Goal: Task Accomplishment & Management: Use online tool/utility

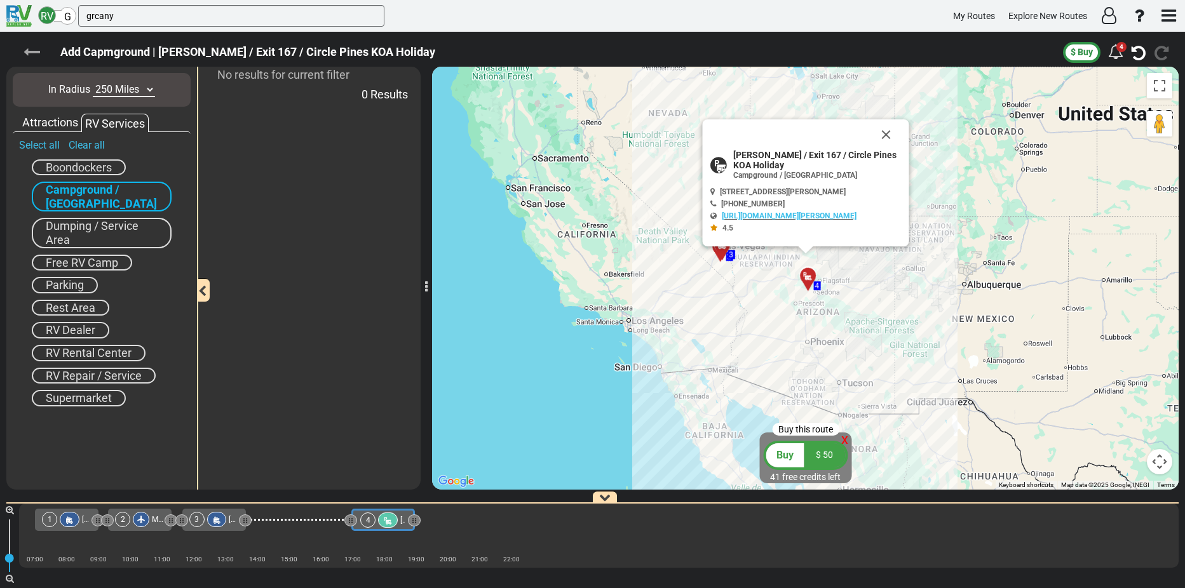
click at [36, 50] on icon at bounding box center [32, 52] width 17 height 17
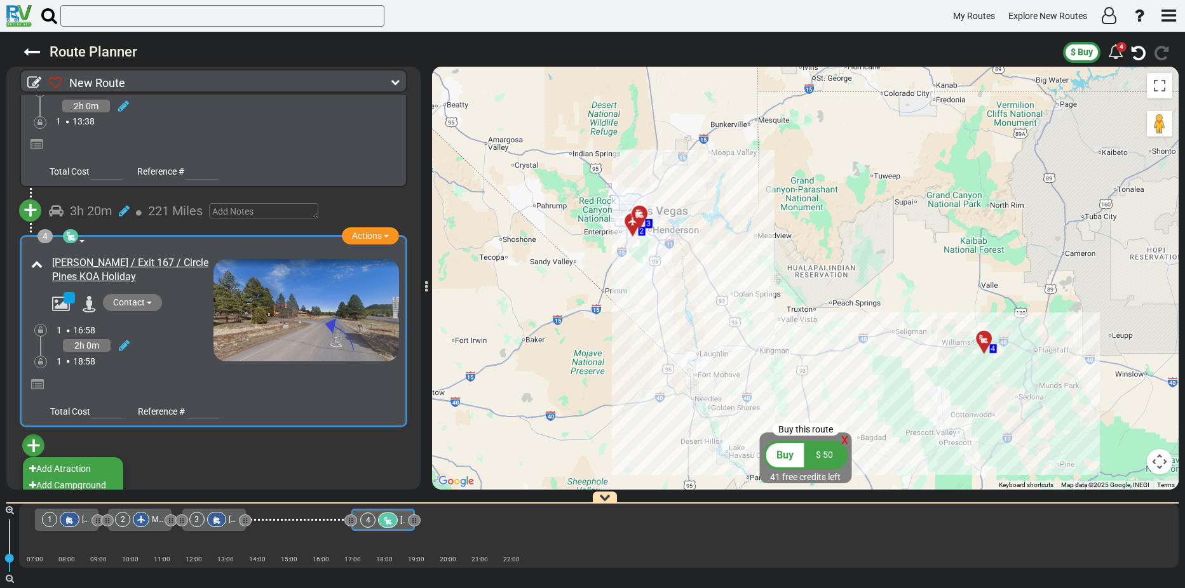
scroll to position [615, 0]
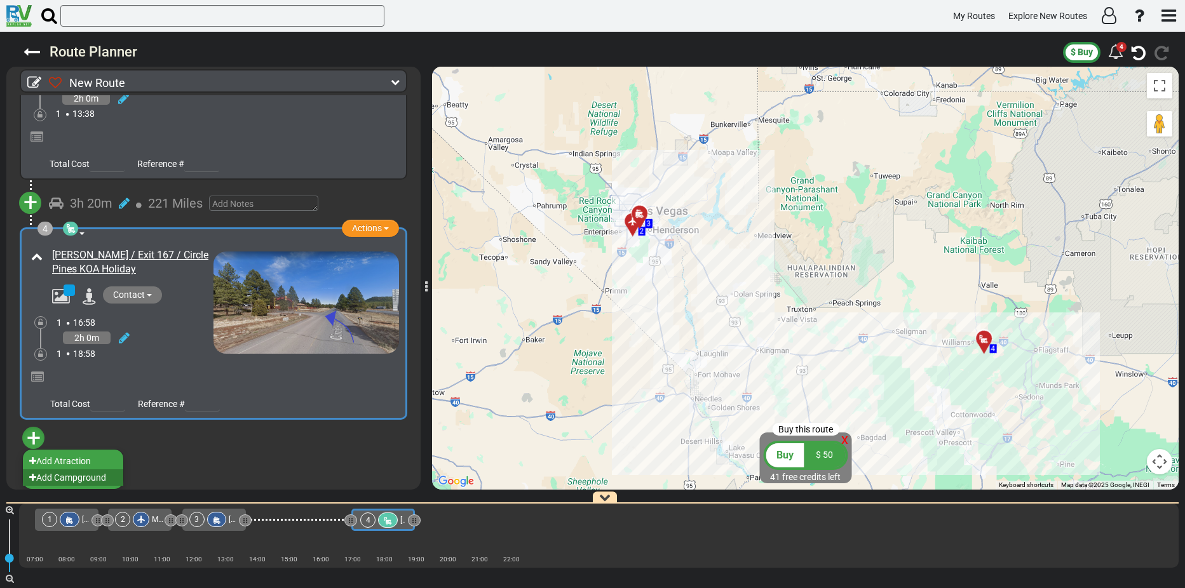
click at [60, 476] on li "Add Campground" at bounding box center [73, 478] width 100 height 17
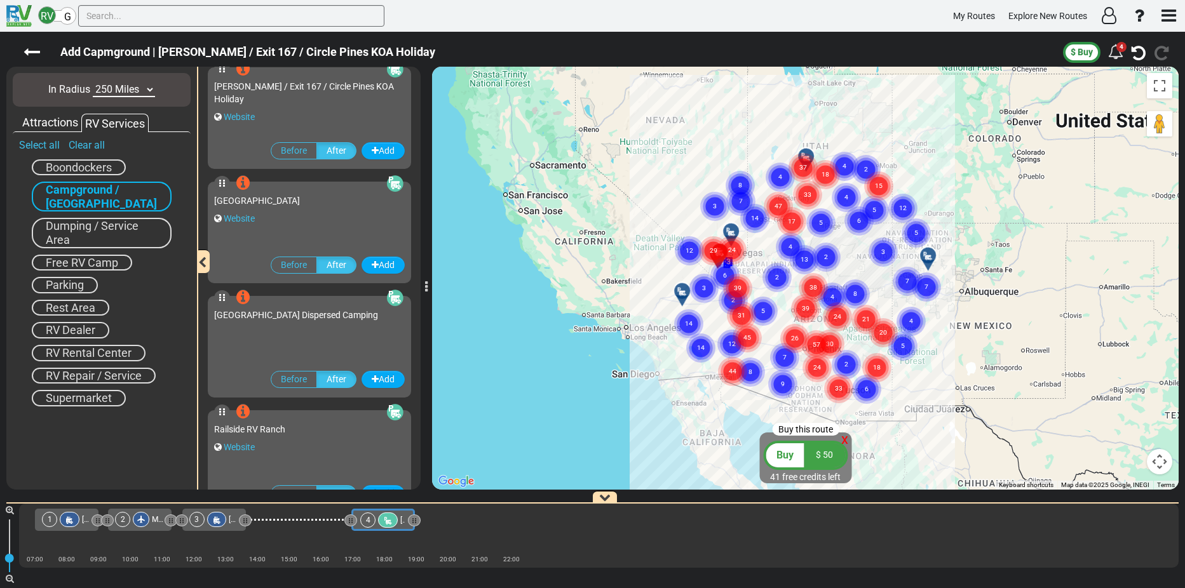
scroll to position [0, 0]
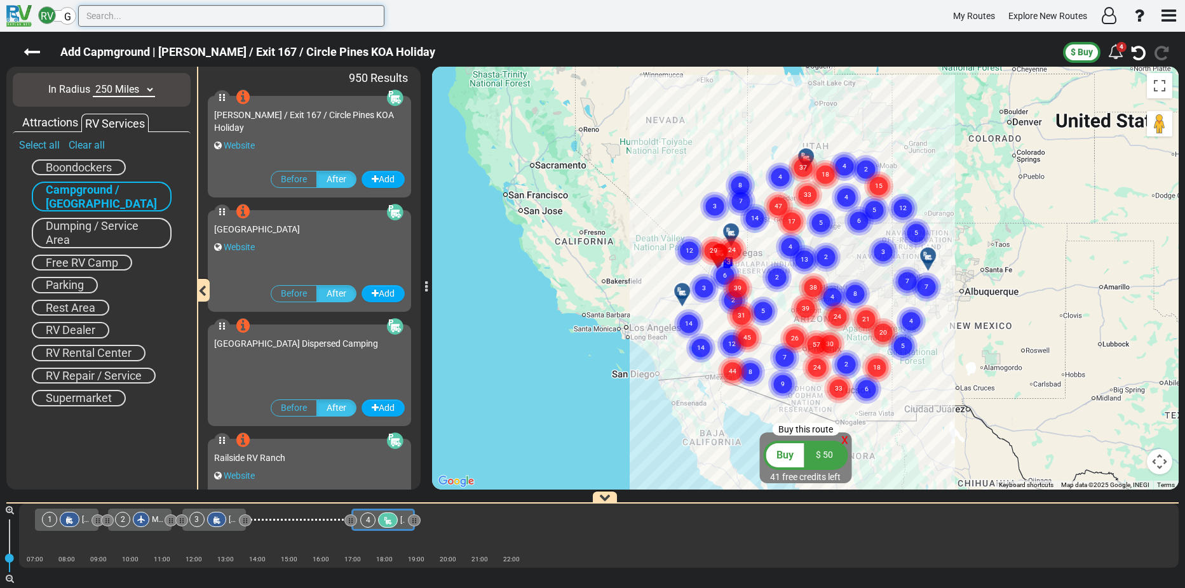
click at [200, 17] on input "text" at bounding box center [231, 16] width 306 height 22
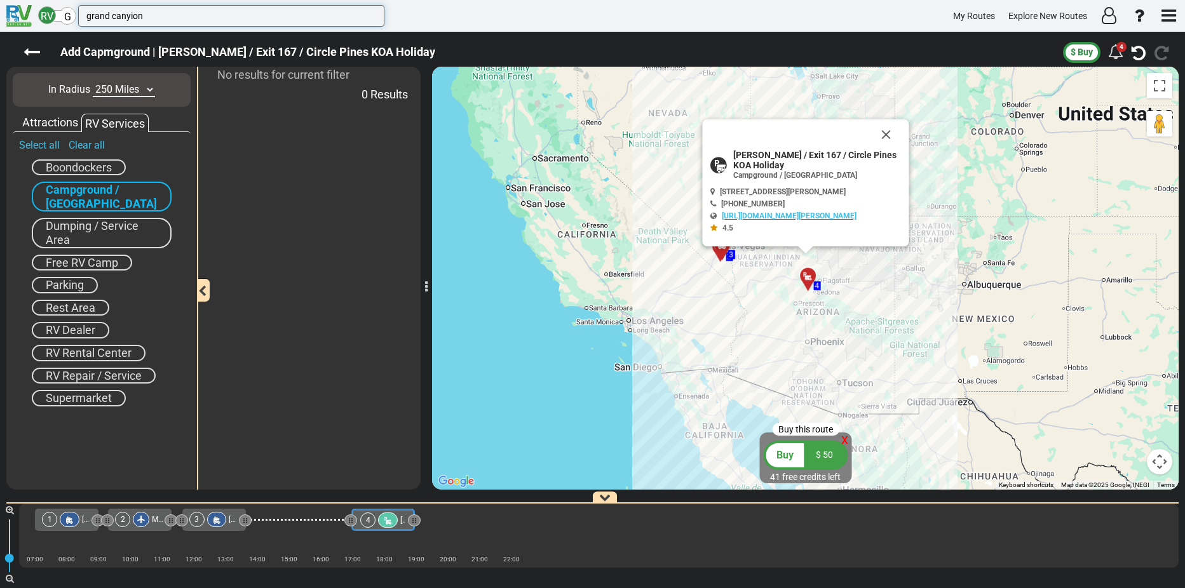
click at [200, 17] on input "grand canyion" at bounding box center [231, 16] width 306 height 22
click at [162, 17] on input "grand canyon s" at bounding box center [231, 16] width 306 height 22
click at [165, 17] on input "[GEOGRAPHIC_DATA]" at bounding box center [231, 16] width 306 height 22
click at [188, 14] on input "[GEOGRAPHIC_DATA]" at bounding box center [231, 16] width 306 height 22
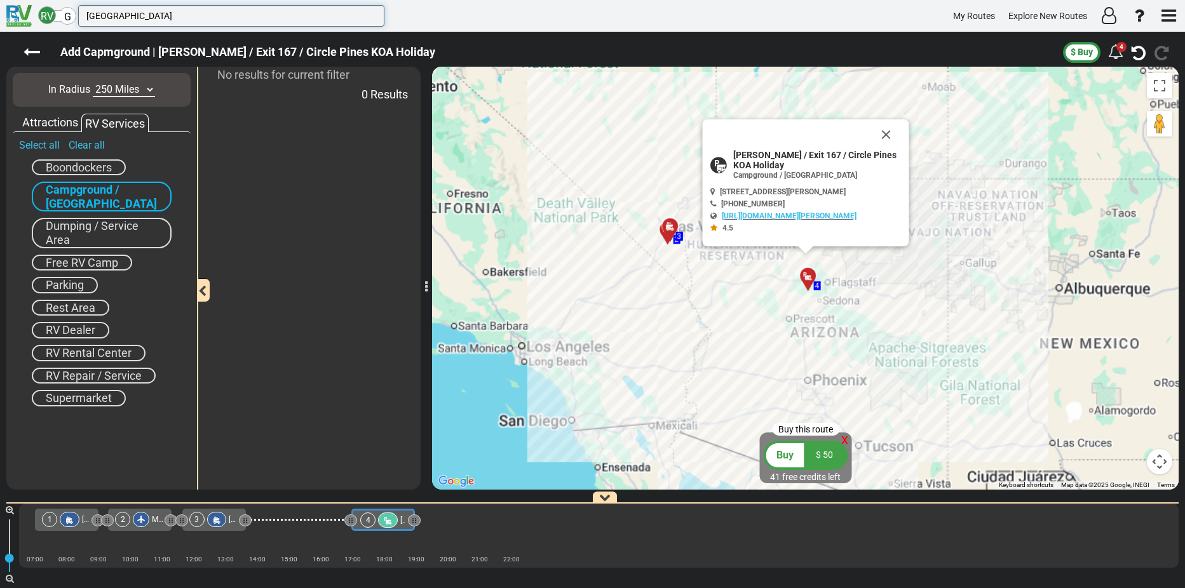
click at [178, 14] on input "[GEOGRAPHIC_DATA]" at bounding box center [231, 16] width 306 height 22
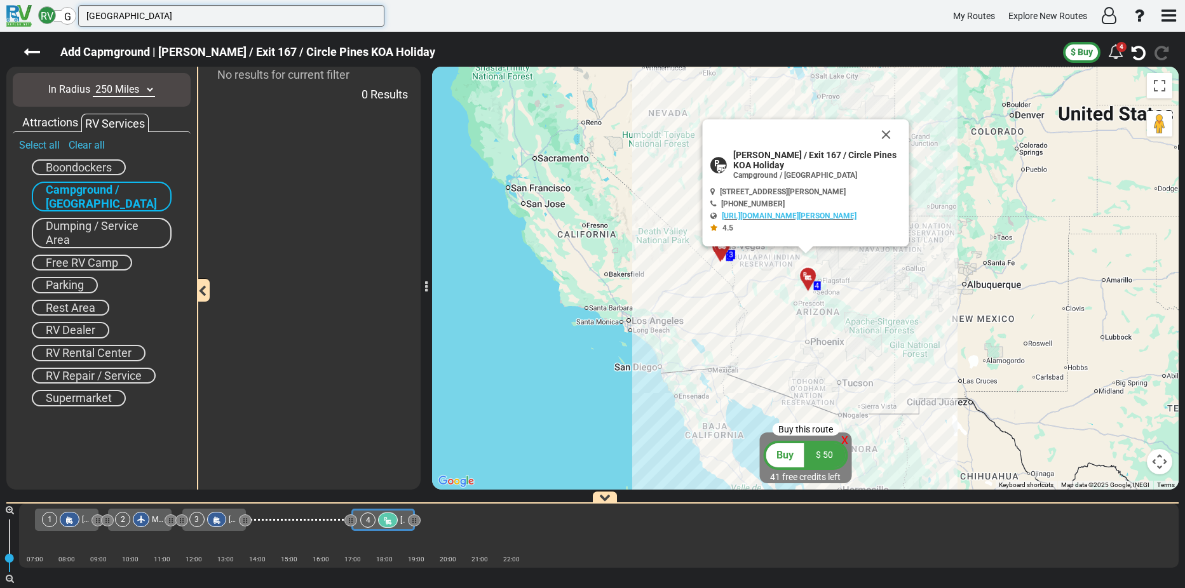
drag, startPoint x: 182, startPoint y: 15, endPoint x: 144, endPoint y: 18, distance: 38.9
click at [144, 18] on input "[GEOGRAPHIC_DATA]" at bounding box center [231, 16] width 306 height 22
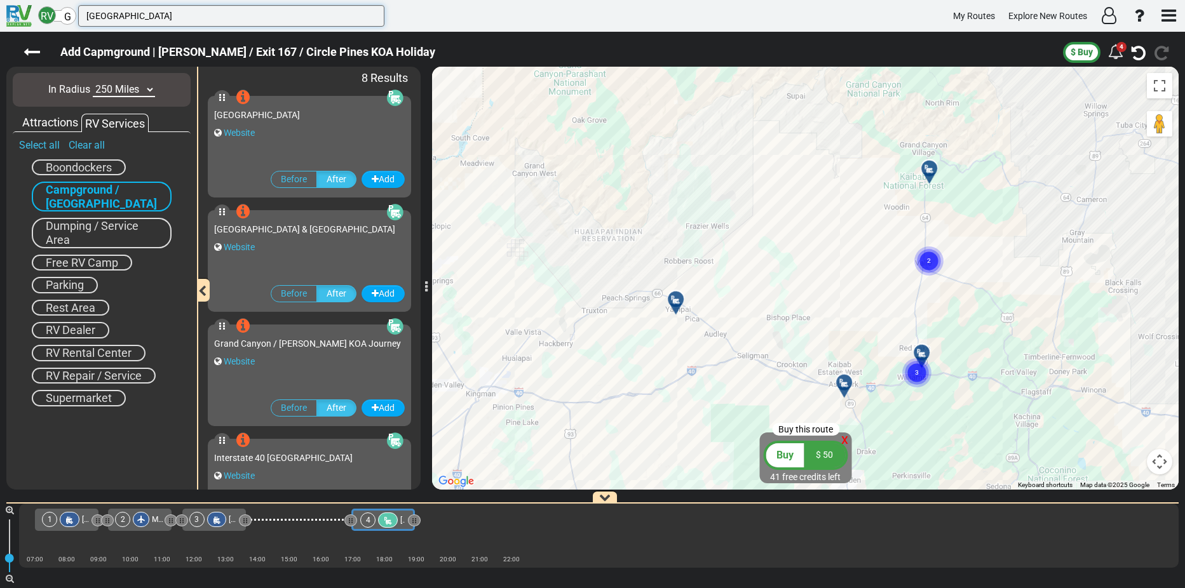
scroll to position [64, 0]
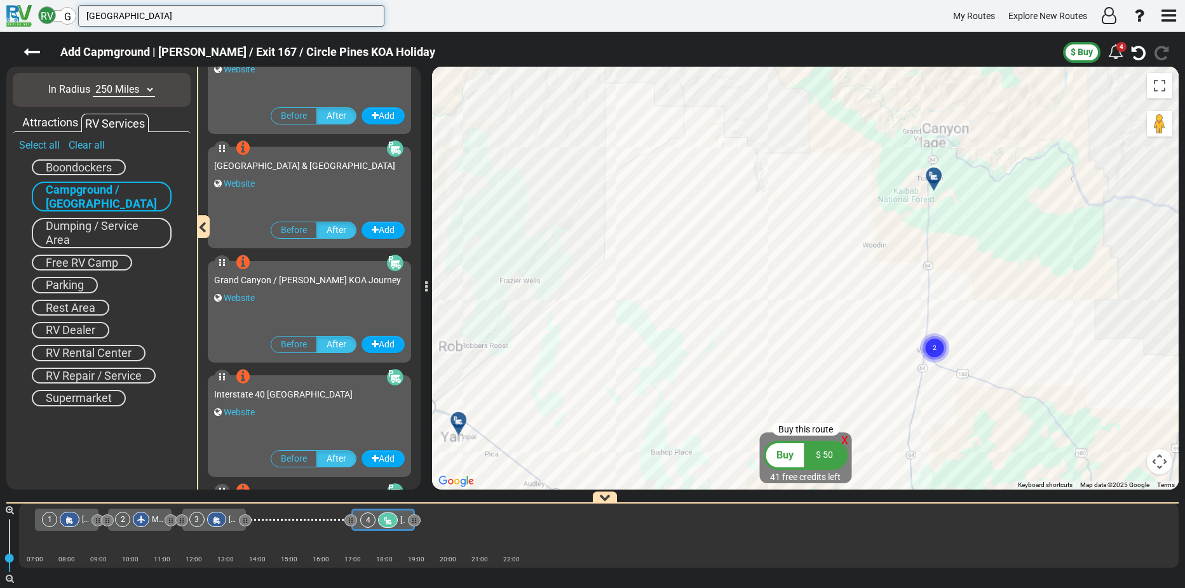
type input "[GEOGRAPHIC_DATA]"
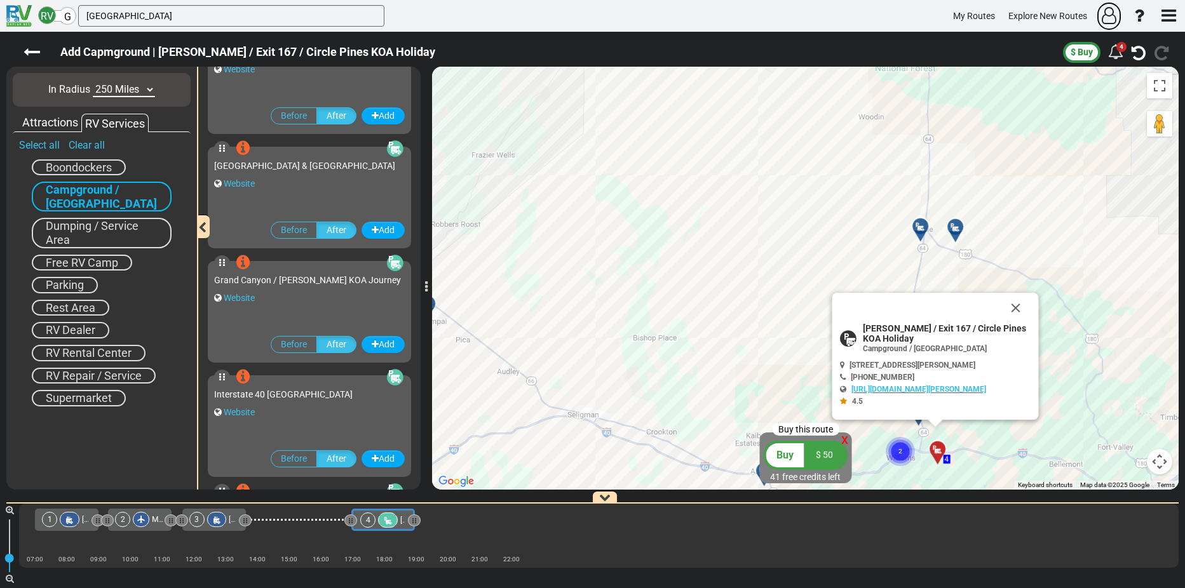
click at [1107, 17] on icon "button" at bounding box center [1109, 15] width 15 height 17
click at [1014, 309] on div at bounding box center [592, 294] width 1185 height 588
click at [1017, 303] on button "Close" at bounding box center [1015, 308] width 31 height 31
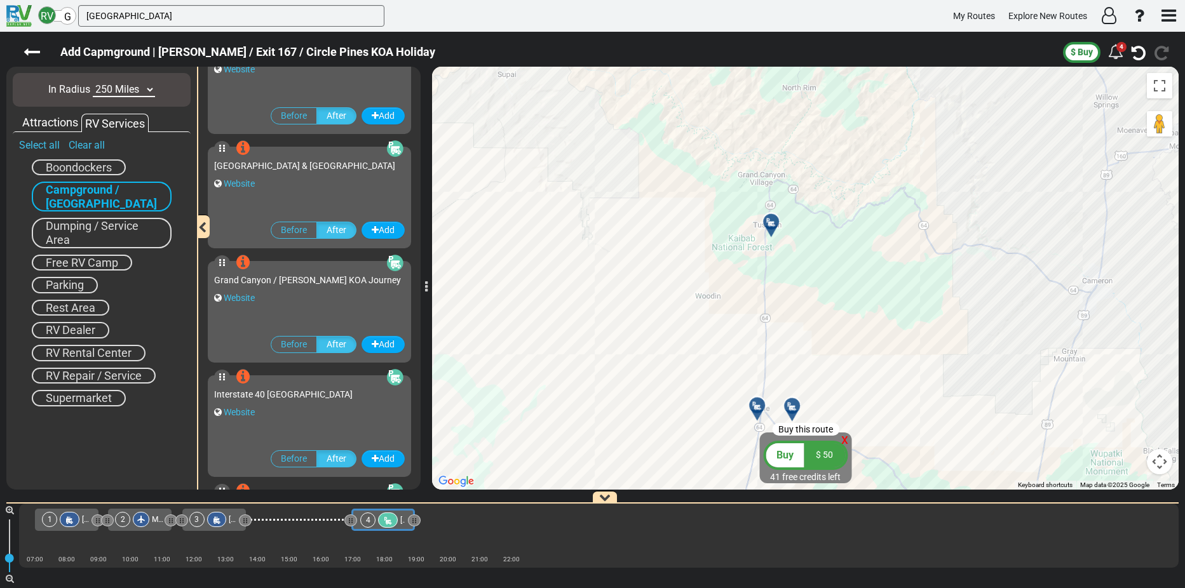
drag, startPoint x: 964, startPoint y: 167, endPoint x: 967, endPoint y: 313, distance: 146.2
click at [967, 313] on div "To activate drag with keyboard, press Alt + Enter. Once in keyboard drag state,…" at bounding box center [805, 278] width 747 height 423
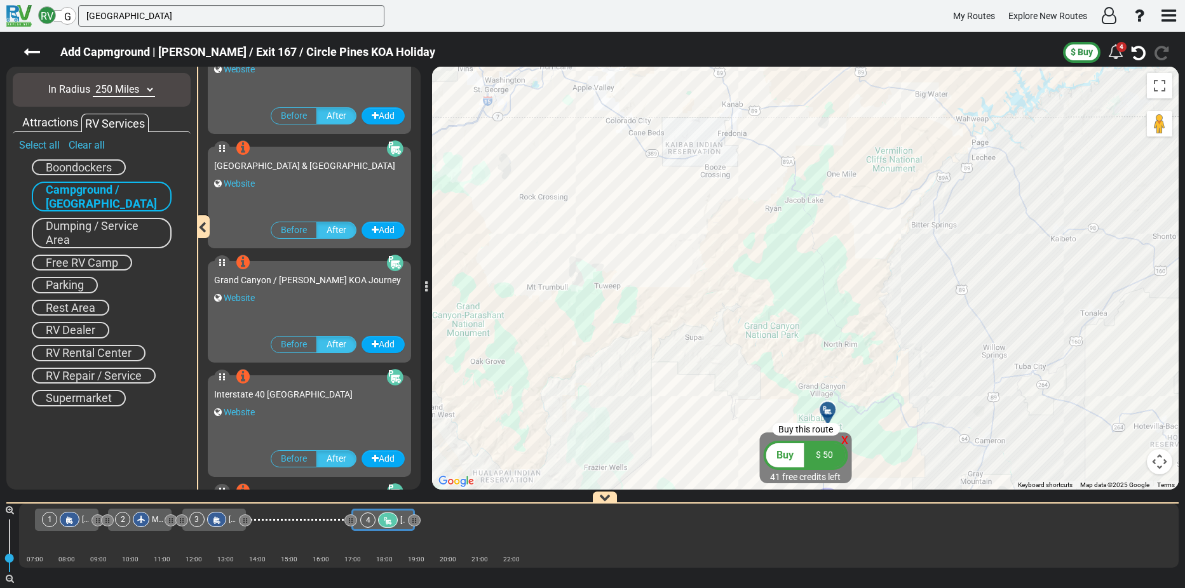
drag, startPoint x: 970, startPoint y: 186, endPoint x: 968, endPoint y: 367, distance: 181.1
click at [968, 367] on div "To activate drag with keyboard, press Alt + Enter. Once in keyboard drag state,…" at bounding box center [805, 278] width 747 height 423
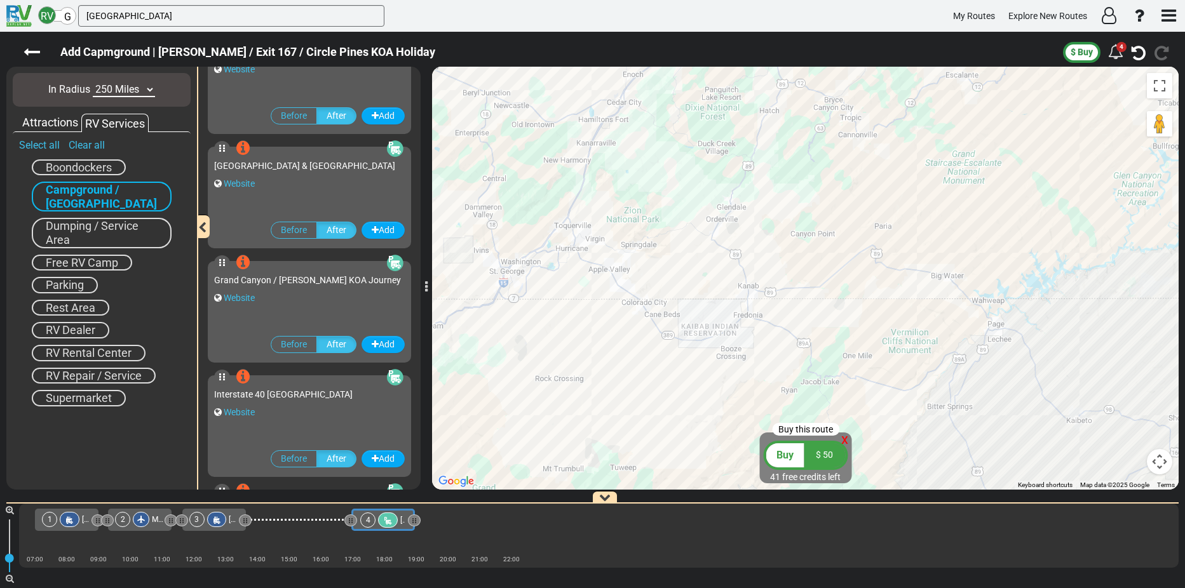
drag, startPoint x: 993, startPoint y: 241, endPoint x: 1009, endPoint y: 426, distance: 185.6
click at [1009, 426] on div "To activate drag with keyboard, press Alt + Enter. Once in keyboard drag state,…" at bounding box center [805, 278] width 747 height 423
click at [29, 51] on icon at bounding box center [32, 52] width 17 height 17
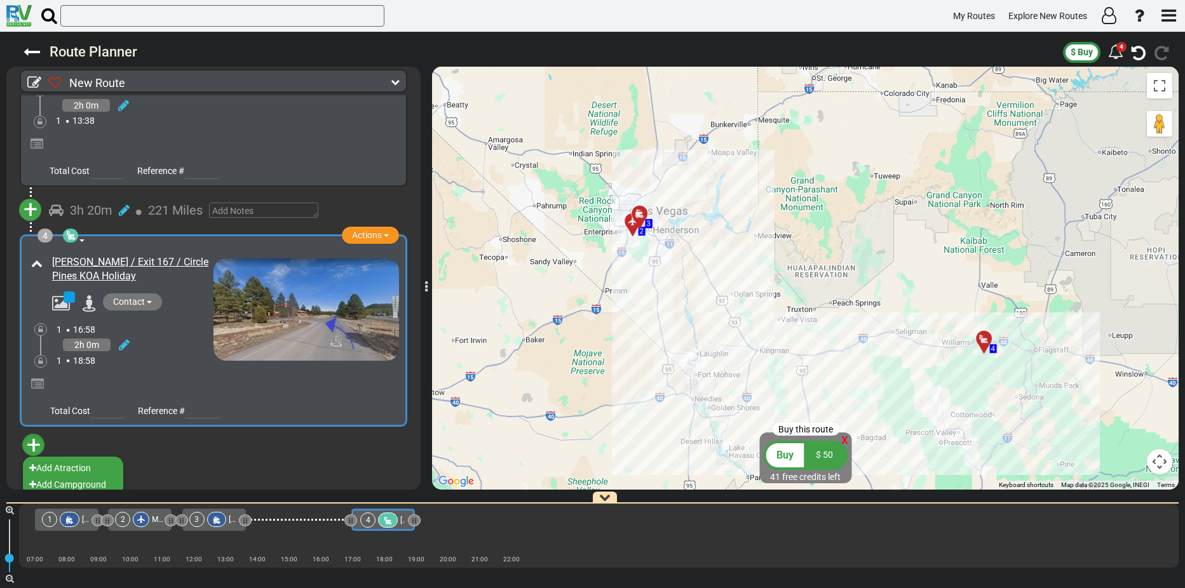
scroll to position [615, 0]
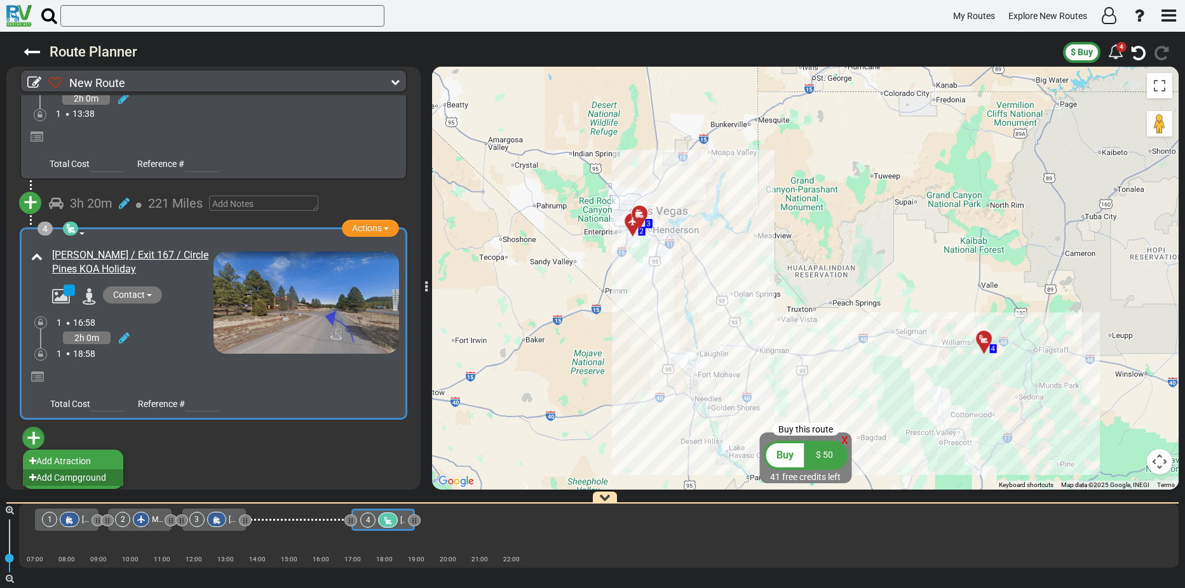
click at [73, 477] on li "Add Campground" at bounding box center [73, 478] width 100 height 17
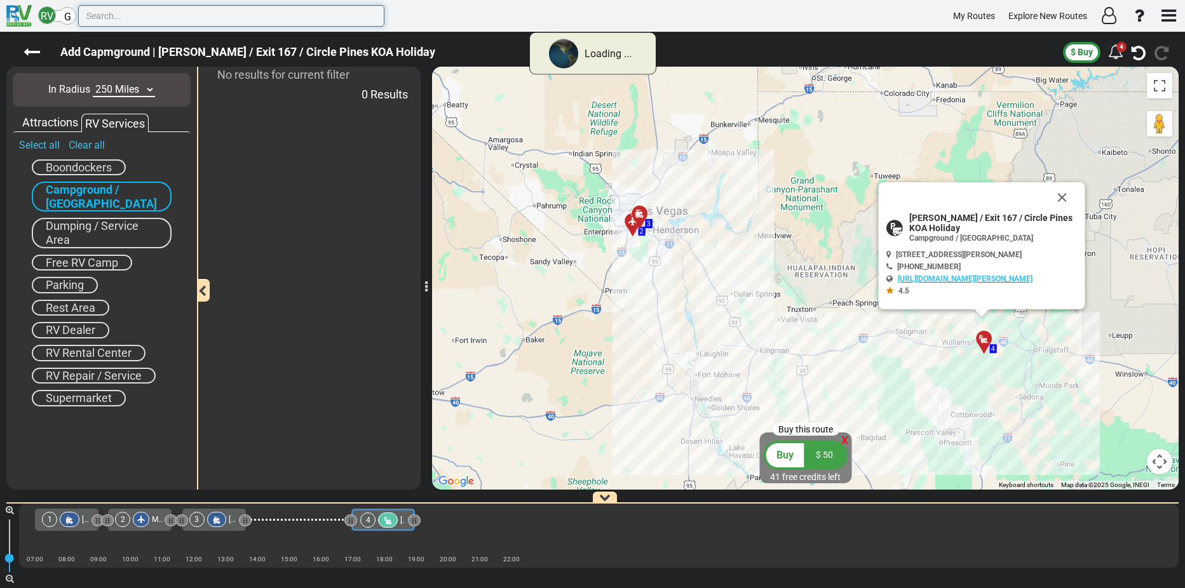
click at [114, 17] on input "text" at bounding box center [231, 16] width 306 height 22
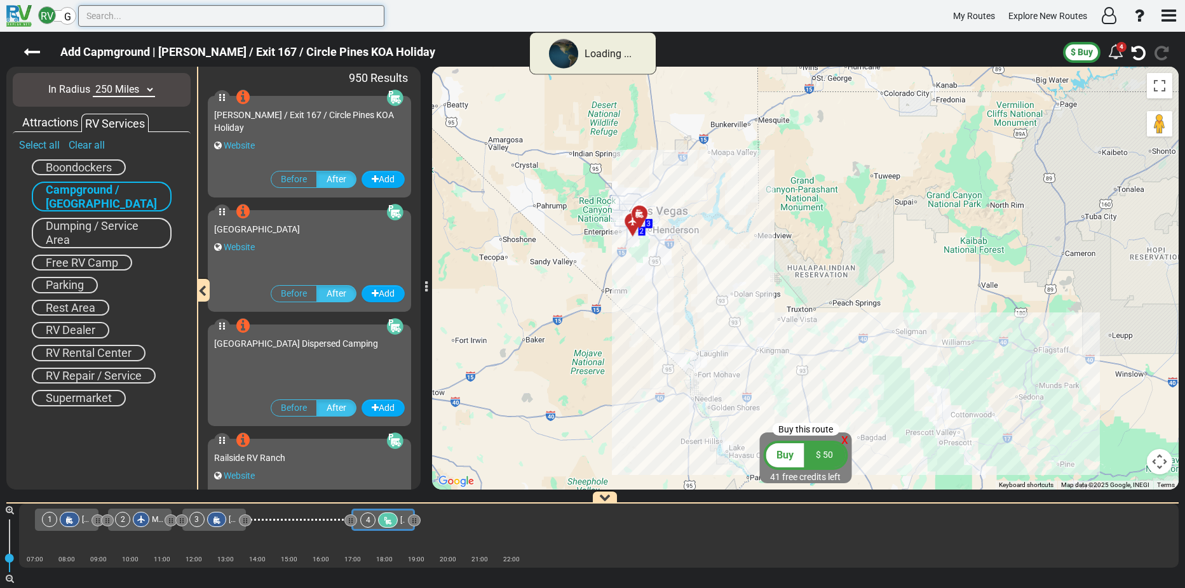
click at [100, 16] on input "text" at bounding box center [231, 16] width 306 height 22
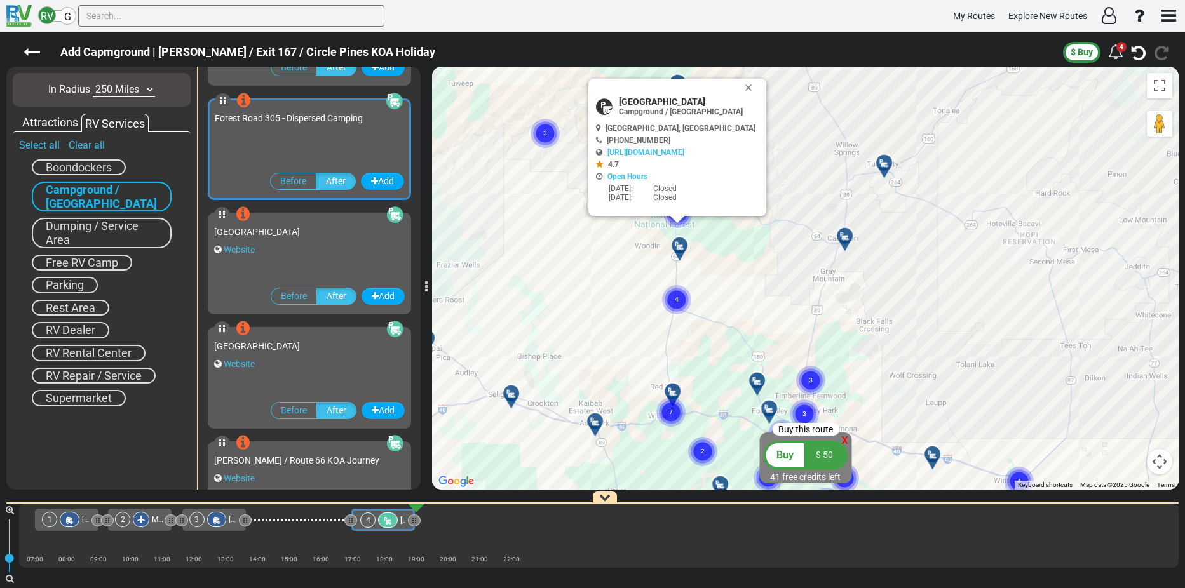
click at [675, 300] on text "4" at bounding box center [677, 300] width 4 height 8
click at [744, 83] on button "Close" at bounding box center [751, 88] width 15 height 18
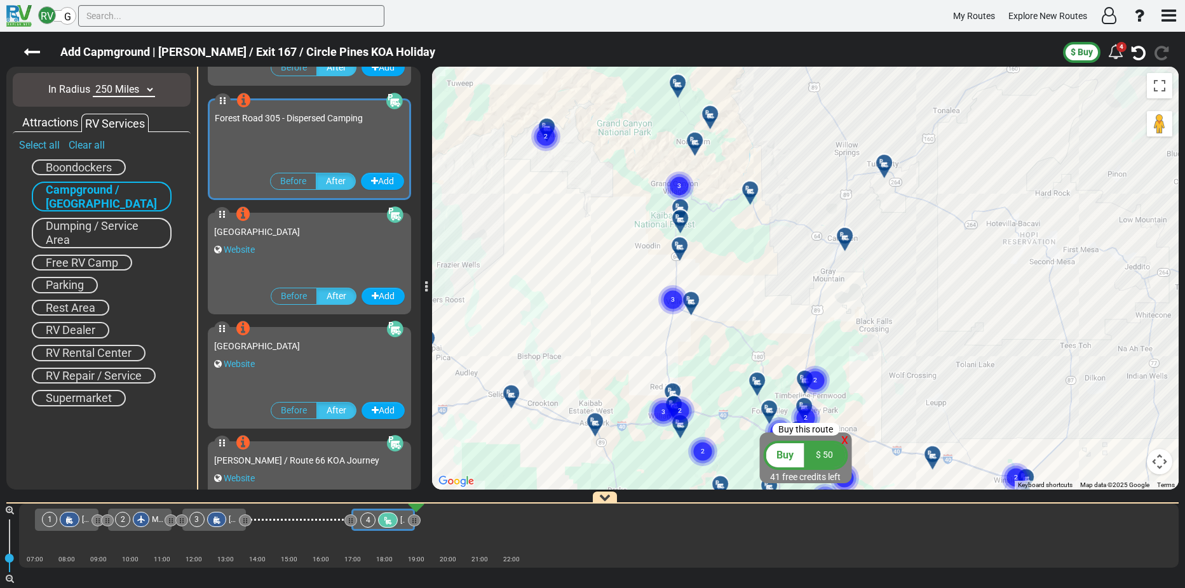
click at [678, 185] on text "3" at bounding box center [679, 186] width 4 height 8
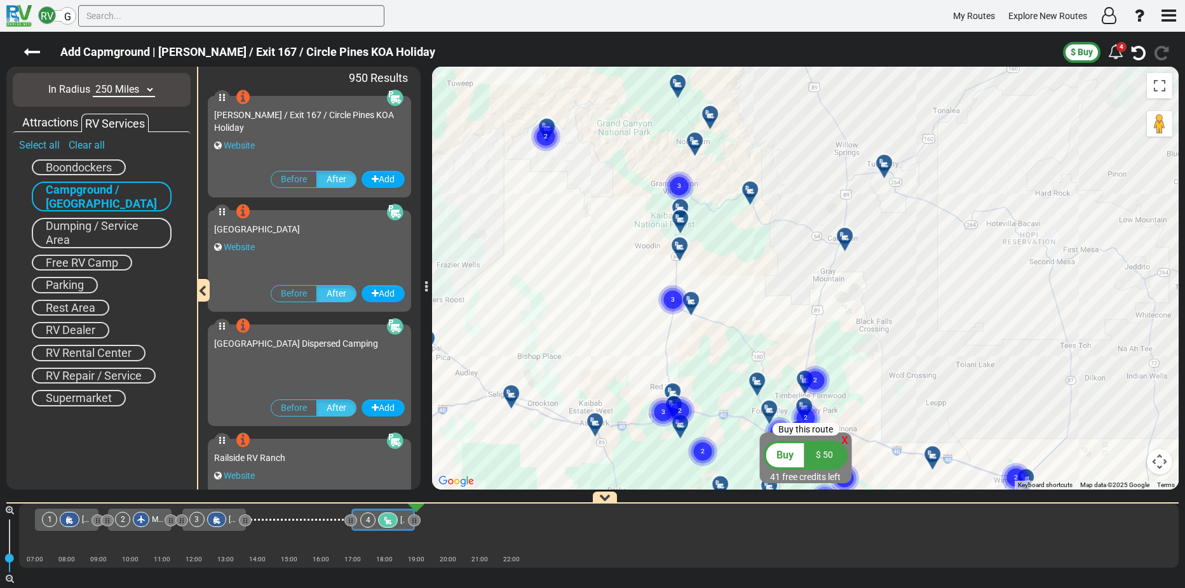
click at [751, 189] on icon at bounding box center [750, 190] width 13 height 10
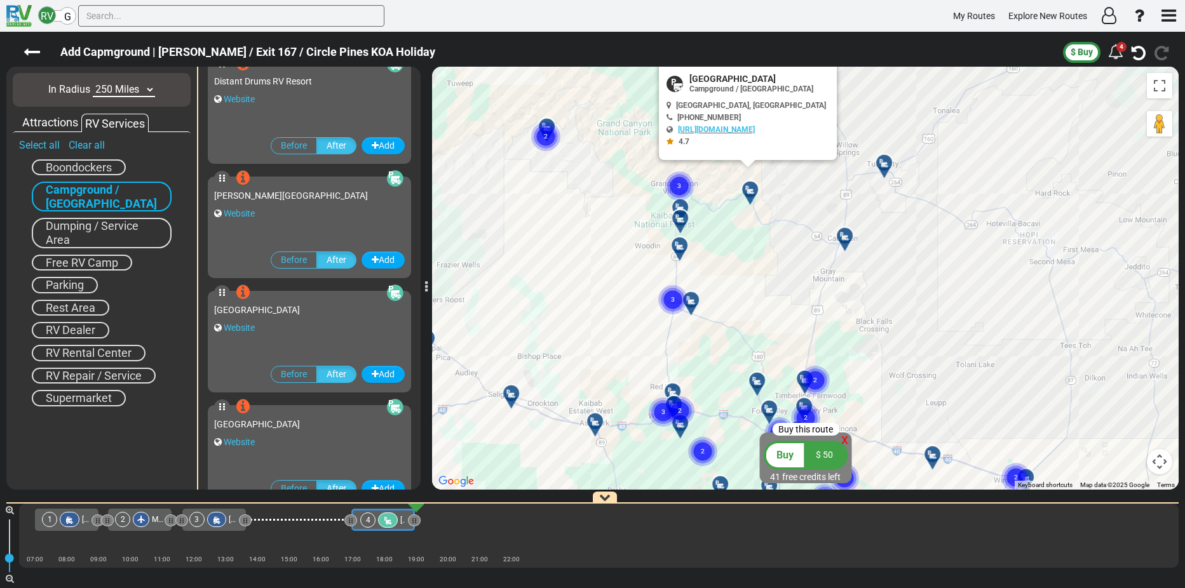
scroll to position [8577, 0]
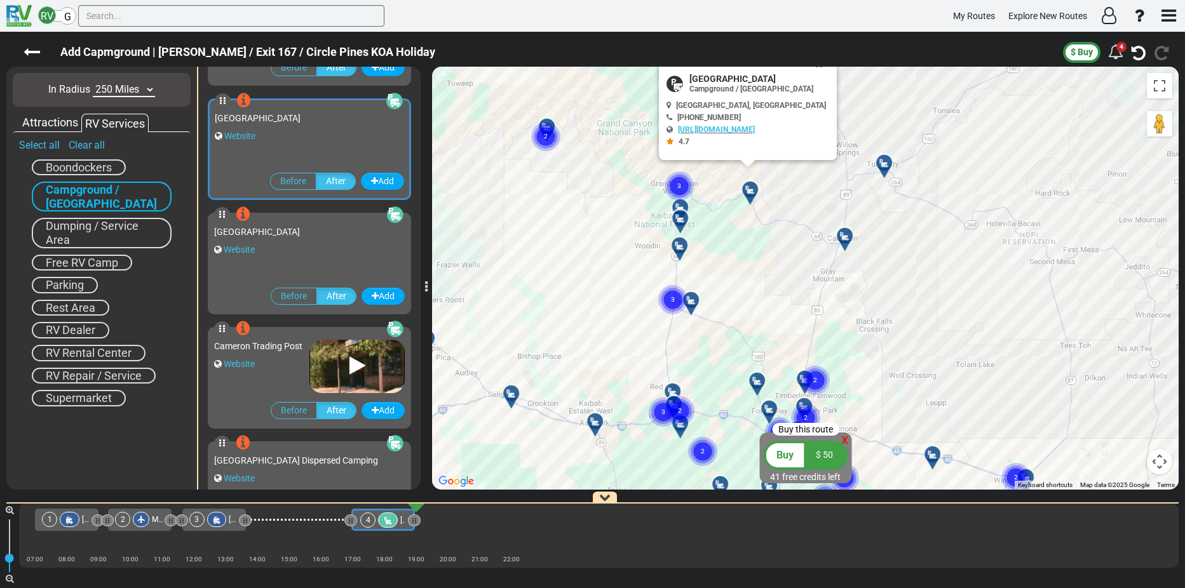
click at [677, 218] on icon at bounding box center [680, 219] width 13 height 10
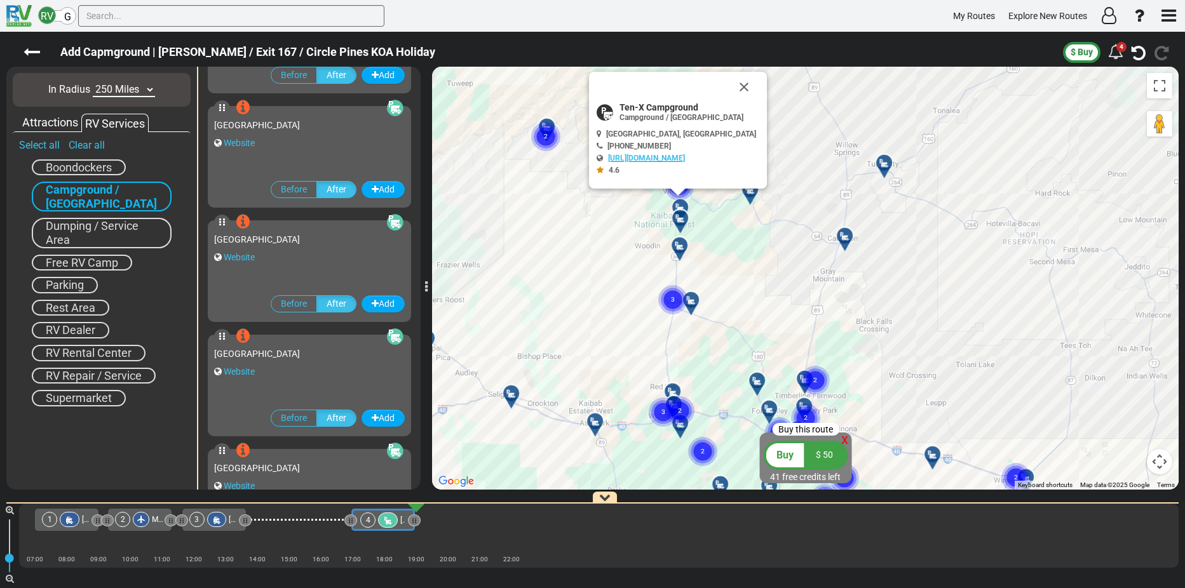
scroll to position [6060, 0]
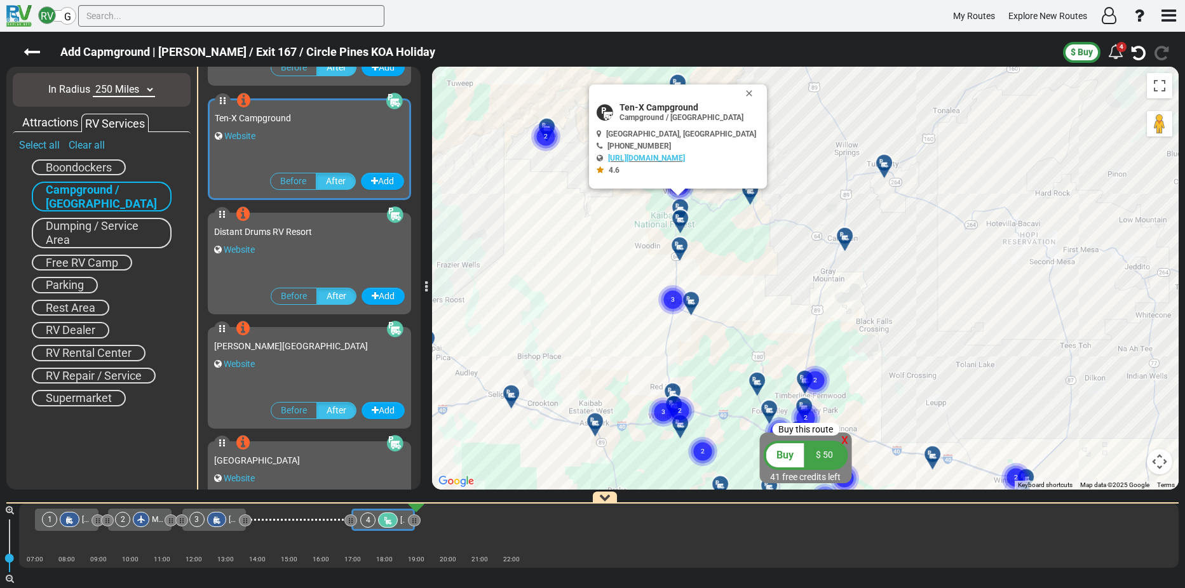
click at [679, 204] on icon at bounding box center [680, 208] width 13 height 10
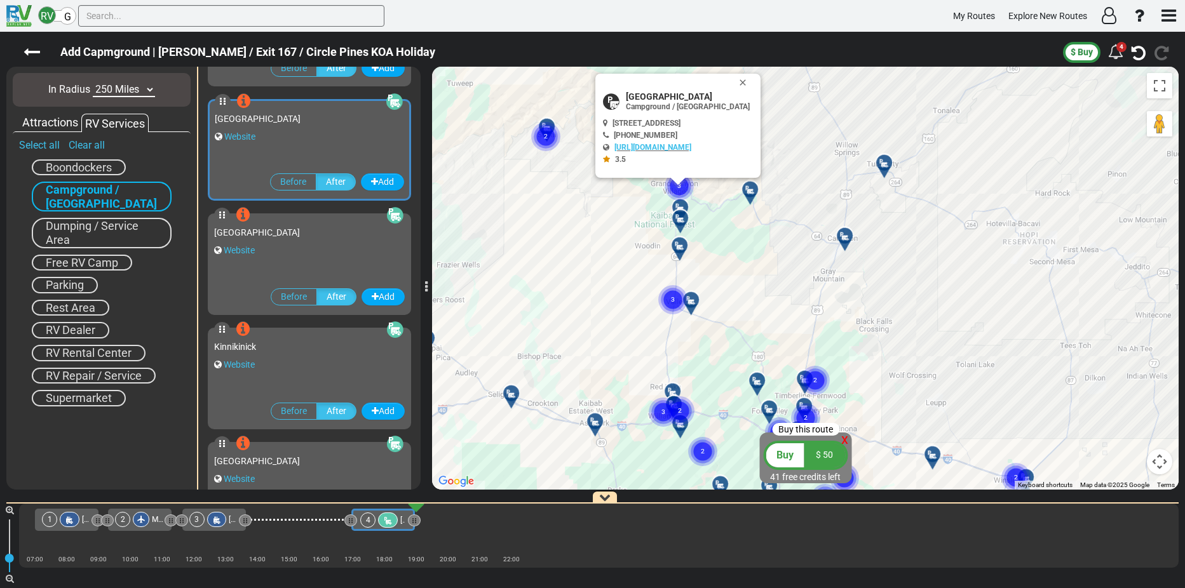
scroll to position [7090, 0]
click at [680, 221] on div at bounding box center [684, 224] width 21 height 20
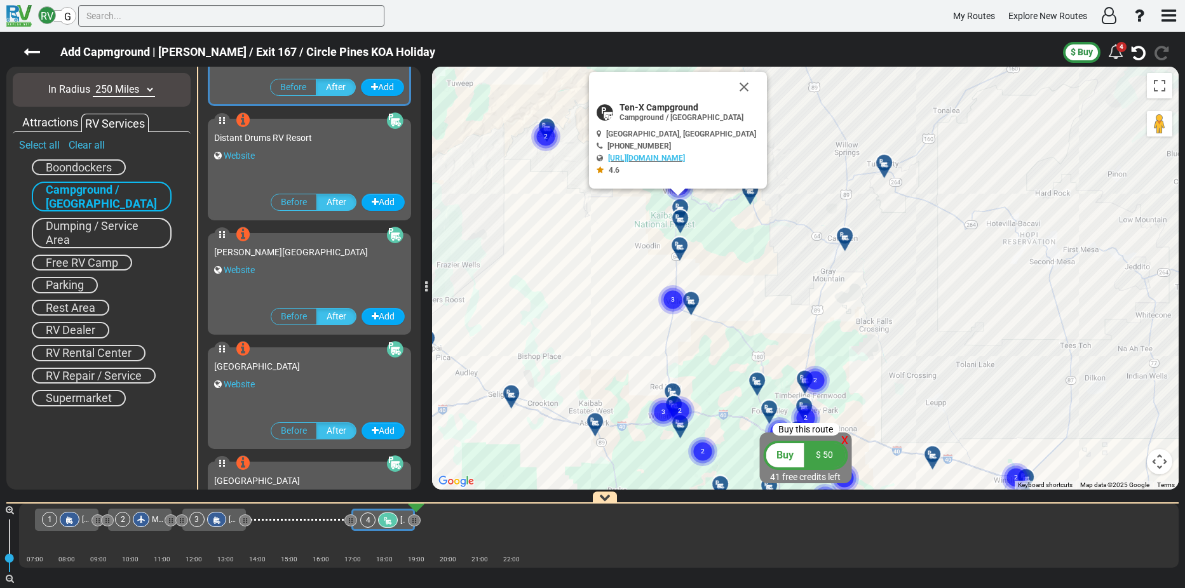
scroll to position [6060, 0]
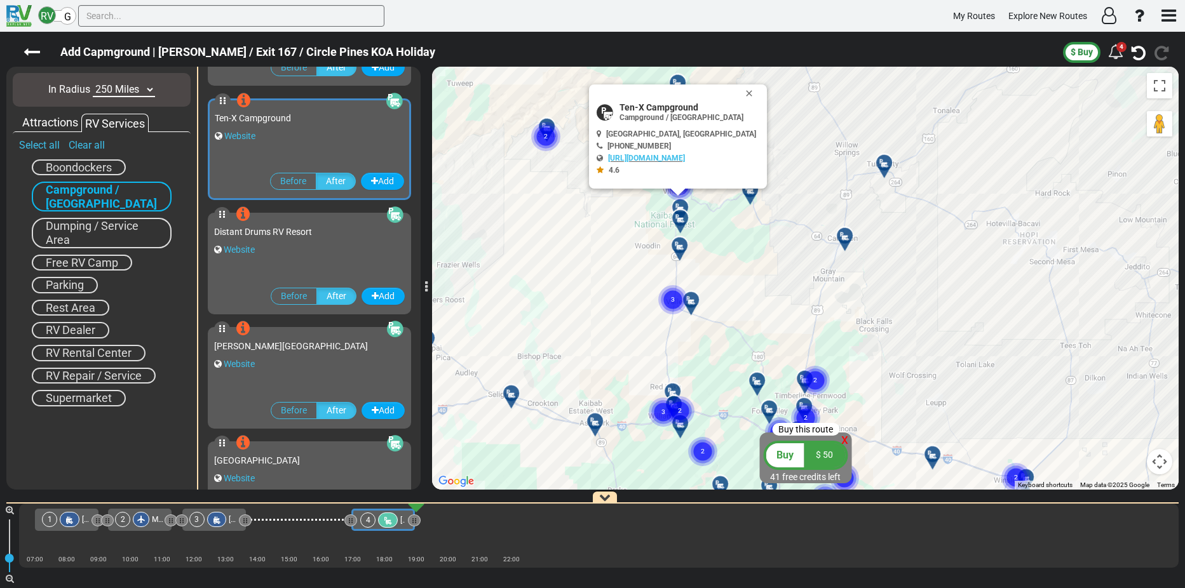
click at [84, 229] on span "Dumping / Service Area" at bounding box center [92, 232] width 93 height 27
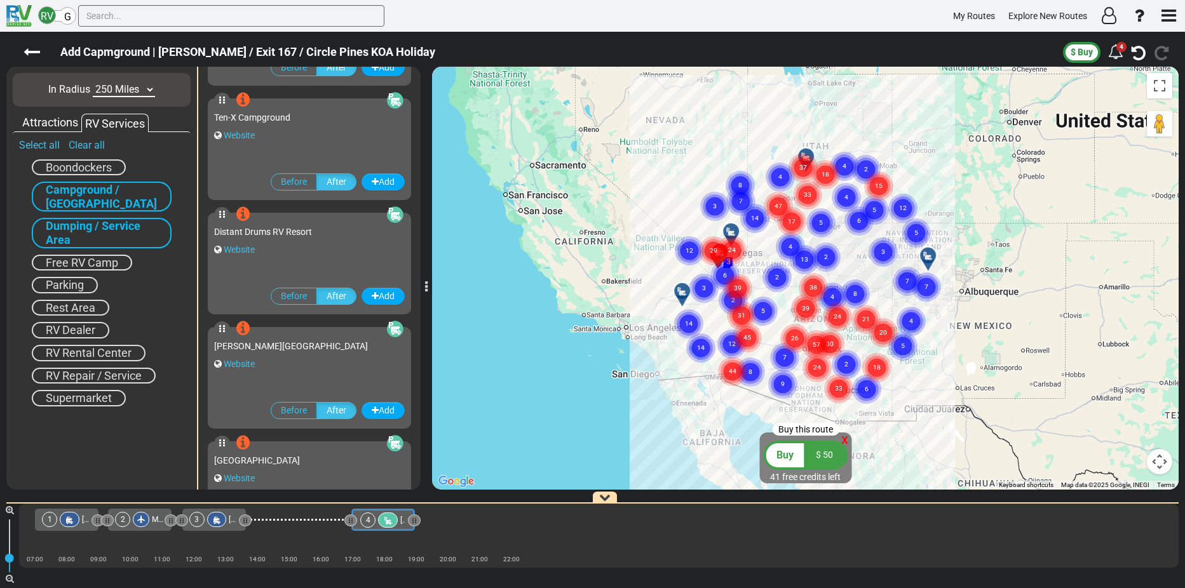
click at [271, 131] on div "Website" at bounding box center [309, 135] width 191 height 13
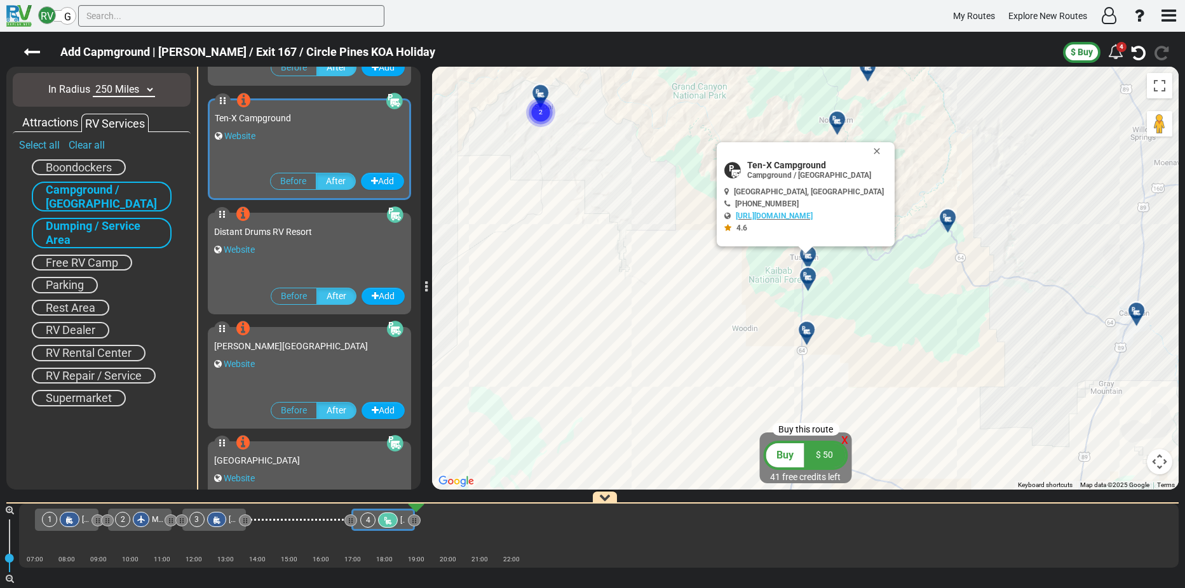
click at [63, 123] on div "Attractions" at bounding box center [50, 122] width 62 height 17
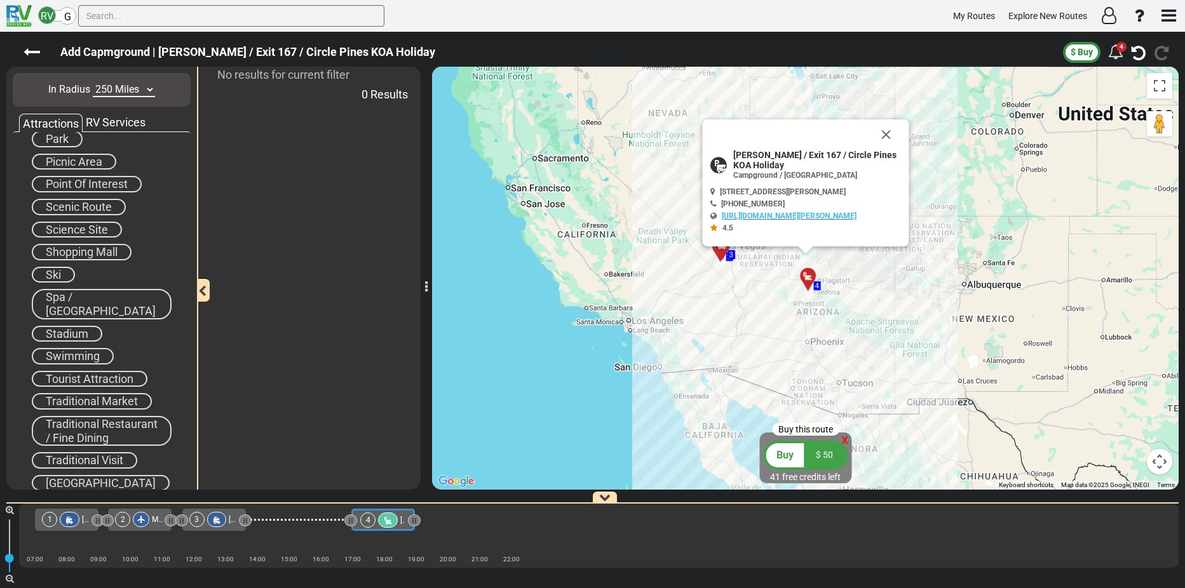
scroll to position [636, 0]
click at [105, 372] on span "Tourist Attraction" at bounding box center [90, 378] width 88 height 13
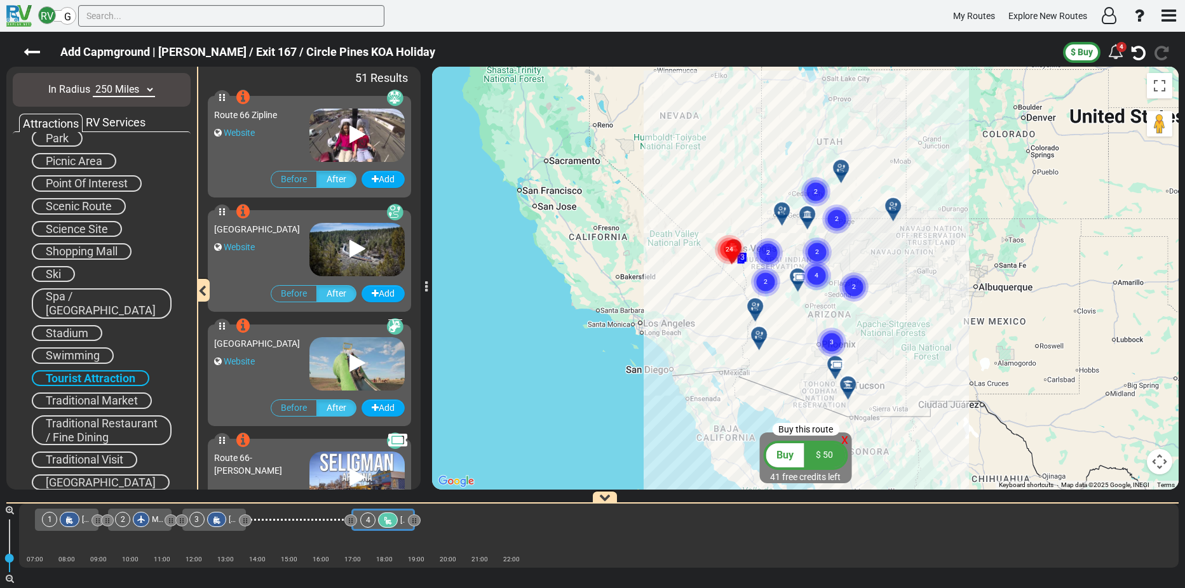
click at [350, 245] on icon at bounding box center [358, 249] width 16 height 20
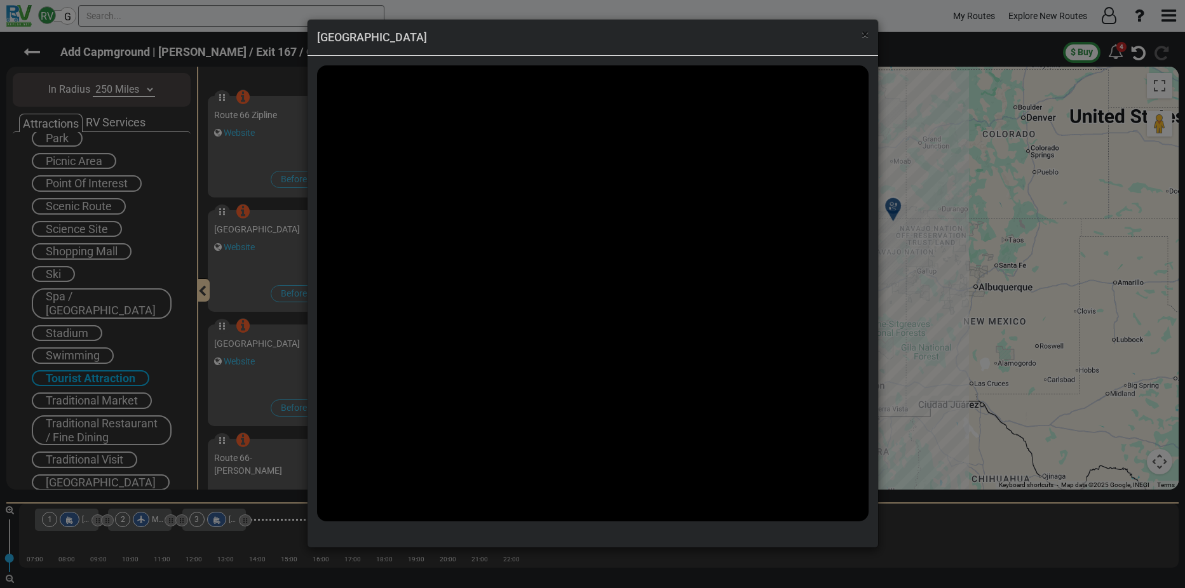
click at [867, 35] on span "×" at bounding box center [865, 34] width 7 height 15
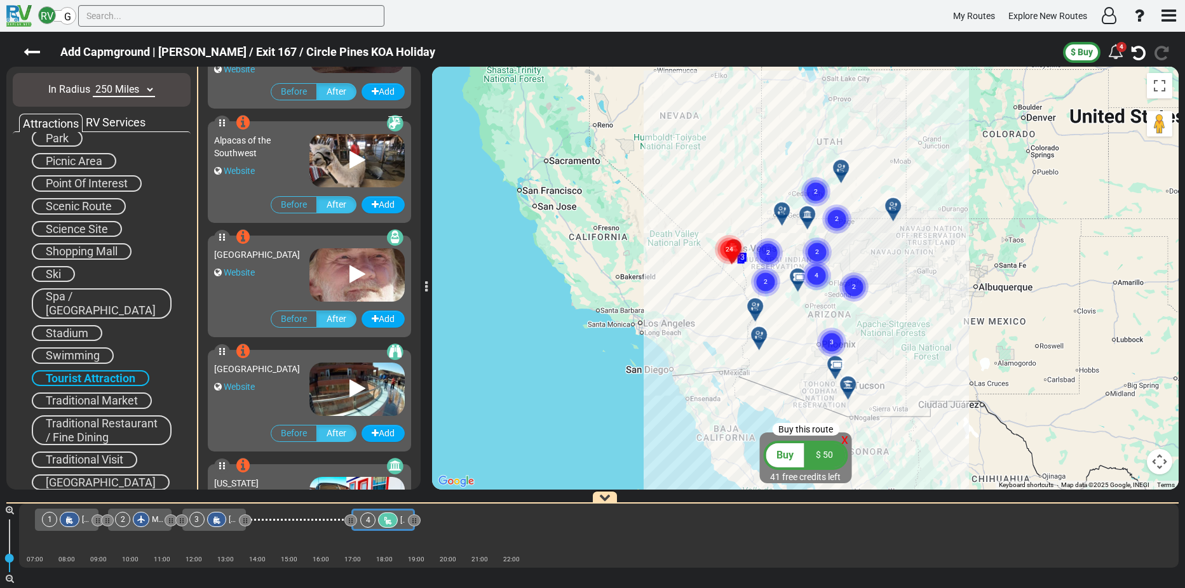
scroll to position [953, 0]
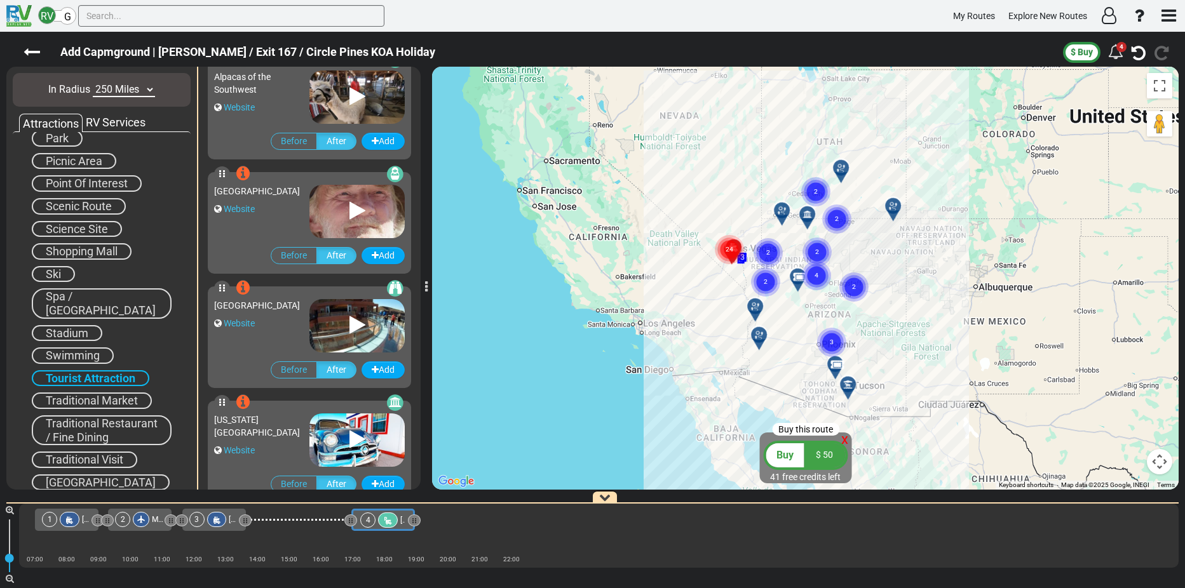
click at [355, 325] on icon at bounding box center [358, 325] width 16 height 20
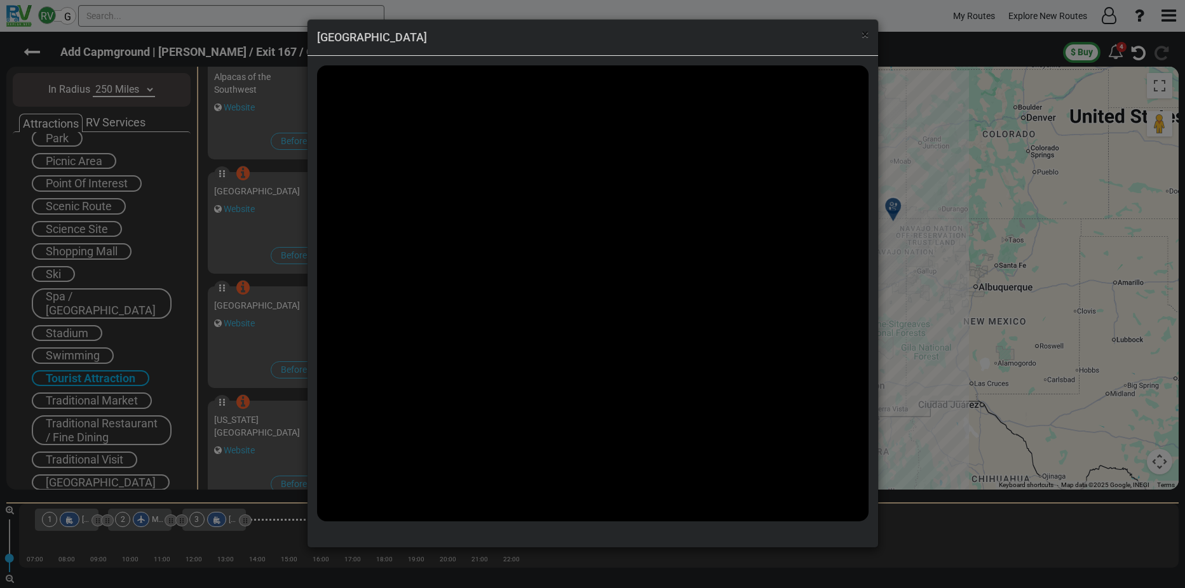
click at [864, 34] on span "×" at bounding box center [865, 34] width 7 height 15
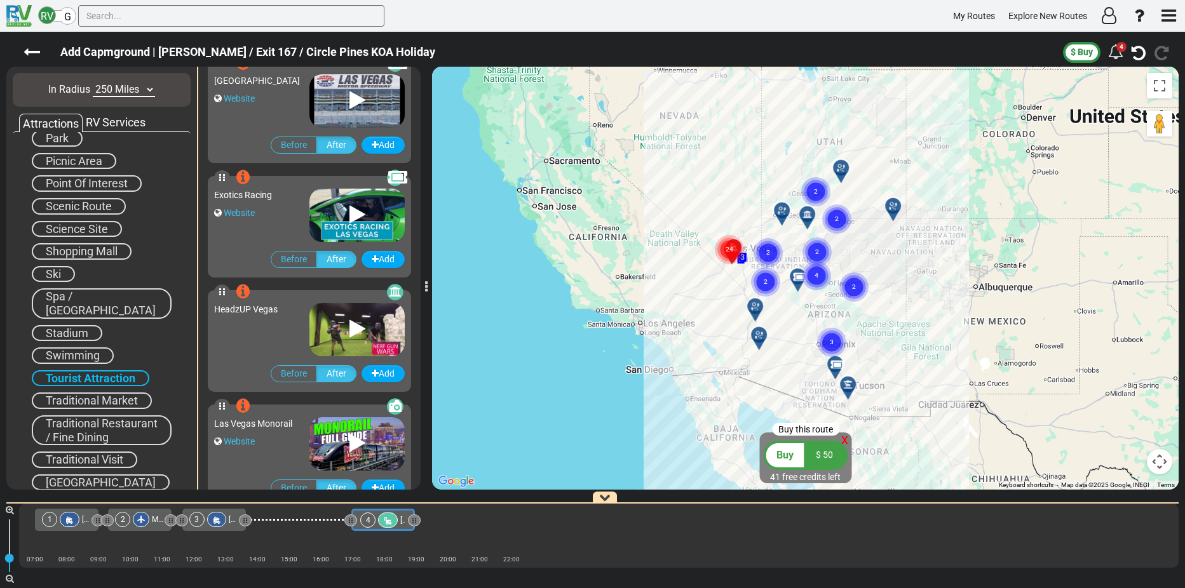
scroll to position [2923, 0]
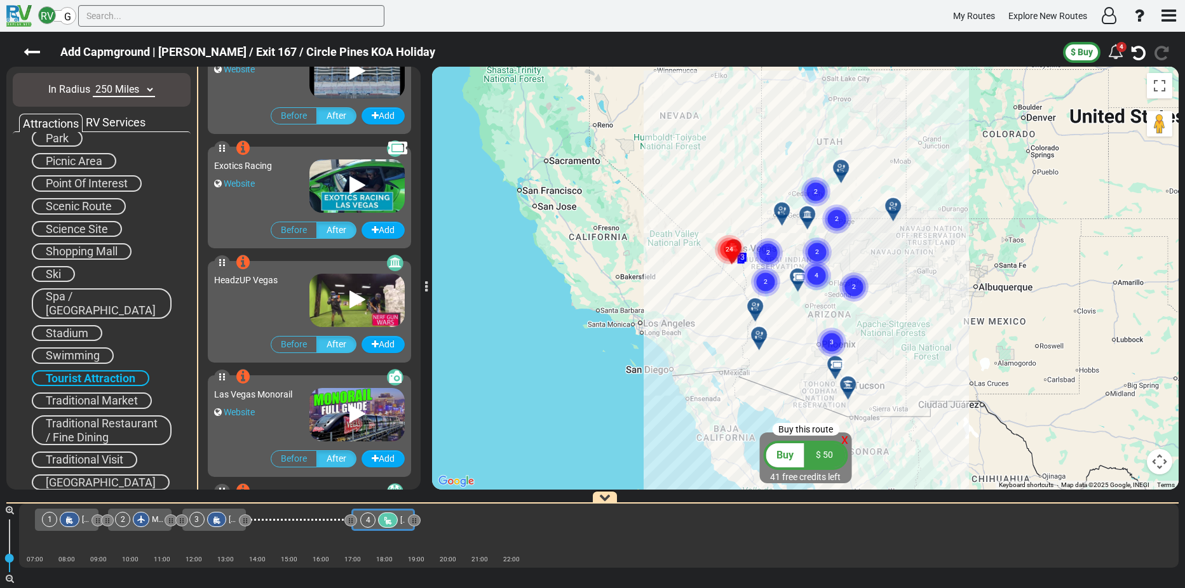
click at [812, 187] on circle "Cluster of 2 markers" at bounding box center [815, 191] width 29 height 29
click at [817, 192] on text "2" at bounding box center [816, 191] width 4 height 8
click at [817, 191] on text "2" at bounding box center [816, 191] width 4 height 8
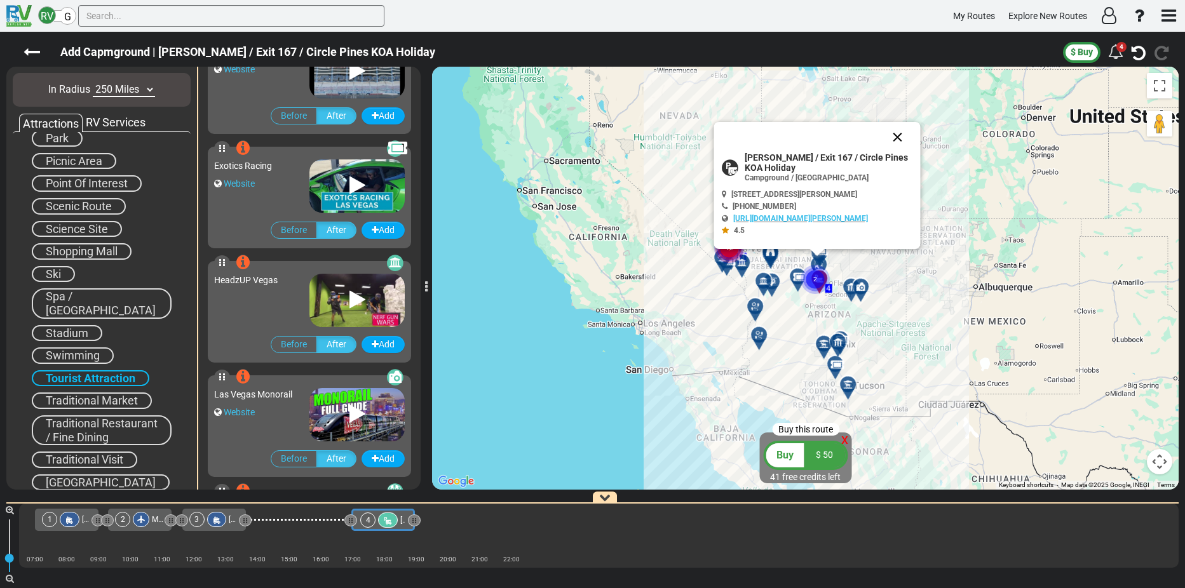
click at [898, 138] on button "Close" at bounding box center [897, 137] width 31 height 31
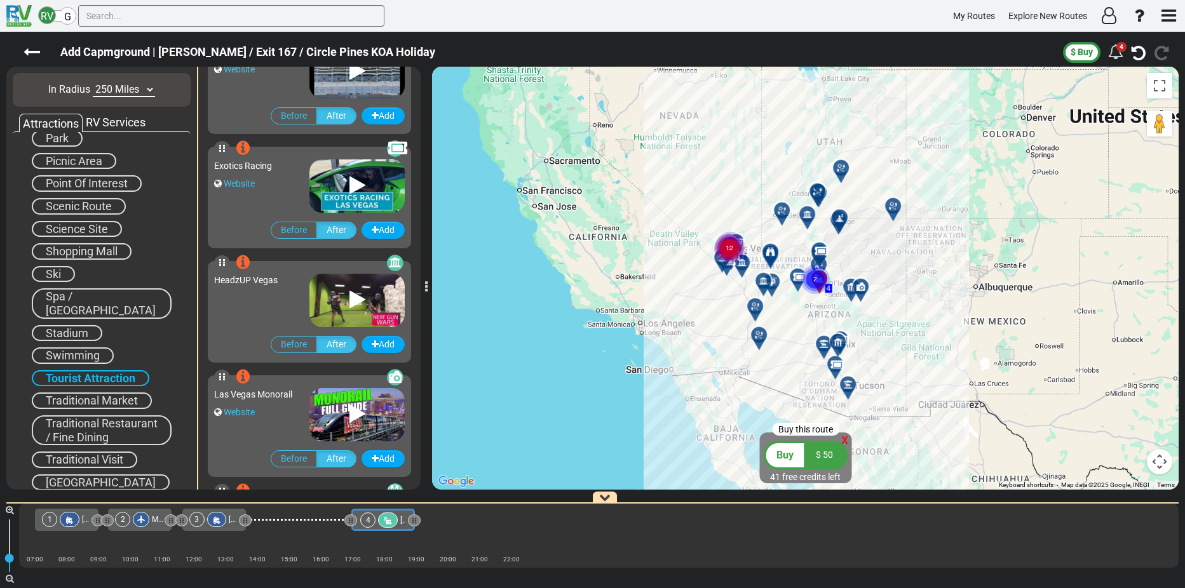
click at [839, 211] on div at bounding box center [839, 218] width 22 height 22
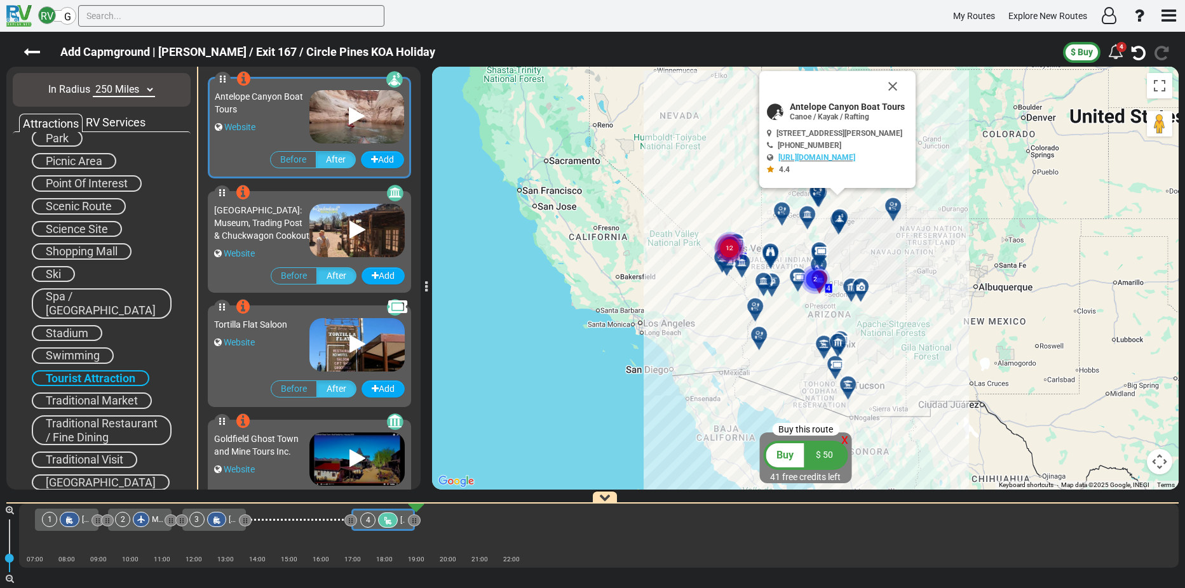
scroll to position [1485, 0]
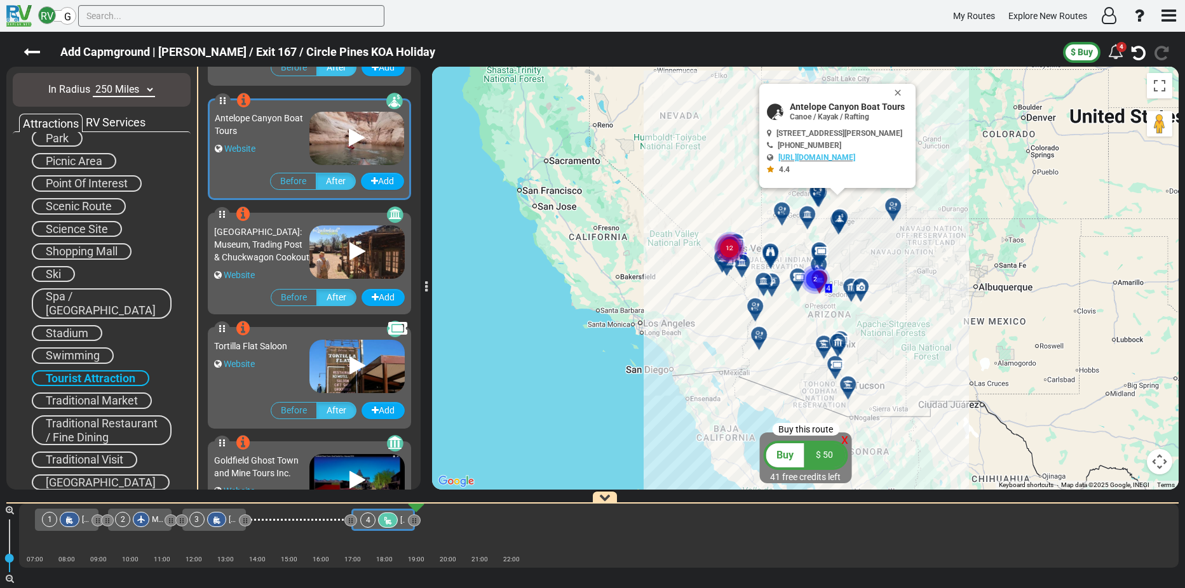
click at [805, 214] on icon at bounding box center [807, 214] width 9 height 9
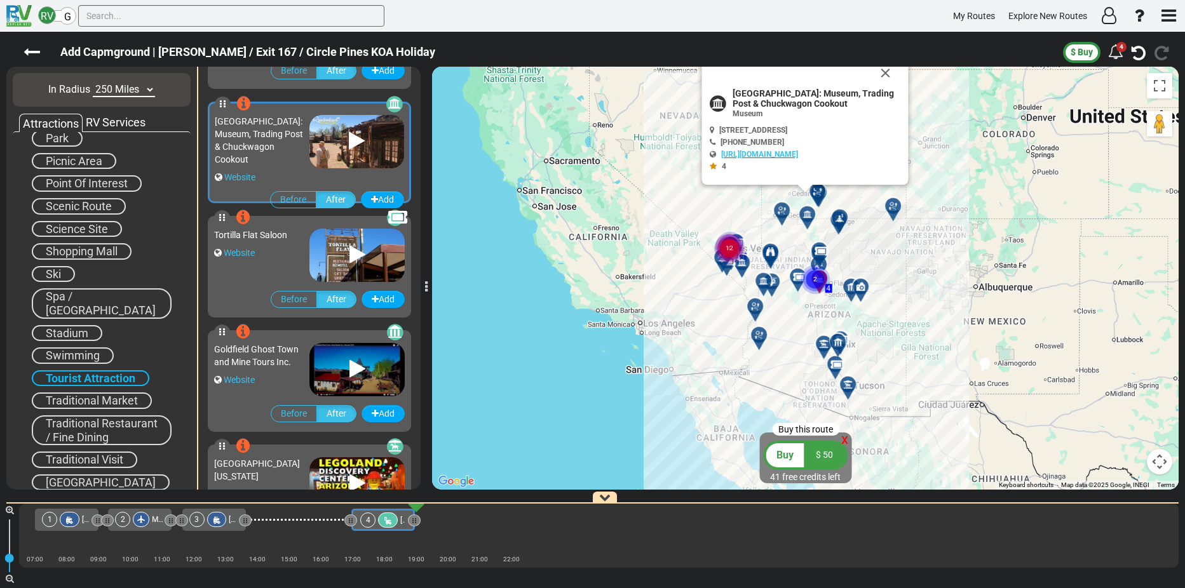
scroll to position [1599, 0]
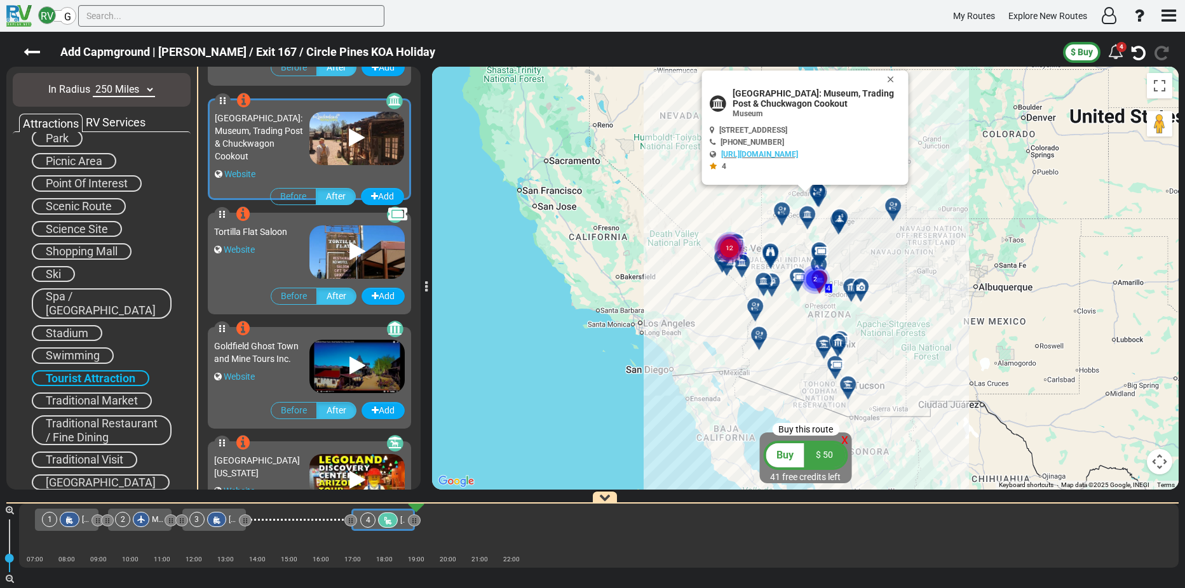
click at [820, 193] on div at bounding box center [821, 197] width 21 height 20
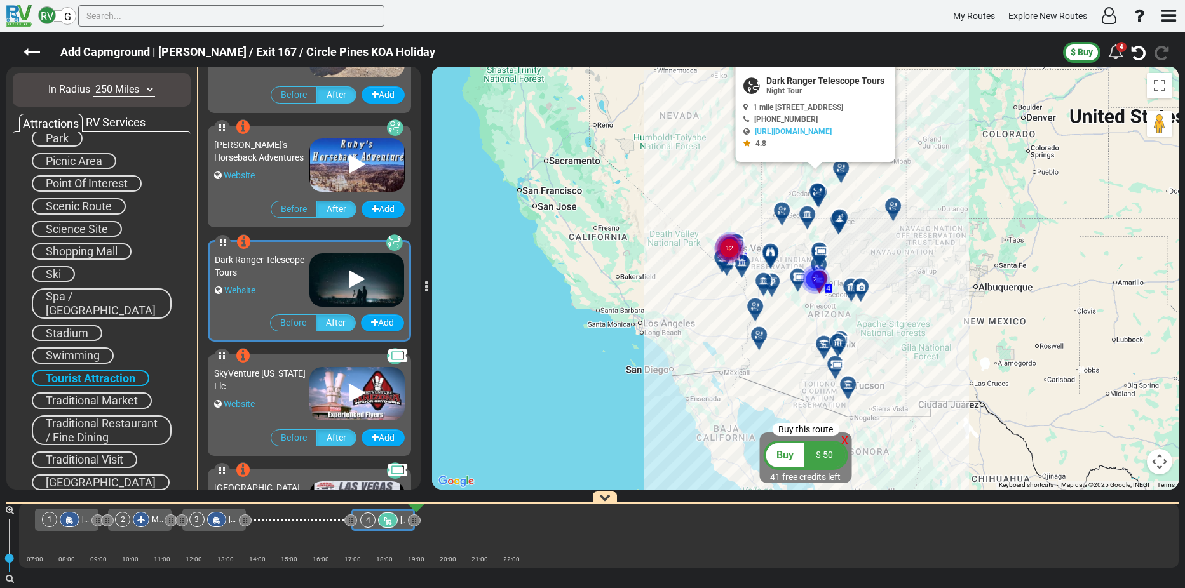
scroll to position [2628, 0]
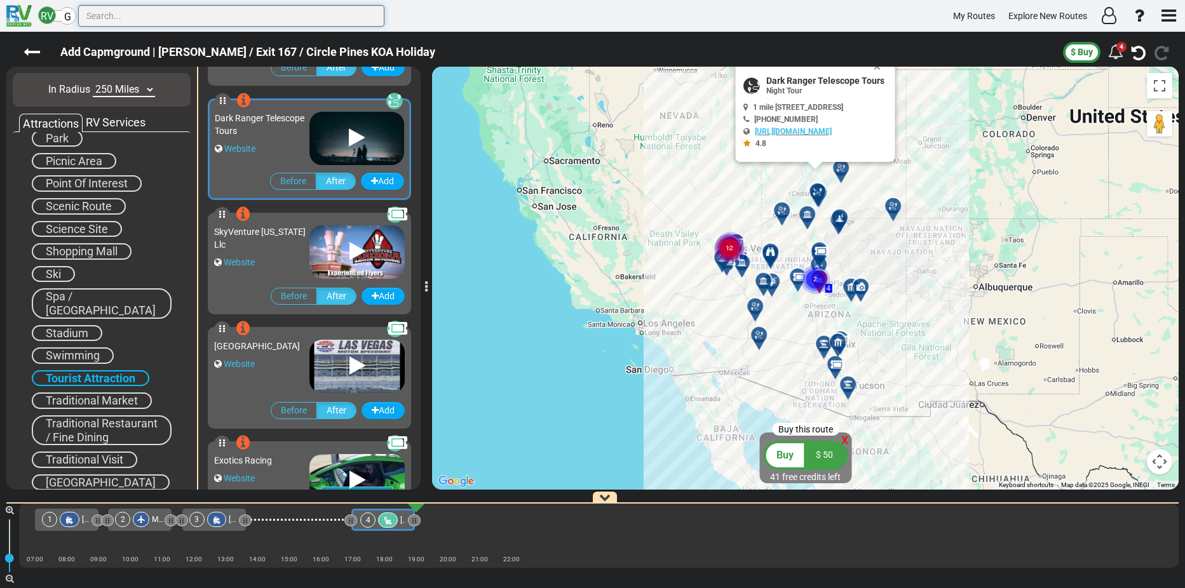
click at [257, 11] on input "text" at bounding box center [231, 16] width 306 height 22
paste input "[GEOGRAPHIC_DATA]"
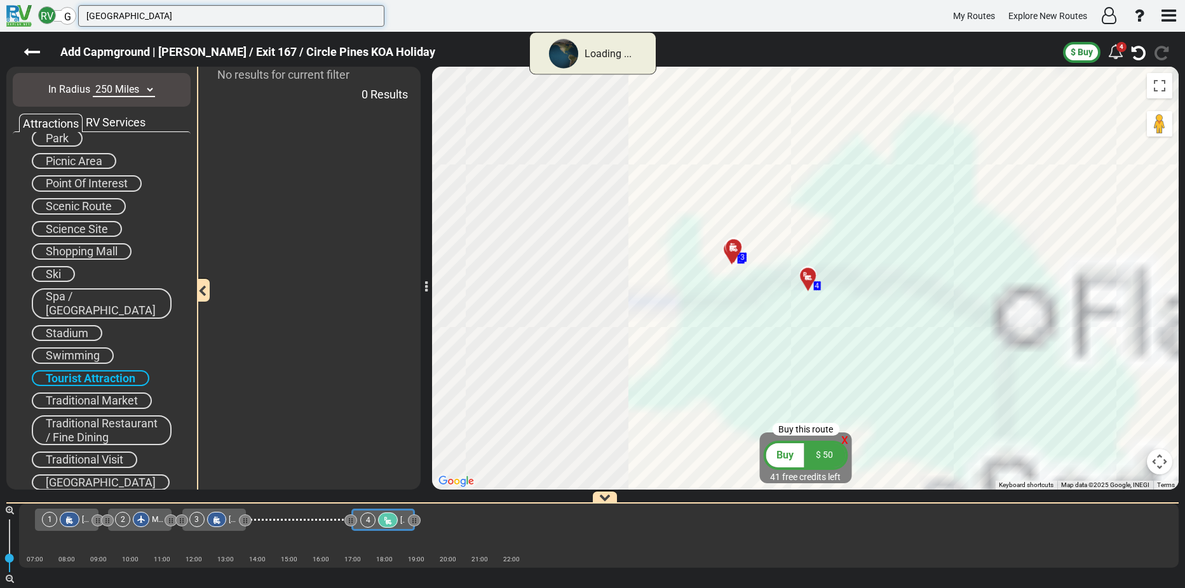
scroll to position [0, 0]
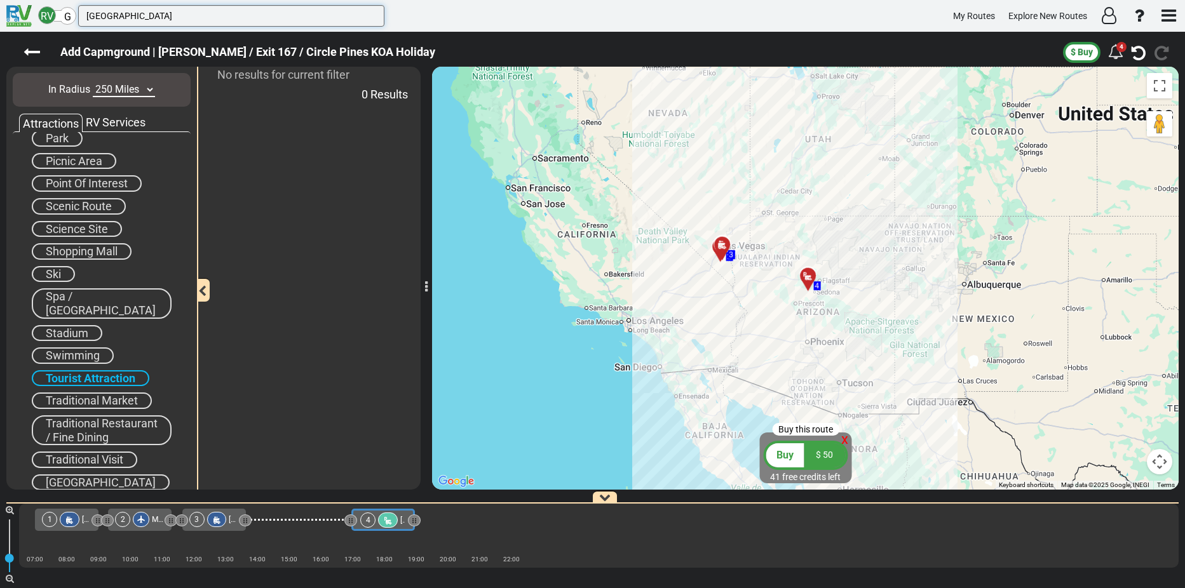
type input "[GEOGRAPHIC_DATA]"
click at [117, 122] on div "RV Services" at bounding box center [116, 122] width 66 height 17
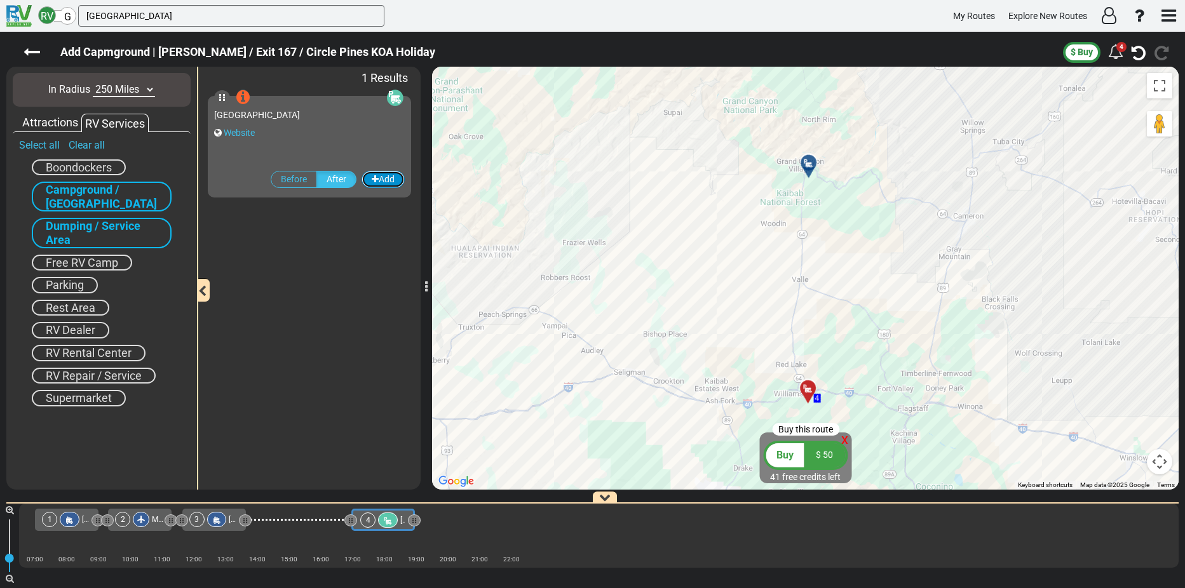
click at [379, 180] on button "Add" at bounding box center [383, 179] width 43 height 17
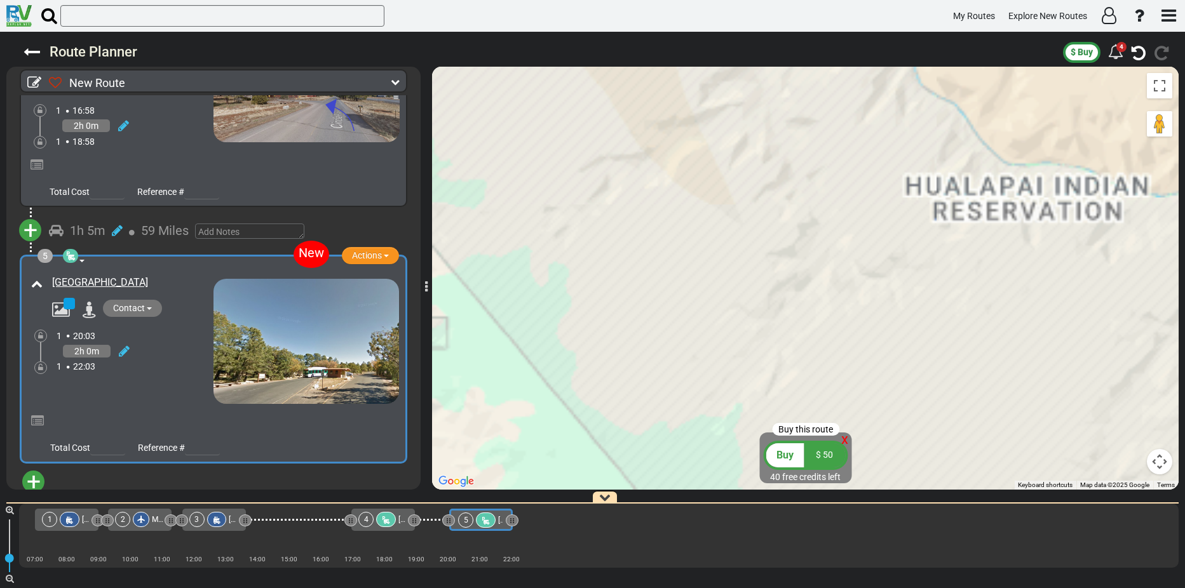
scroll to position [844, 0]
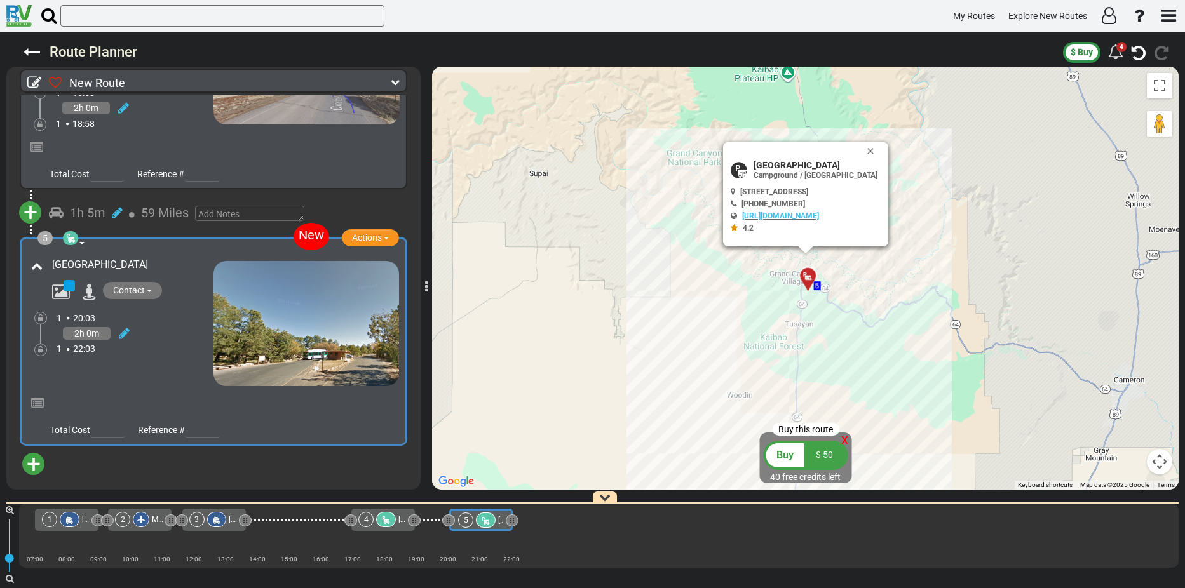
click at [37, 461] on span "+" at bounding box center [34, 464] width 14 height 29
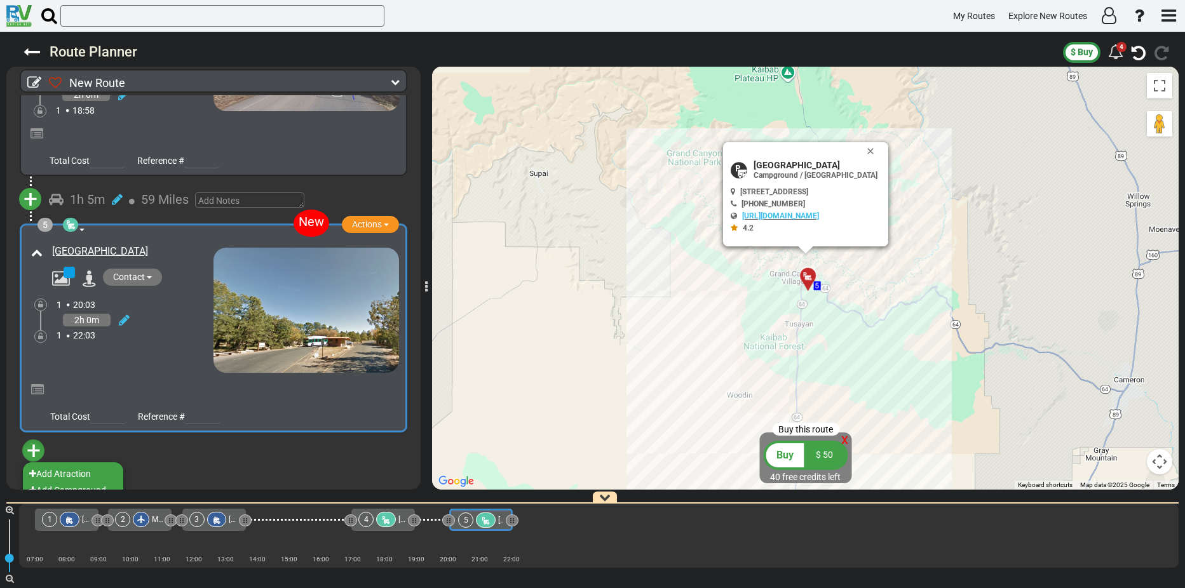
scroll to position [869, 0]
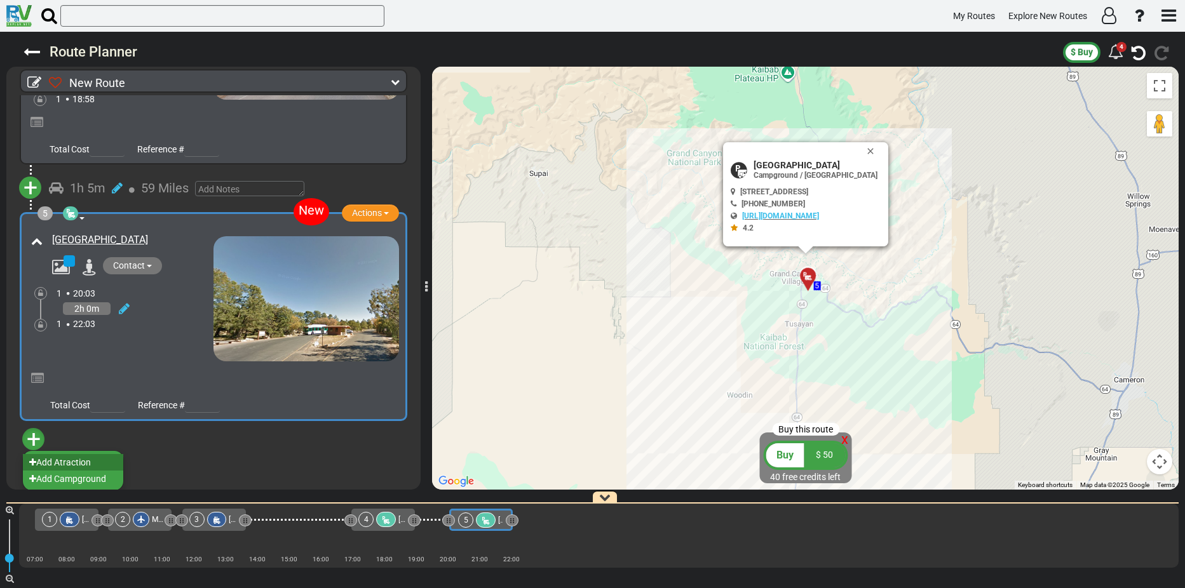
click at [72, 456] on li "Add Atraction" at bounding box center [73, 462] width 100 height 17
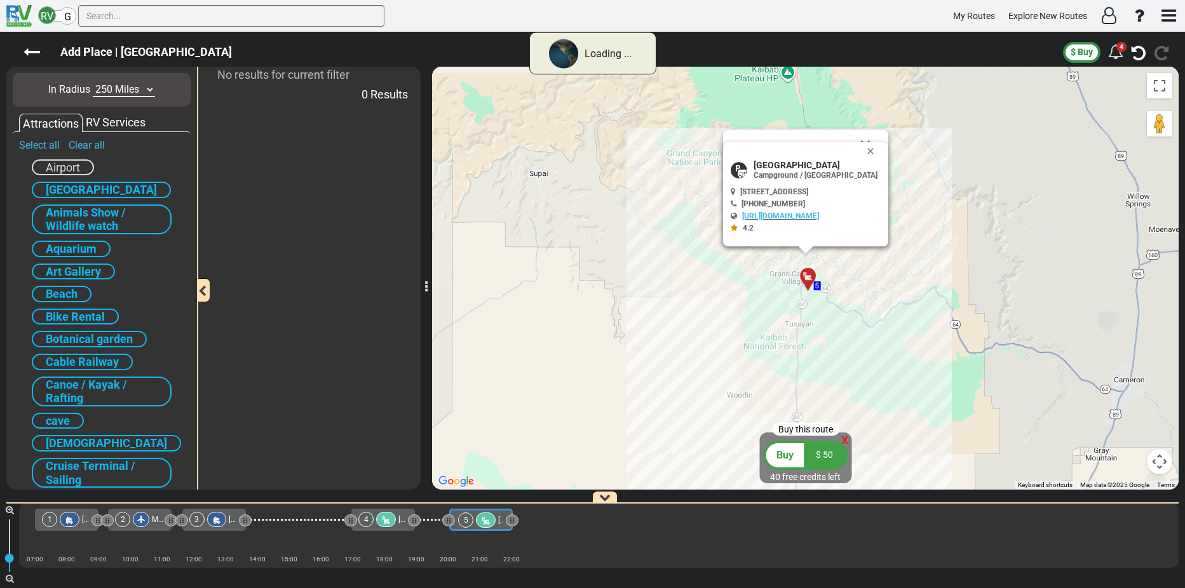
scroll to position [0, 0]
click at [115, 11] on input "text" at bounding box center [231, 16] width 306 height 22
click at [107, 13] on input "text" at bounding box center [231, 16] width 306 height 22
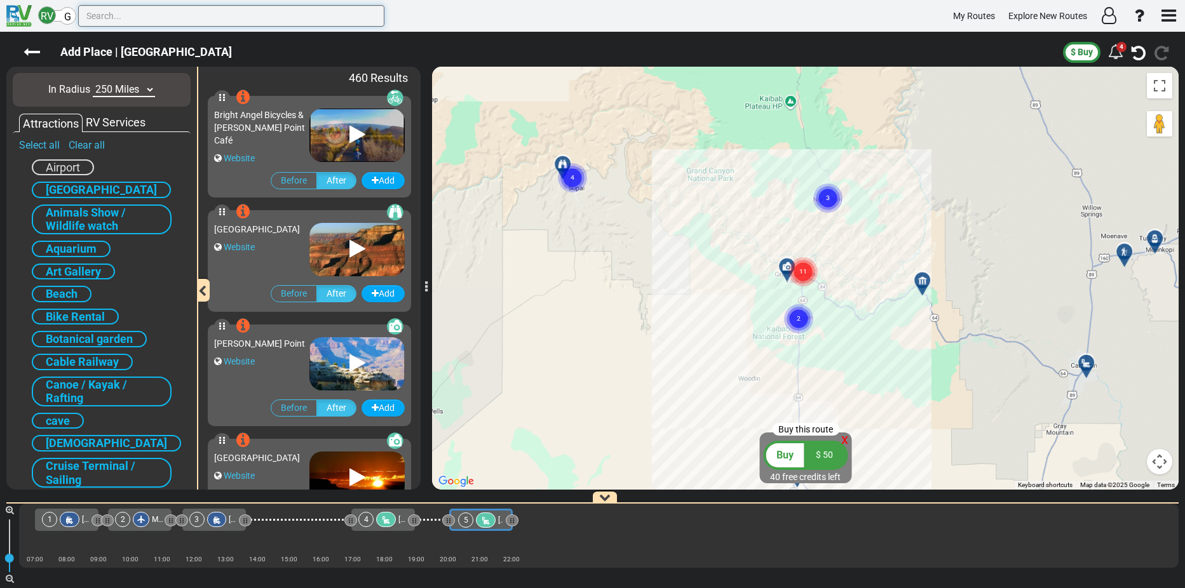
click at [102, 13] on input "text" at bounding box center [231, 16] width 306 height 22
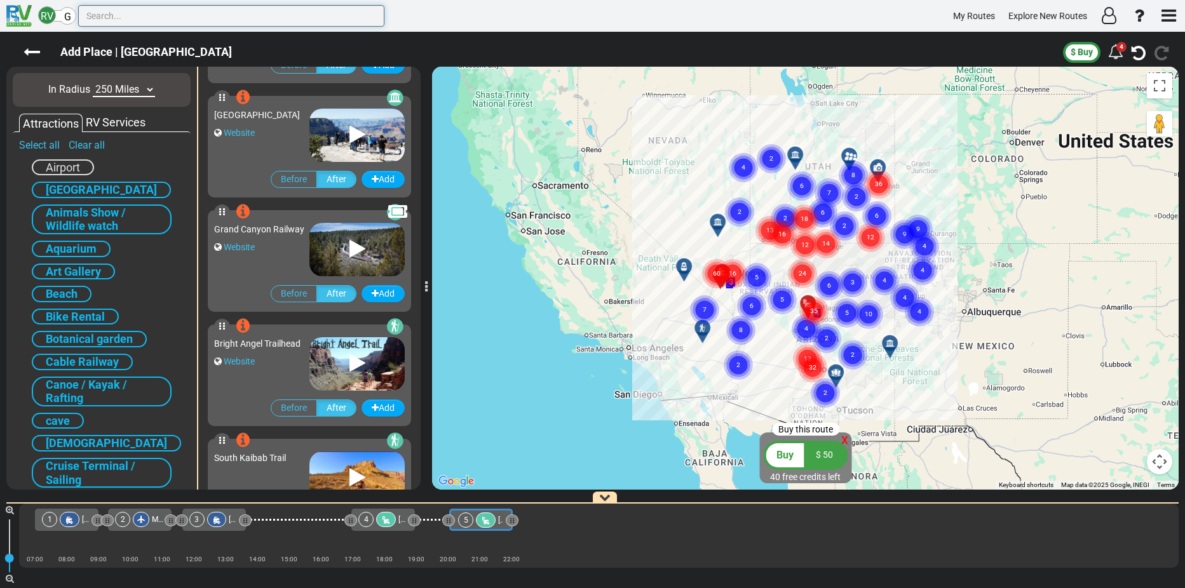
scroll to position [636, 0]
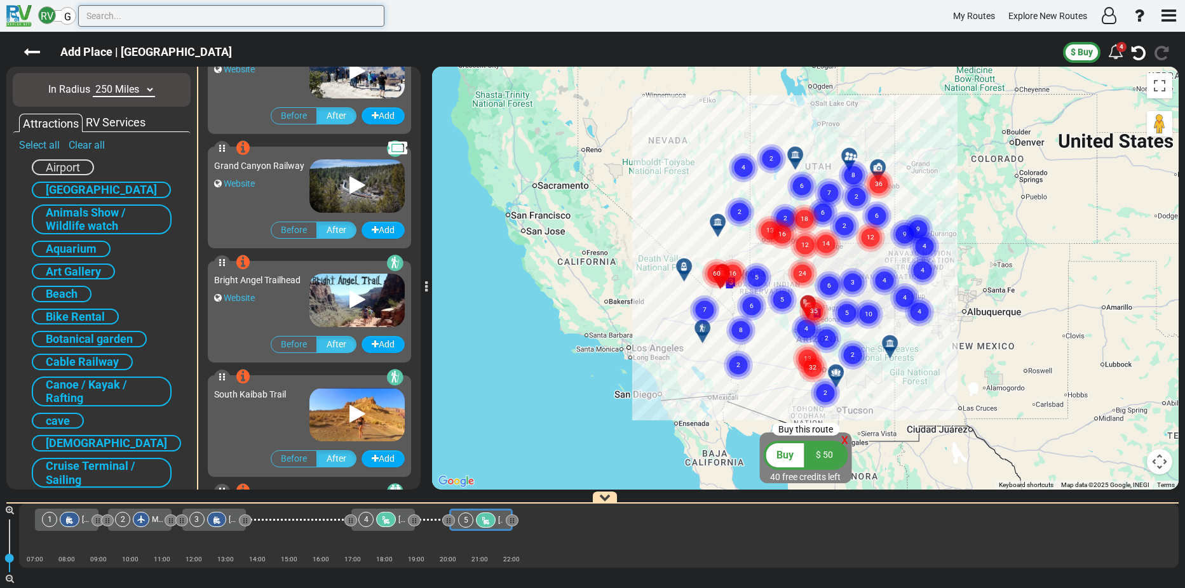
click at [115, 17] on input "text" at bounding box center [231, 16] width 306 height 22
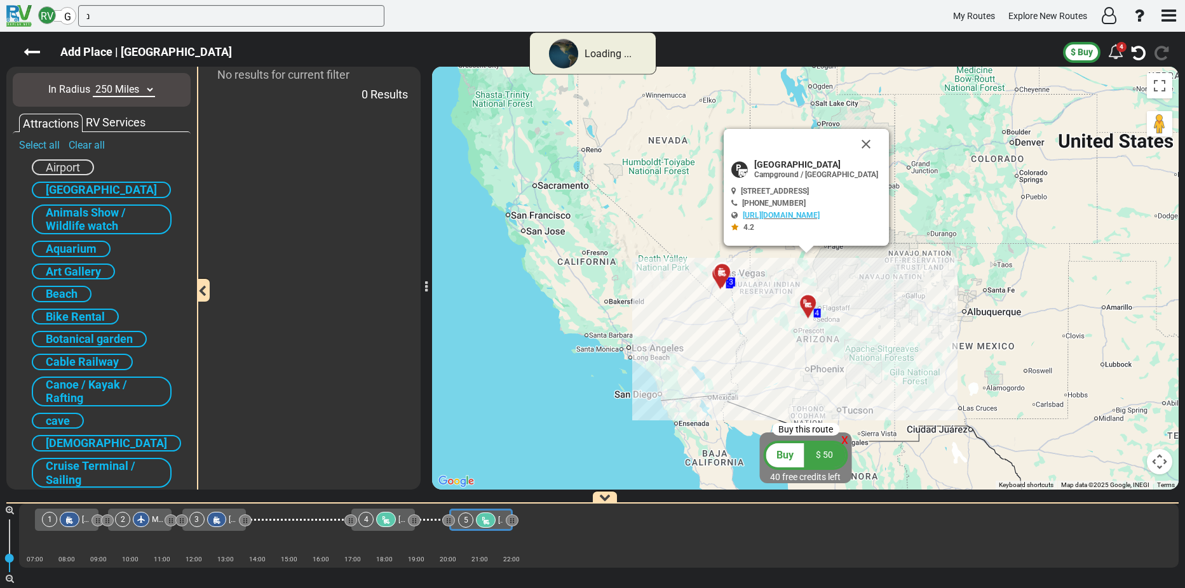
scroll to position [0, 0]
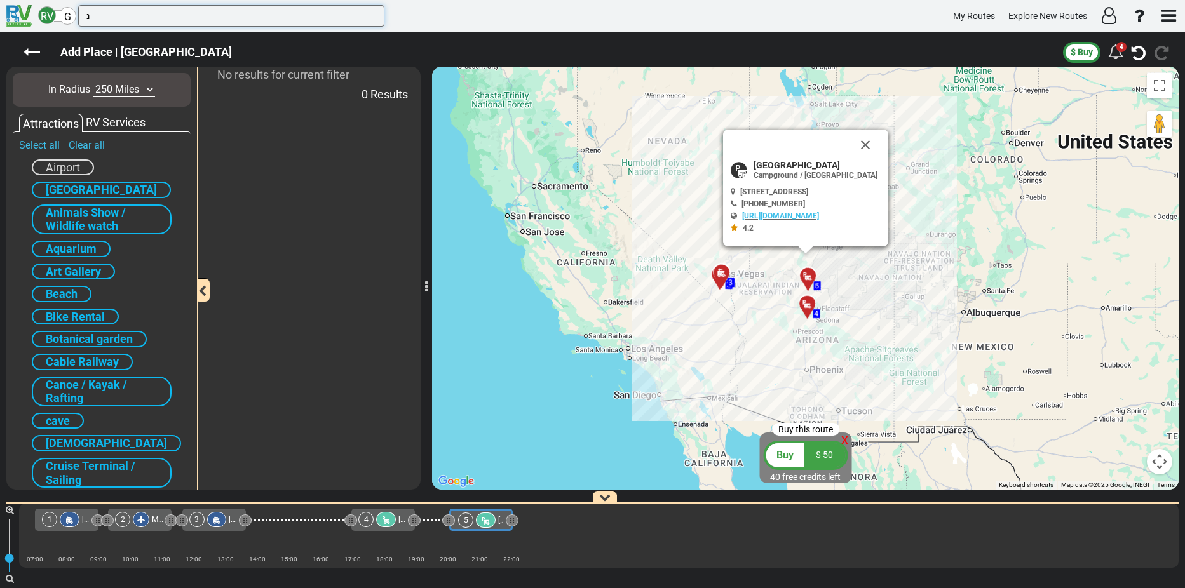
click at [114, 17] on input "נ" at bounding box center [231, 16] width 306 height 22
click at [87, 15] on input "נר" at bounding box center [231, 16] width 306 height 22
click at [76, 141] on link "Clear all" at bounding box center [87, 145] width 36 height 12
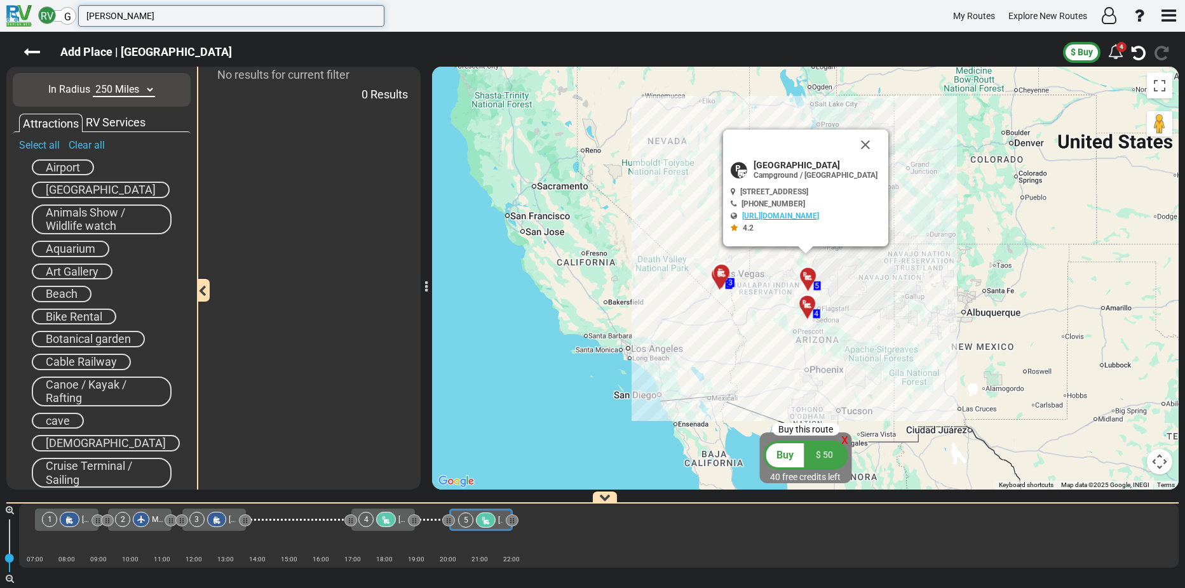
click at [115, 10] on input "brice" at bounding box center [231, 16] width 306 height 22
click at [94, 15] on input "brice" at bounding box center [231, 16] width 306 height 22
click at [118, 11] on input "bryce" at bounding box center [231, 16] width 306 height 22
click at [137, 11] on input "bryce n" at bounding box center [231, 16] width 306 height 22
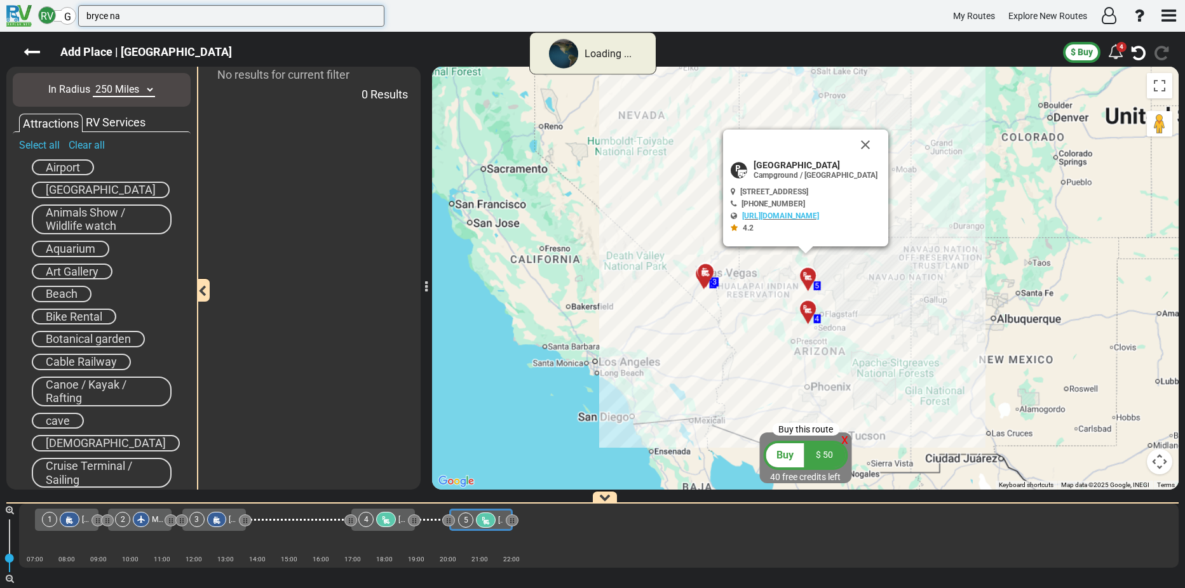
click at [137, 11] on input "bryce na" at bounding box center [231, 16] width 306 height 22
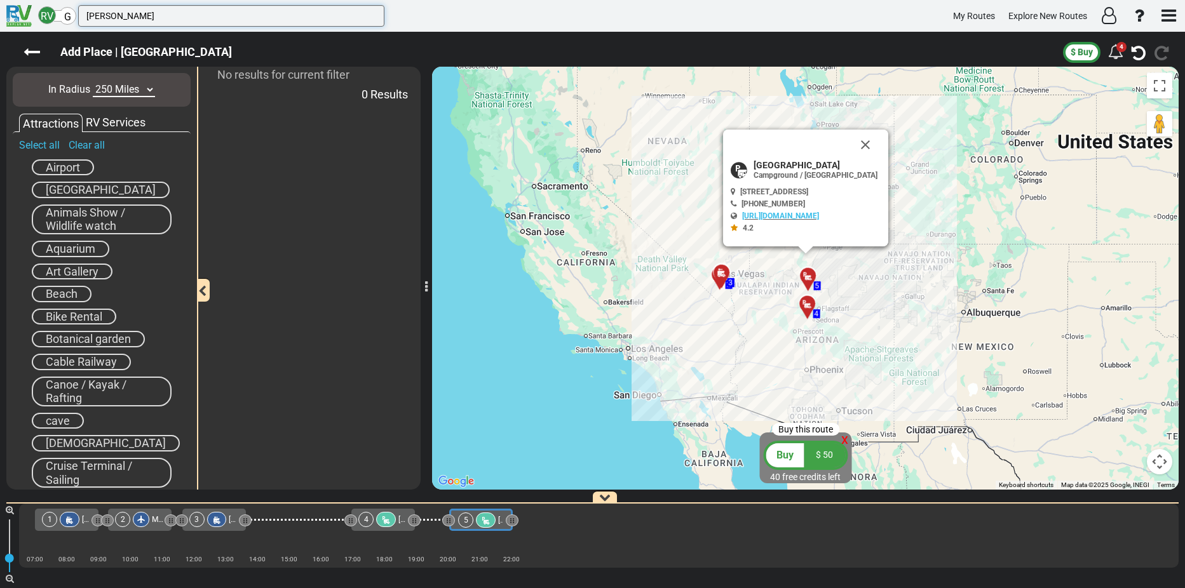
click at [137, 11] on input "bryce nat" at bounding box center [231, 16] width 306 height 22
click at [137, 11] on input "bryce nati" at bounding box center [231, 16] width 306 height 22
click at [137, 20] on input "bryce natio" at bounding box center [231, 16] width 306 height 22
click at [137, 20] on input "bryce nation" at bounding box center [231, 16] width 306 height 22
click at [144, 12] on input "bryce nationa" at bounding box center [231, 16] width 306 height 22
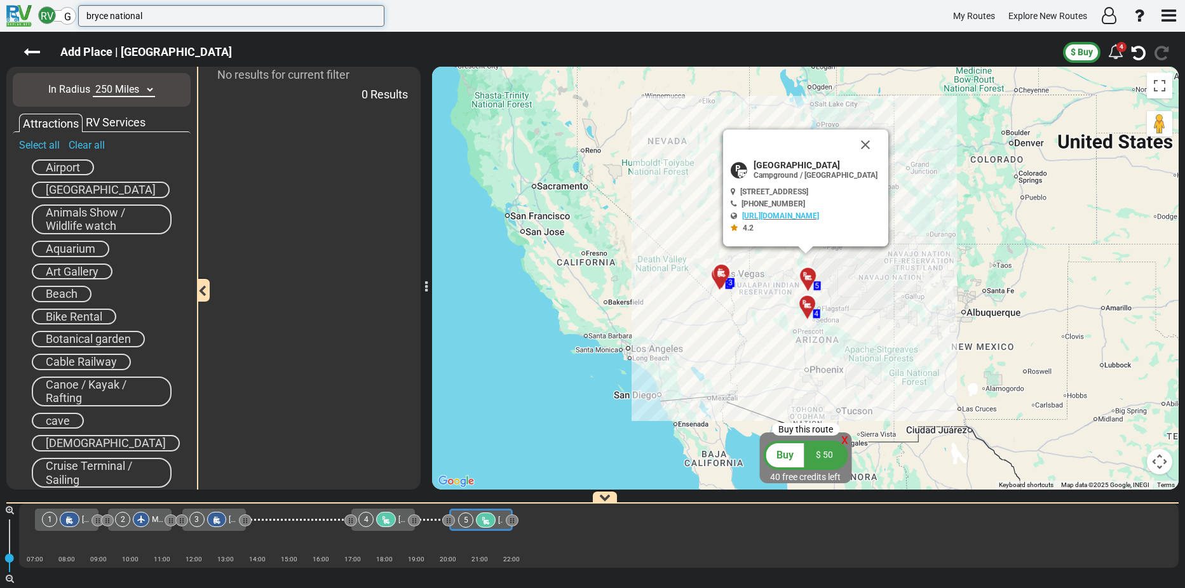
click at [153, 14] on input "bryce national" at bounding box center [231, 16] width 306 height 22
click at [153, 14] on input "bryce national P" at bounding box center [231, 16] width 306 height 22
click at [153, 14] on input "bryce national Pa" at bounding box center [231, 16] width 306 height 22
click at [162, 18] on input "bryce national Par" at bounding box center [231, 16] width 306 height 22
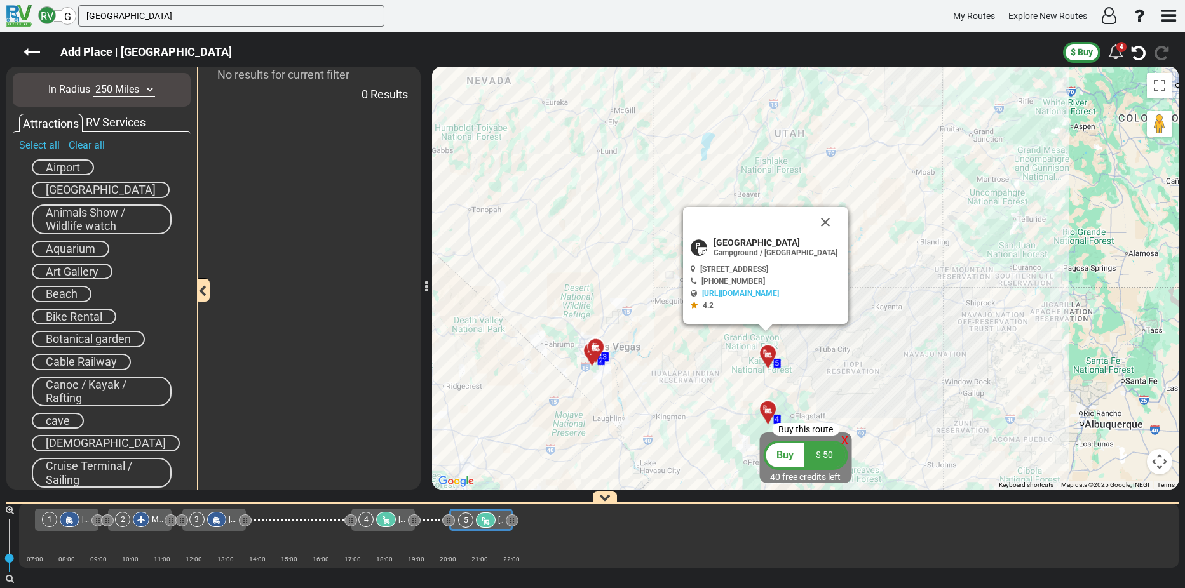
drag, startPoint x: 863, startPoint y: 231, endPoint x: 851, endPoint y: 391, distance: 160.6
click at [851, 391] on div "To activate drag with keyboard, press Alt + Enter. Once in keyboard drag state,…" at bounding box center [805, 278] width 747 height 423
click at [841, 222] on button "Close" at bounding box center [825, 223] width 31 height 31
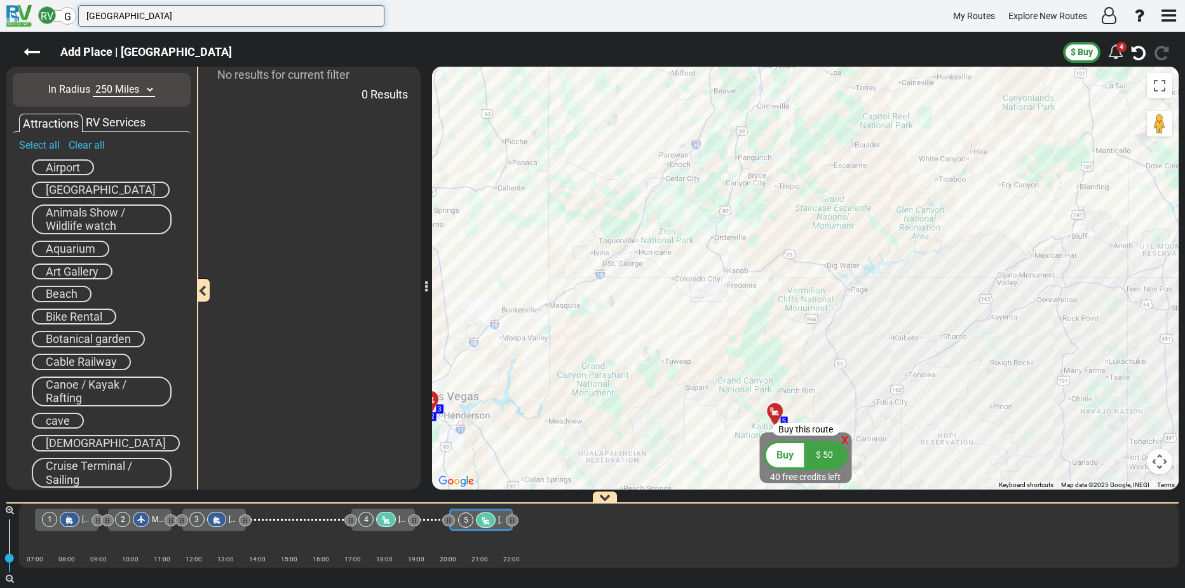
drag, startPoint x: 111, startPoint y: 15, endPoint x: 198, endPoint y: 22, distance: 86.8
click at [198, 22] on input "bryce national Park" at bounding box center [231, 16] width 306 height 22
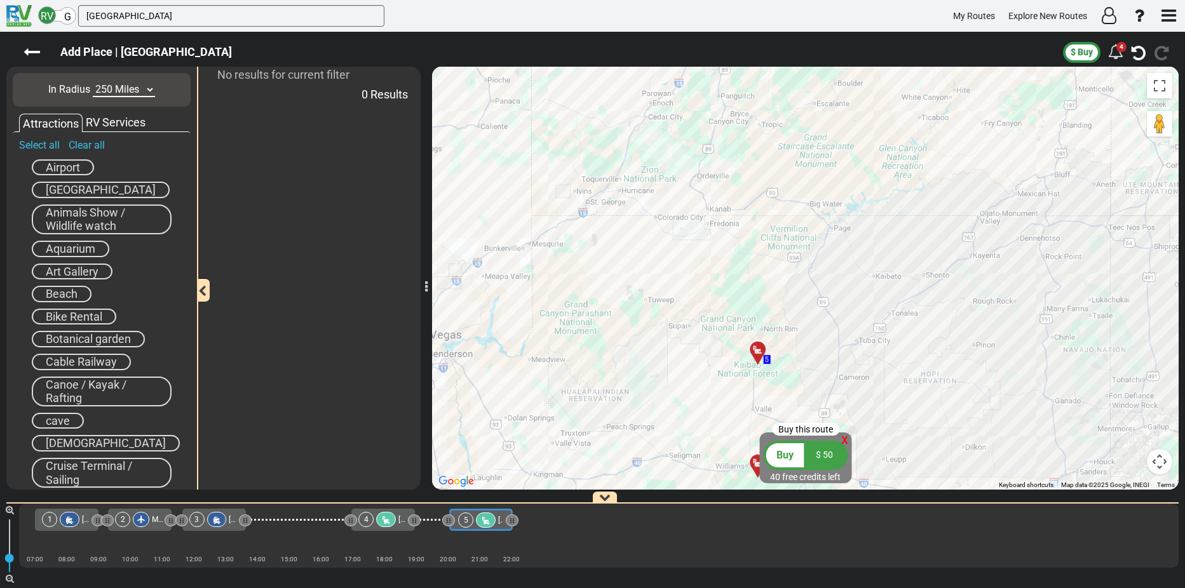
drag, startPoint x: 826, startPoint y: 202, endPoint x: 812, endPoint y: 364, distance: 162.0
click at [812, 364] on div "To activate drag with keyboard, press Alt + Enter. Once in keyboard drag state,…" at bounding box center [805, 278] width 747 height 423
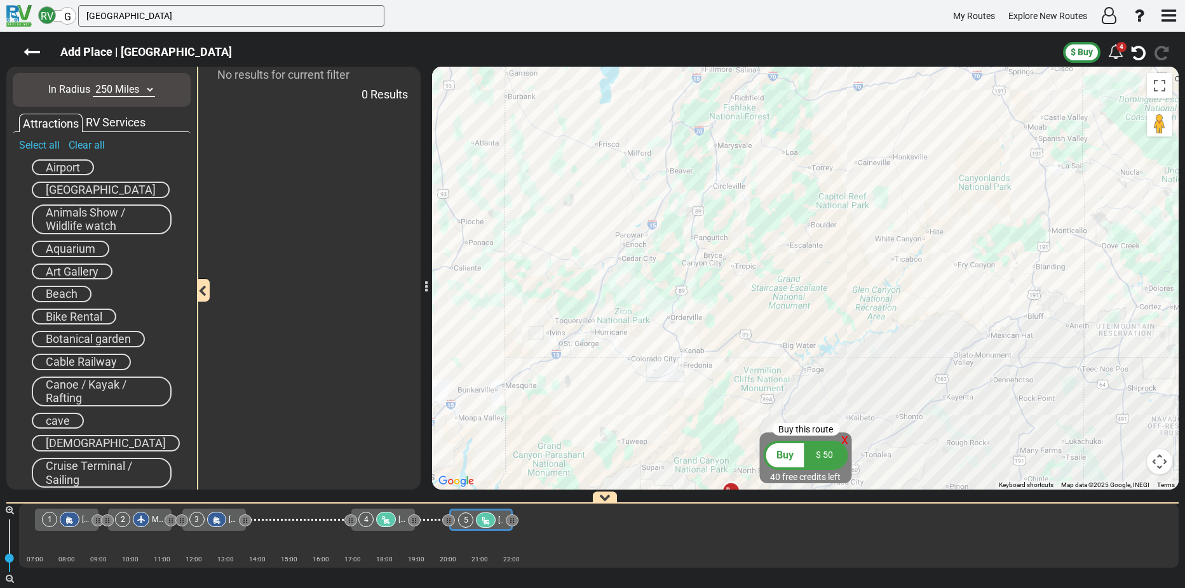
drag, startPoint x: 747, startPoint y: 150, endPoint x: 720, endPoint y: 293, distance: 145.5
click at [720, 293] on div "To activate drag with keyboard, press Alt + Enter. Once in keyboard drag state,…" at bounding box center [805, 278] width 747 height 423
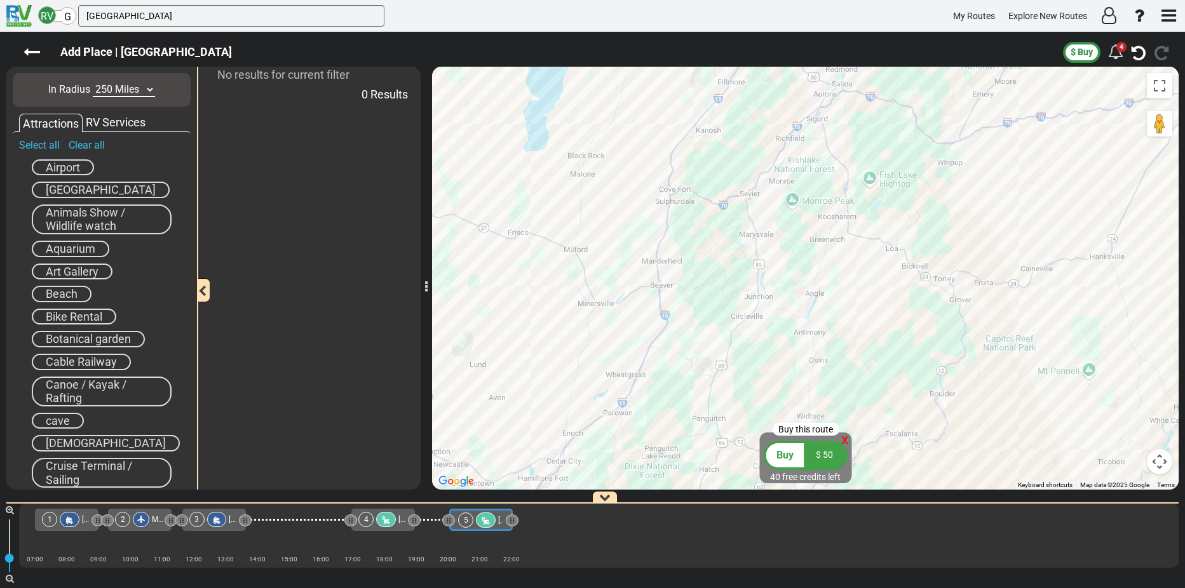
drag, startPoint x: 674, startPoint y: 177, endPoint x: 783, endPoint y: 413, distance: 260.2
click at [783, 413] on div "To activate drag with keyboard, press Alt + Enter. Once in keyboard drag state,…" at bounding box center [805, 278] width 747 height 423
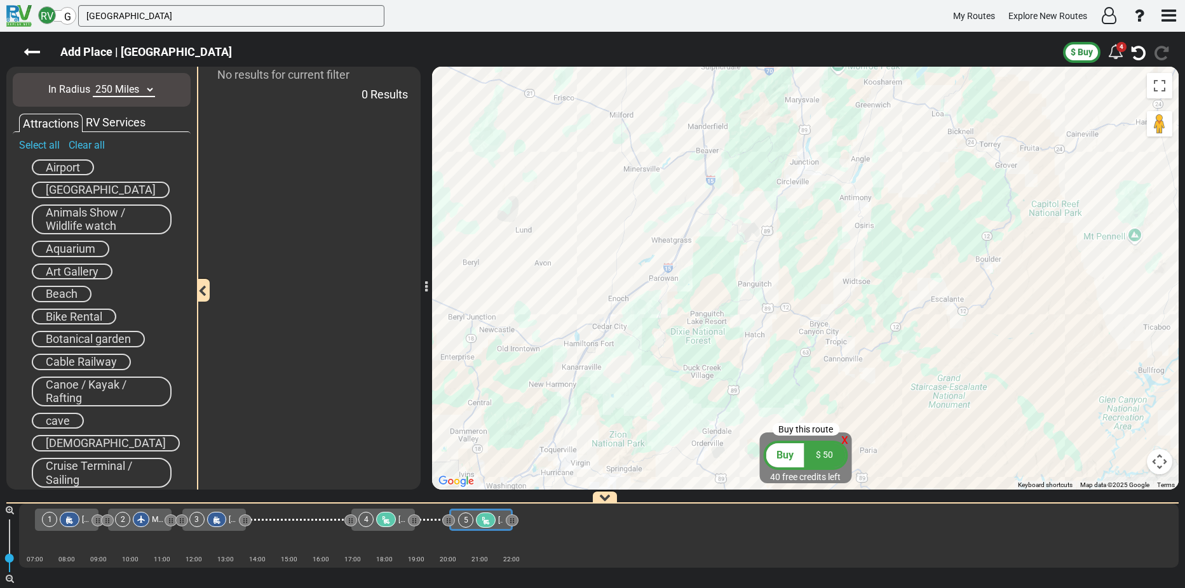
drag, startPoint x: 803, startPoint y: 243, endPoint x: 849, endPoint y: 111, distance: 140.1
click at [849, 111] on div "To activate drag with keyboard, press Alt + Enter. Once in keyboard drag state,…" at bounding box center [805, 278] width 747 height 423
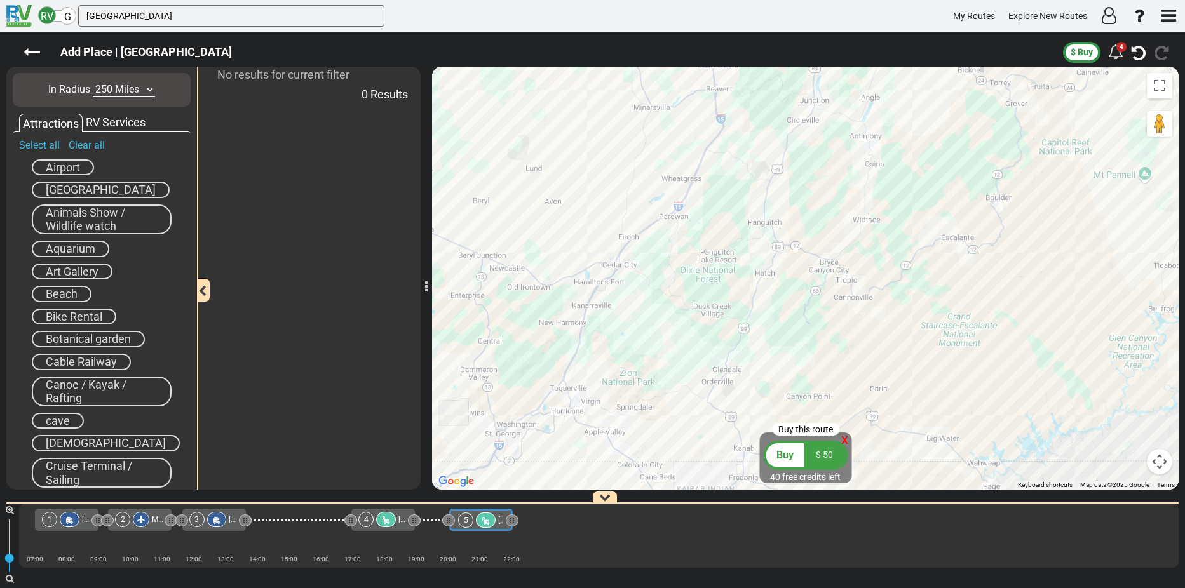
drag, startPoint x: 825, startPoint y: 334, endPoint x: 835, endPoint y: 269, distance: 65.6
click at [835, 269] on div "To activate drag with keyboard, press Alt + Enter. Once in keyboard drag state,…" at bounding box center [805, 278] width 747 height 423
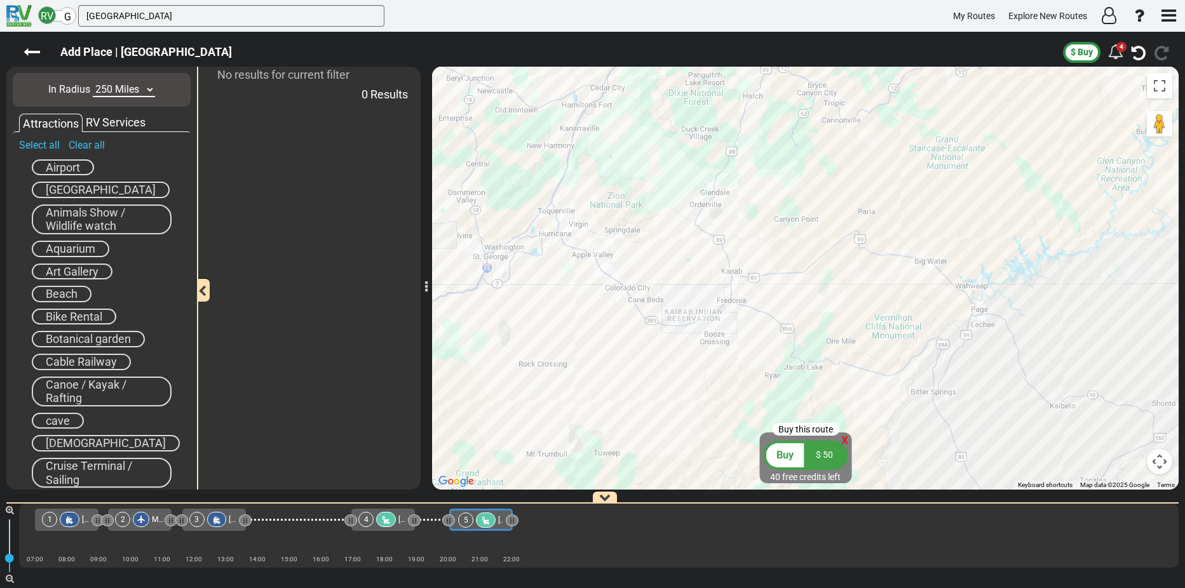
drag, startPoint x: 707, startPoint y: 325, endPoint x: 697, endPoint y: 146, distance: 179.5
click at [697, 146] on div "To activate drag with keyboard, press Alt + Enter. Once in keyboard drag state,…" at bounding box center [805, 278] width 747 height 423
drag, startPoint x: 154, startPoint y: 15, endPoint x: 78, endPoint y: 8, distance: 77.2
click at [78, 8] on div "RV G bryce canyon" at bounding box center [211, 16] width 346 height 22
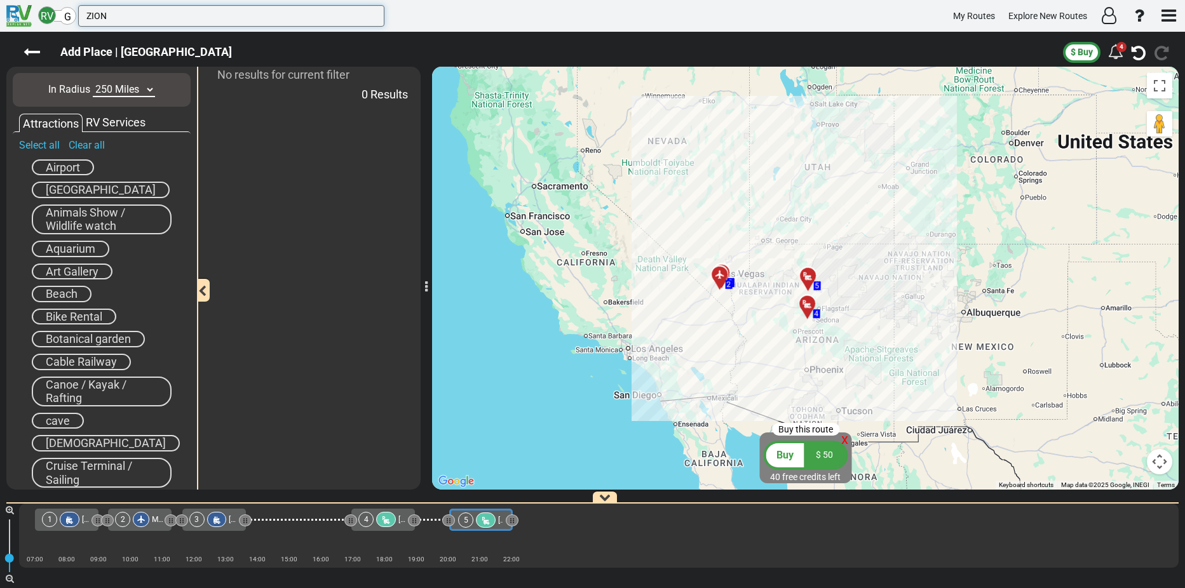
click at [177, 11] on input "ZION" at bounding box center [231, 16] width 306 height 22
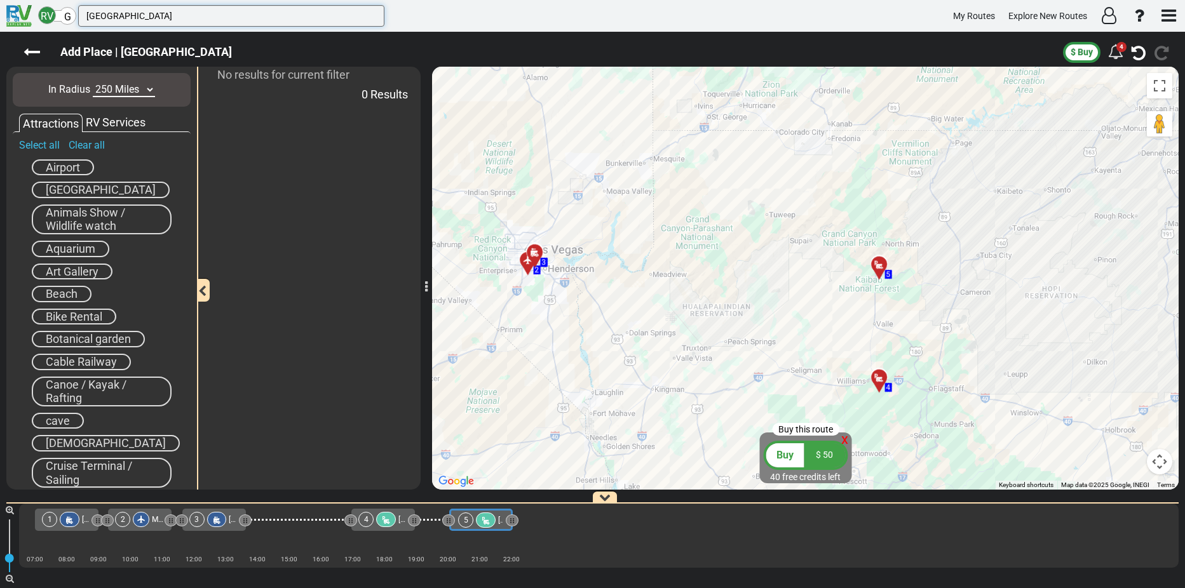
type input "ZION national park"
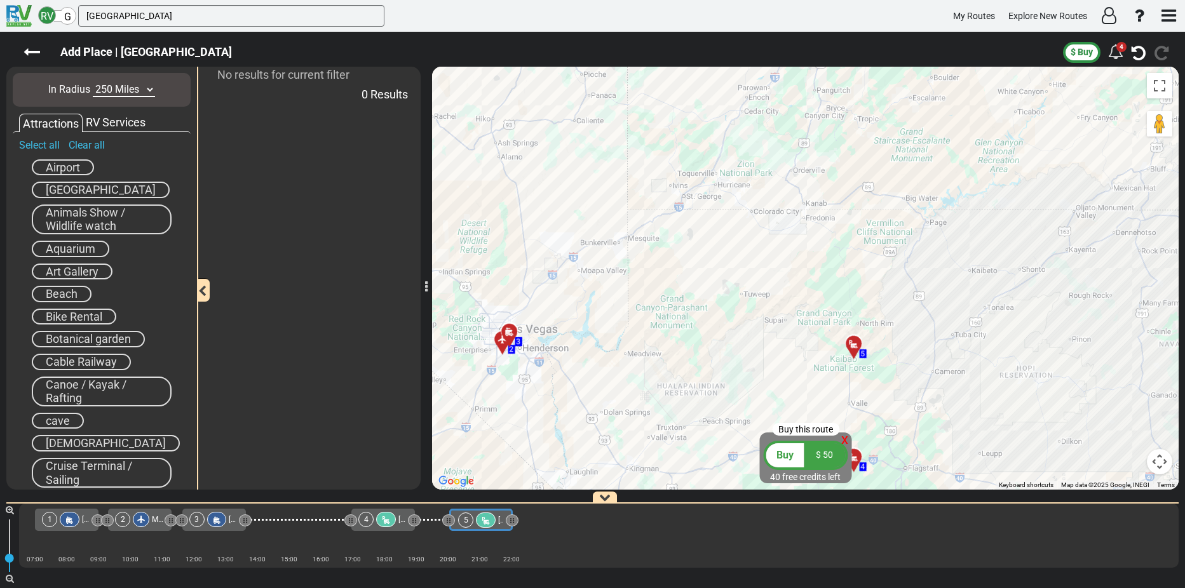
drag, startPoint x: 708, startPoint y: 196, endPoint x: 683, endPoint y: 283, distance: 89.9
click at [683, 283] on div "To activate drag with keyboard, press Alt + Enter. Once in keyboard drag state,…" at bounding box center [805, 278] width 747 height 423
click at [120, 121] on div "RV Services" at bounding box center [116, 122] width 66 height 17
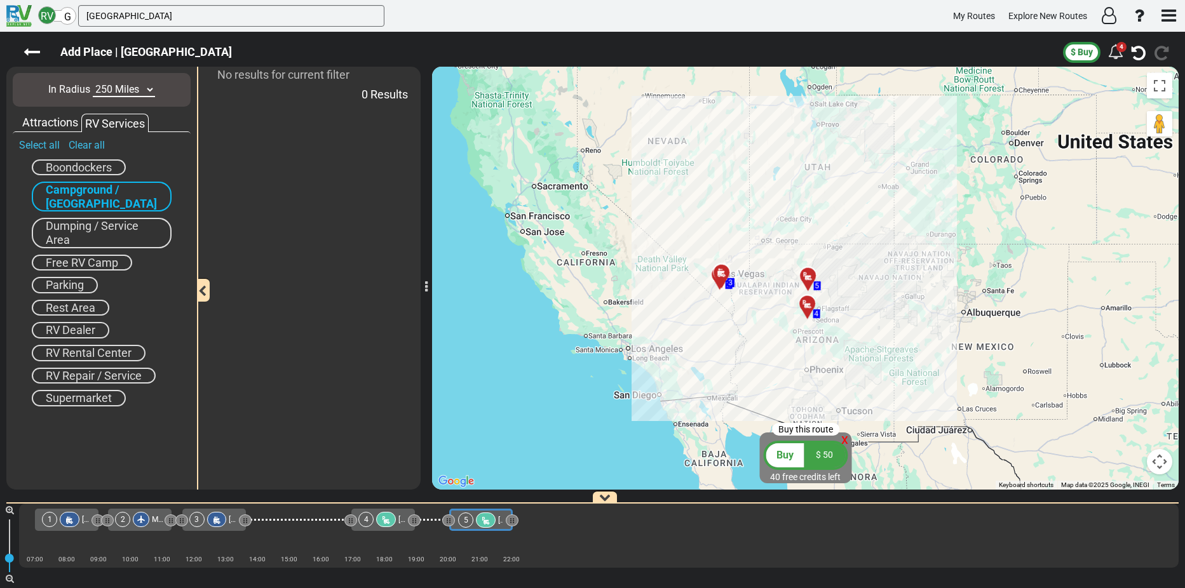
click at [150, 86] on select "10 Miles 50 Miles 100 Miles 250 Miles 500 Miles 1000 Miles" at bounding box center [124, 90] width 62 height 15
select select "number:500"
click at [93, 83] on select "10 Miles 50 Miles 100 Miles 250 Miles 500 Miles 1000 Miles" at bounding box center [124, 90] width 62 height 15
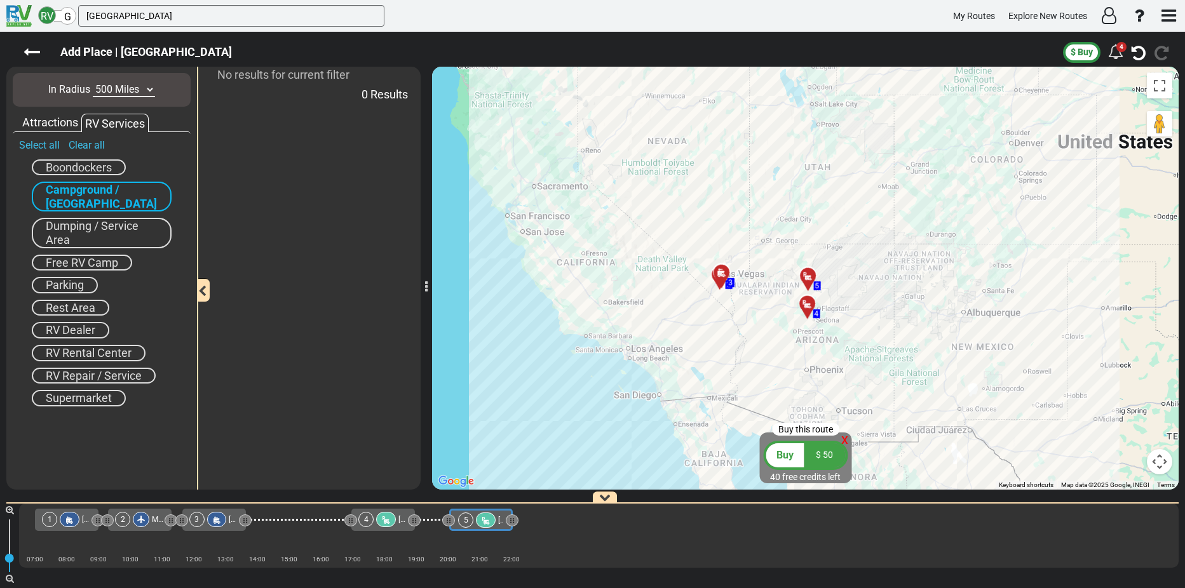
click at [50, 122] on div "Attractions" at bounding box center [50, 122] width 62 height 17
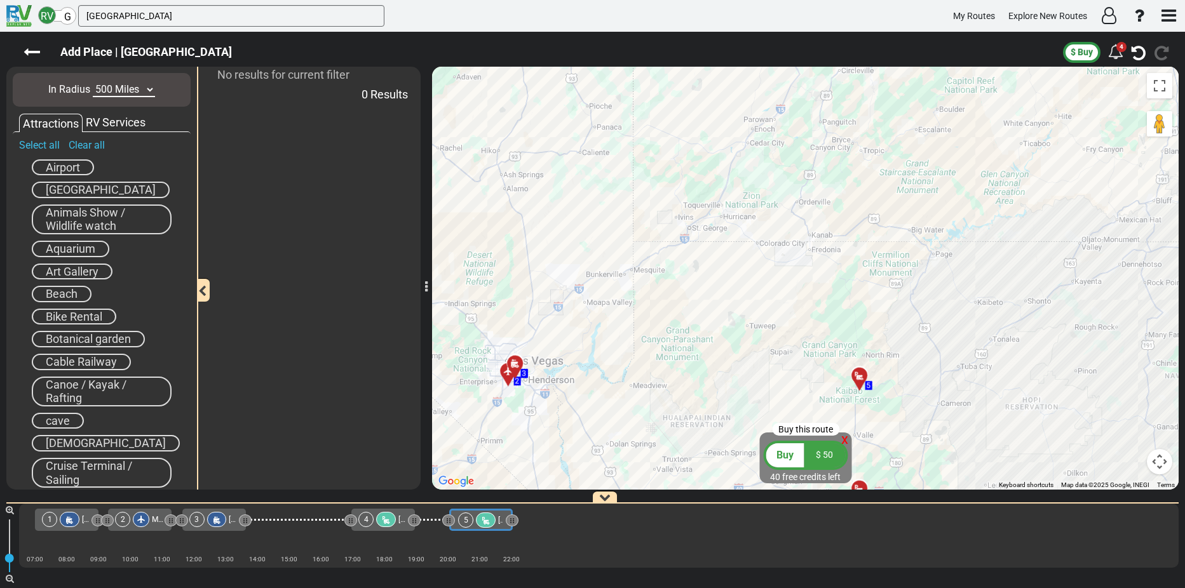
click at [722, 196] on div "To activate drag with keyboard, press Alt + Enter. Once in keyboard drag state,…" at bounding box center [805, 278] width 747 height 423
click at [720, 194] on div "To activate drag with keyboard, press Alt + Enter. Once in keyboard drag state,…" at bounding box center [805, 278] width 747 height 423
click at [104, 122] on div "RV Services" at bounding box center [116, 122] width 66 height 17
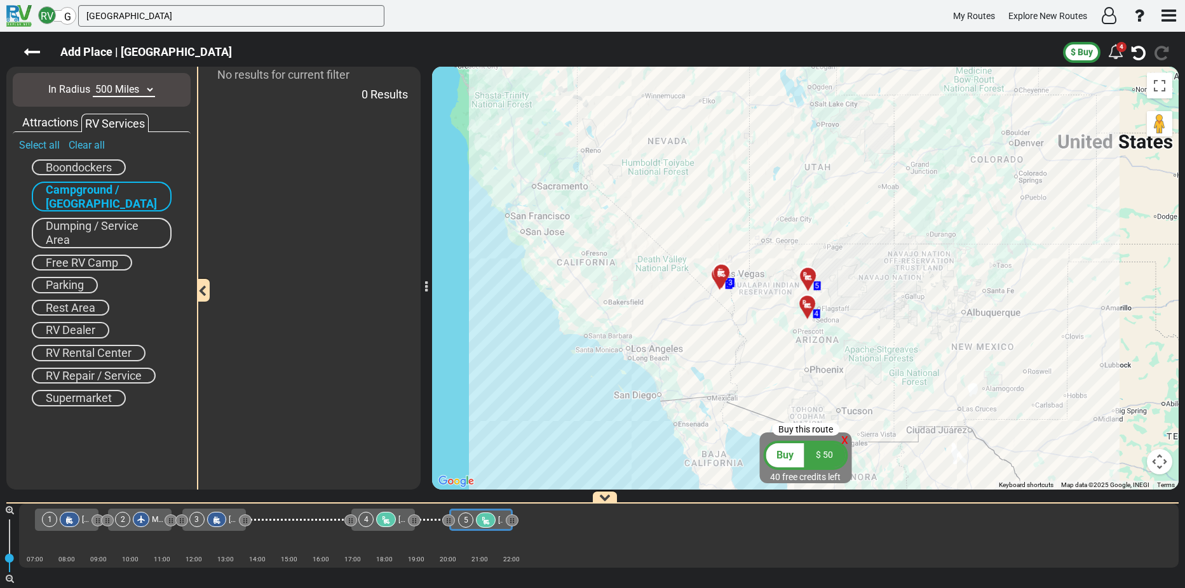
click at [109, 228] on span "Dumping / Service Area" at bounding box center [92, 232] width 93 height 27
click at [153, 11] on input "ZION national park" at bounding box center [231, 16] width 306 height 22
drag, startPoint x: 173, startPoint y: 17, endPoint x: 65, endPoint y: 20, distance: 108.7
click at [65, 20] on div "RV G ZION national park" at bounding box center [211, 16] width 346 height 22
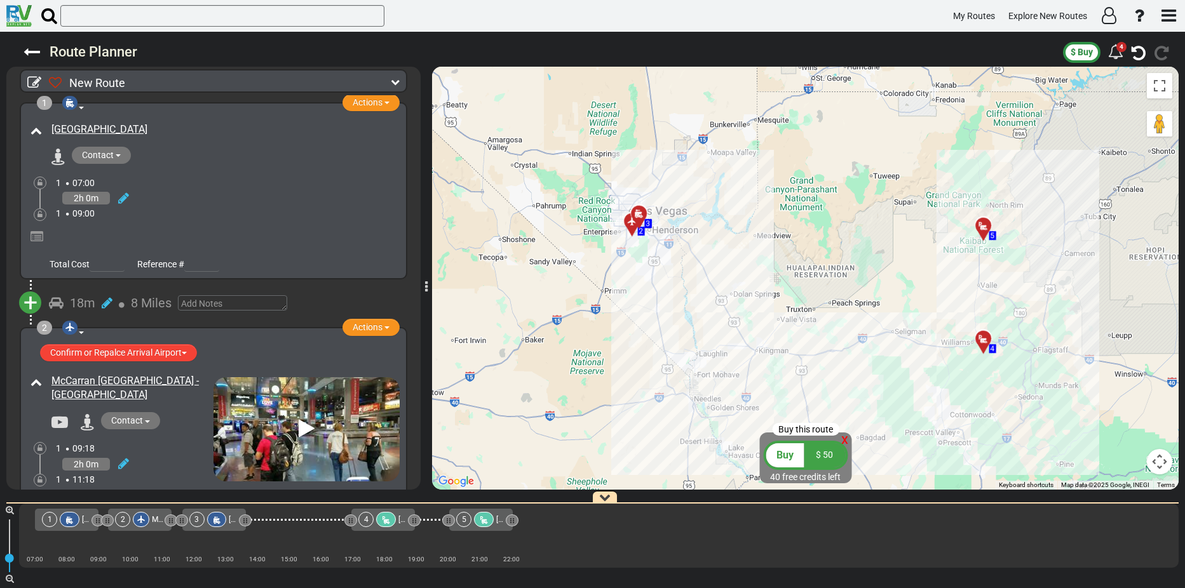
scroll to position [64, 0]
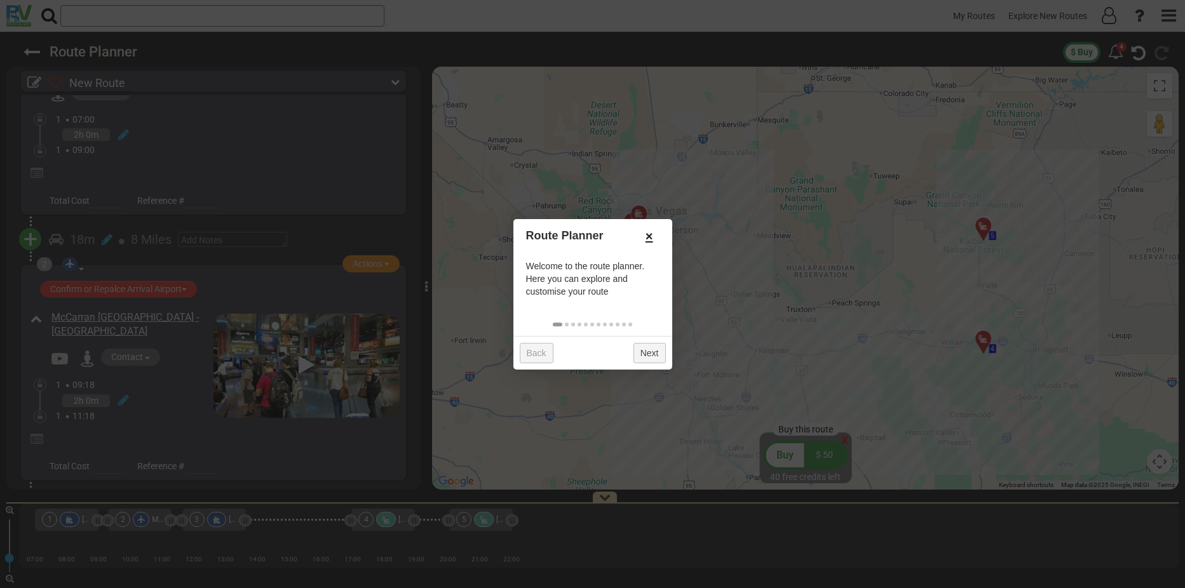
click at [651, 234] on link "×" at bounding box center [649, 237] width 20 height 22
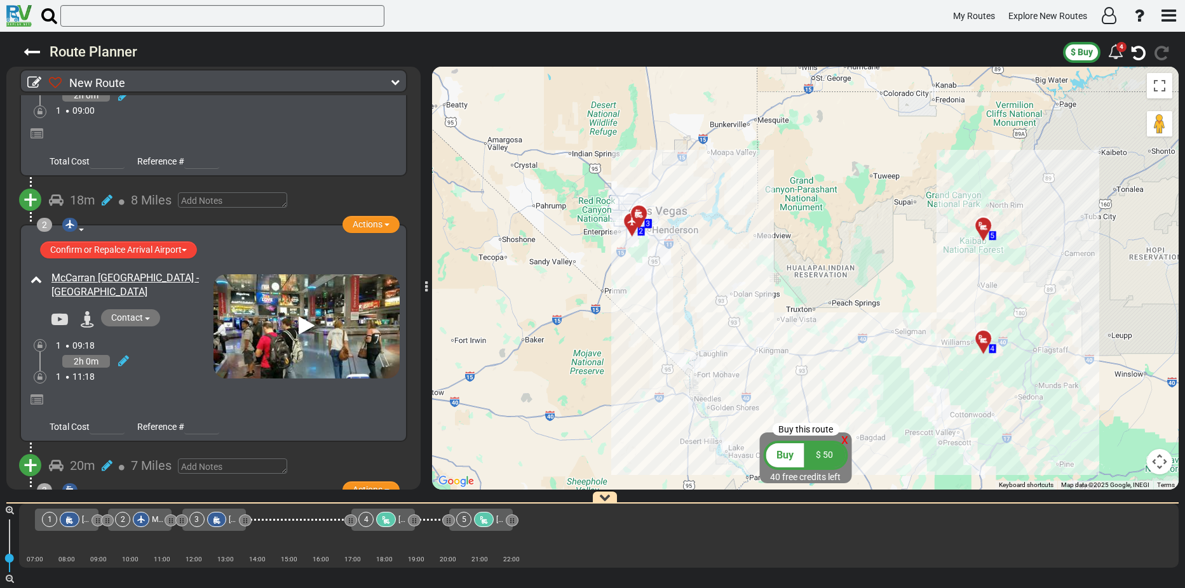
scroll to position [0, 0]
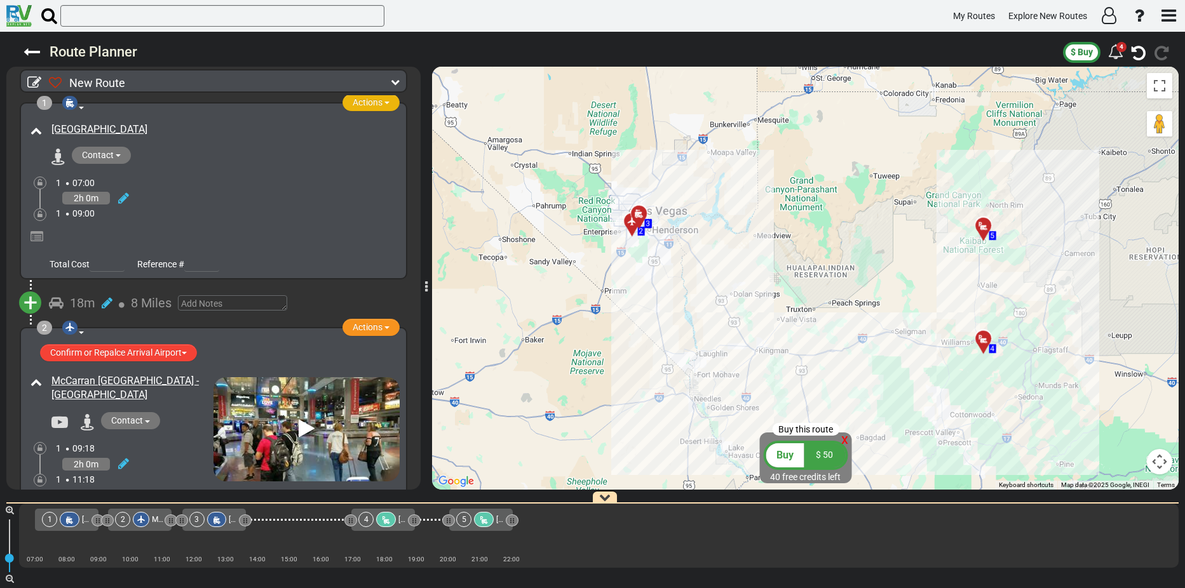
click at [384, 103] on span "button" at bounding box center [386, 103] width 5 height 3
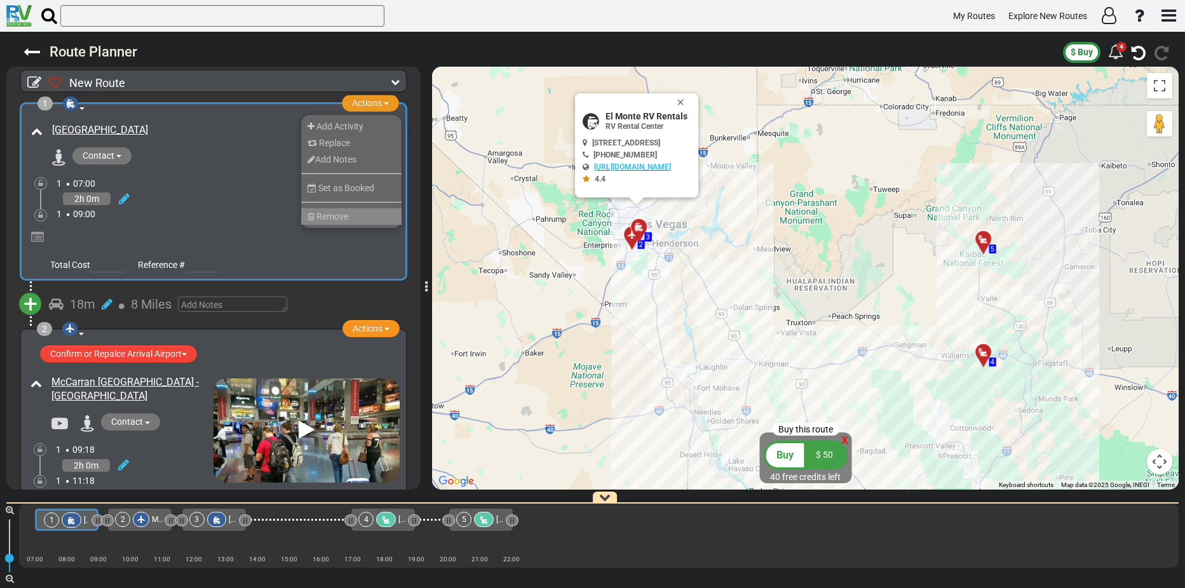
click at [332, 219] on span "Remove" at bounding box center [332, 217] width 32 height 10
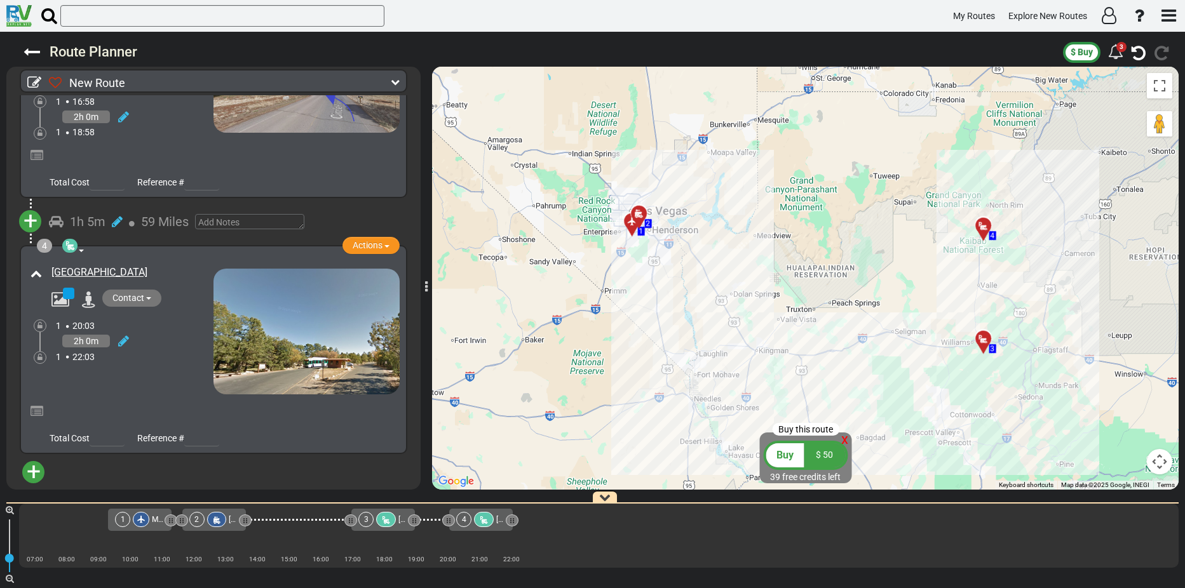
scroll to position [618, 0]
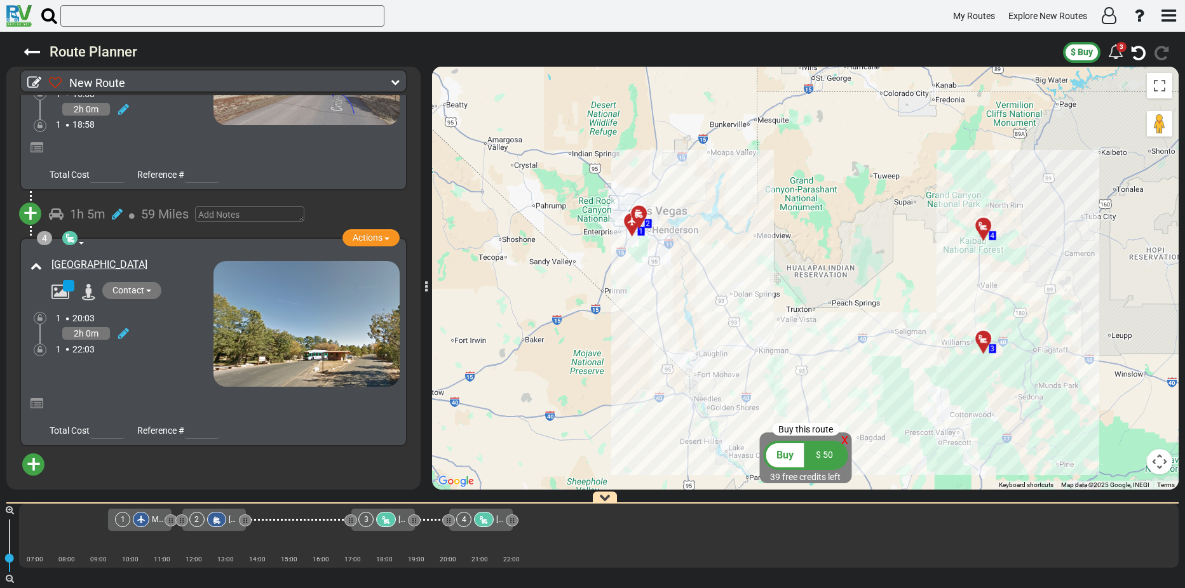
click at [27, 465] on span "+" at bounding box center [34, 464] width 14 height 29
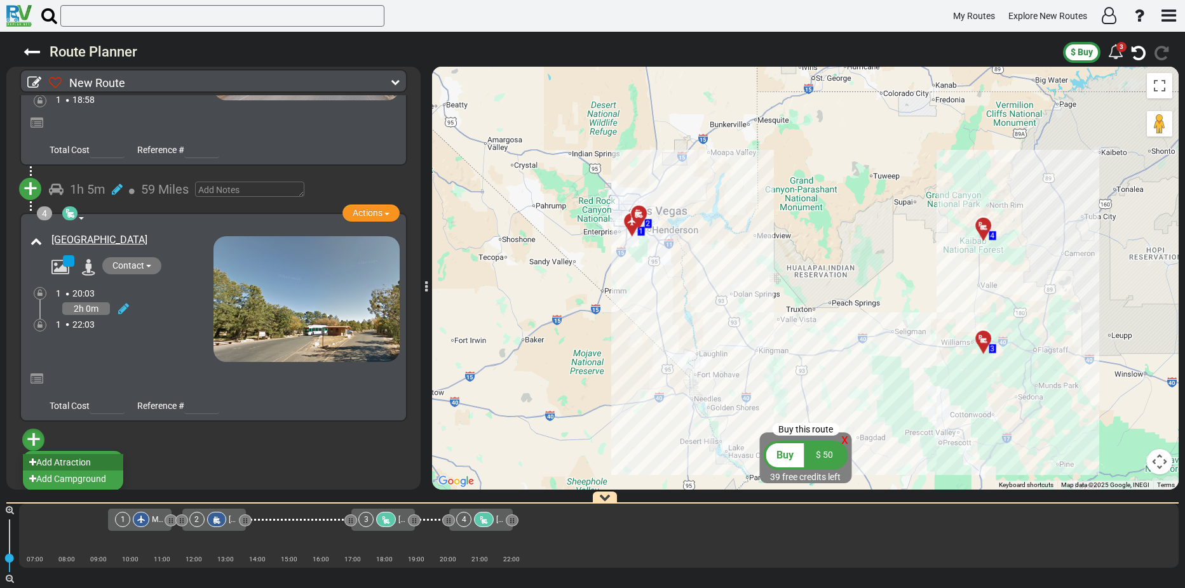
click at [65, 458] on li "Add Atraction" at bounding box center [73, 462] width 100 height 17
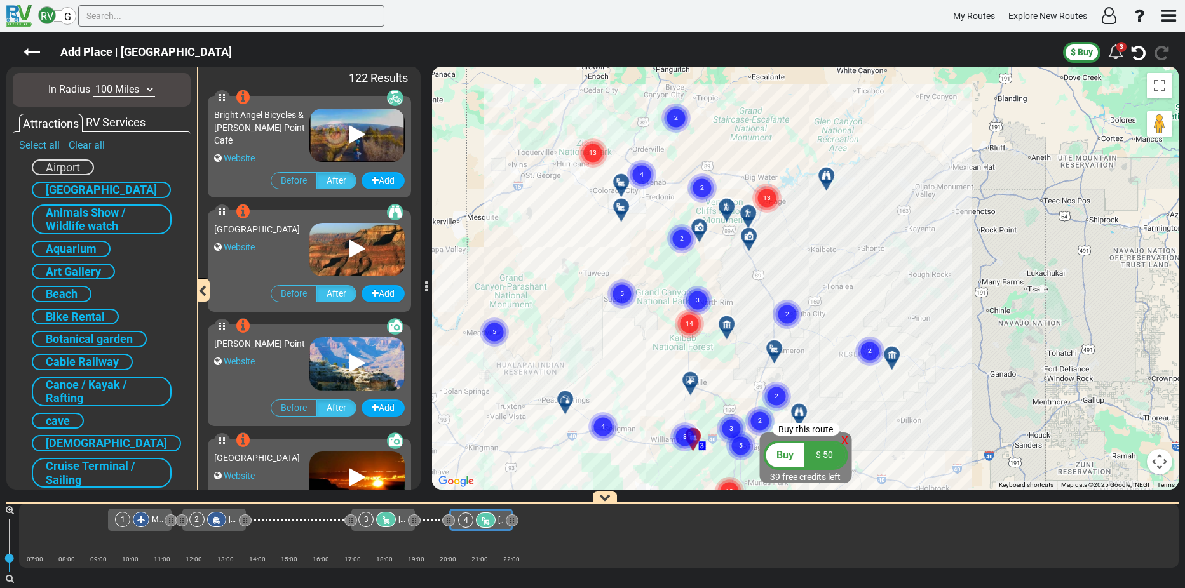
drag, startPoint x: 792, startPoint y: 275, endPoint x: 834, endPoint y: 423, distance: 153.3
click at [834, 423] on div "To activate drag with keyboard, press Alt + Enter. Once in keyboard drag state,…" at bounding box center [805, 278] width 747 height 423
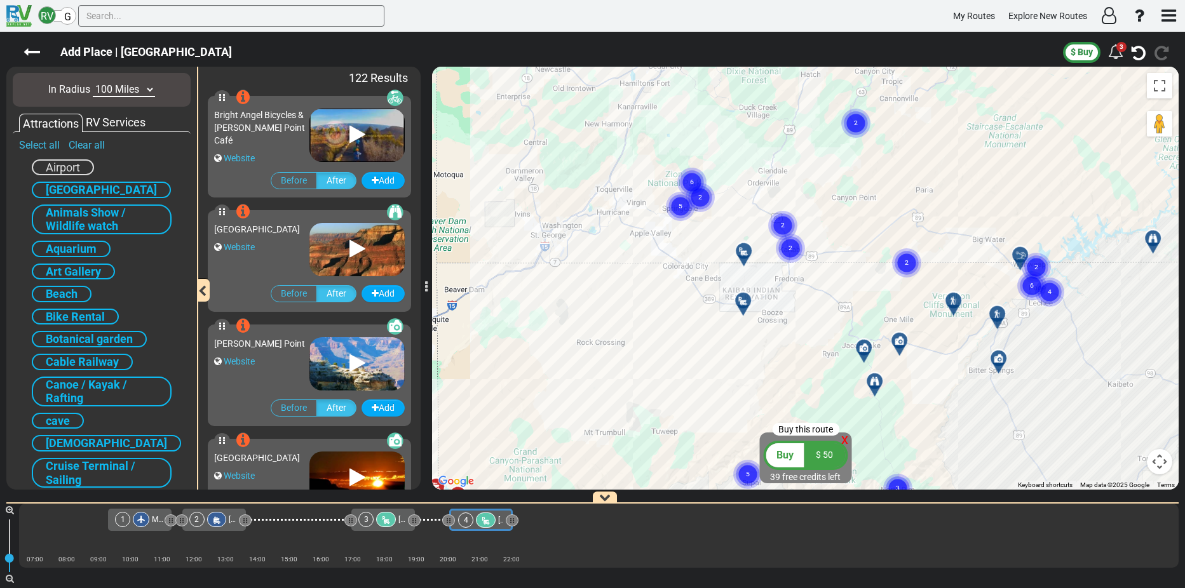
drag, startPoint x: 667, startPoint y: 227, endPoint x: 1034, endPoint y: 382, distance: 398.7
click at [1034, 382] on div "To activate drag with keyboard, press Alt + Enter. Once in keyboard drag state,…" at bounding box center [805, 278] width 747 height 423
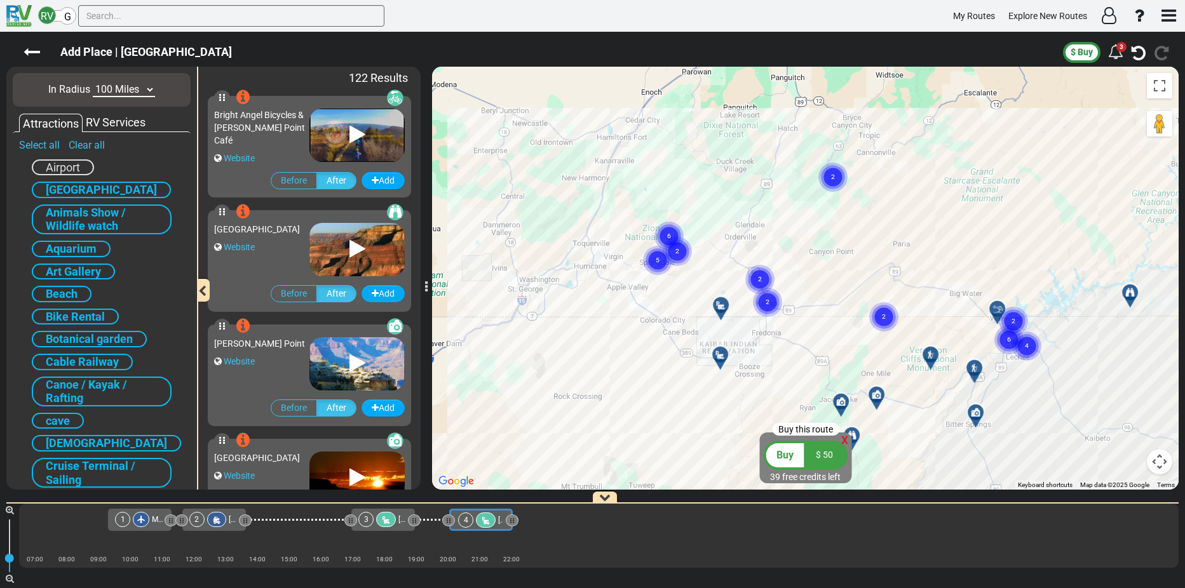
drag, startPoint x: 678, startPoint y: 233, endPoint x: 654, endPoint y: 290, distance: 62.1
click at [654, 290] on div "To activate drag with keyboard, press Alt + Enter. Once in keyboard drag state,…" at bounding box center [805, 278] width 747 height 423
click at [147, 88] on select "10 Miles 50 Miles 100 Miles 250 Miles 500 Miles 1000 Miles" at bounding box center [124, 90] width 62 height 15
select select "number:250"
click at [93, 83] on select "10 Miles 50 Miles 100 Miles 250 Miles 500 Miles 1000 Miles" at bounding box center [124, 90] width 62 height 15
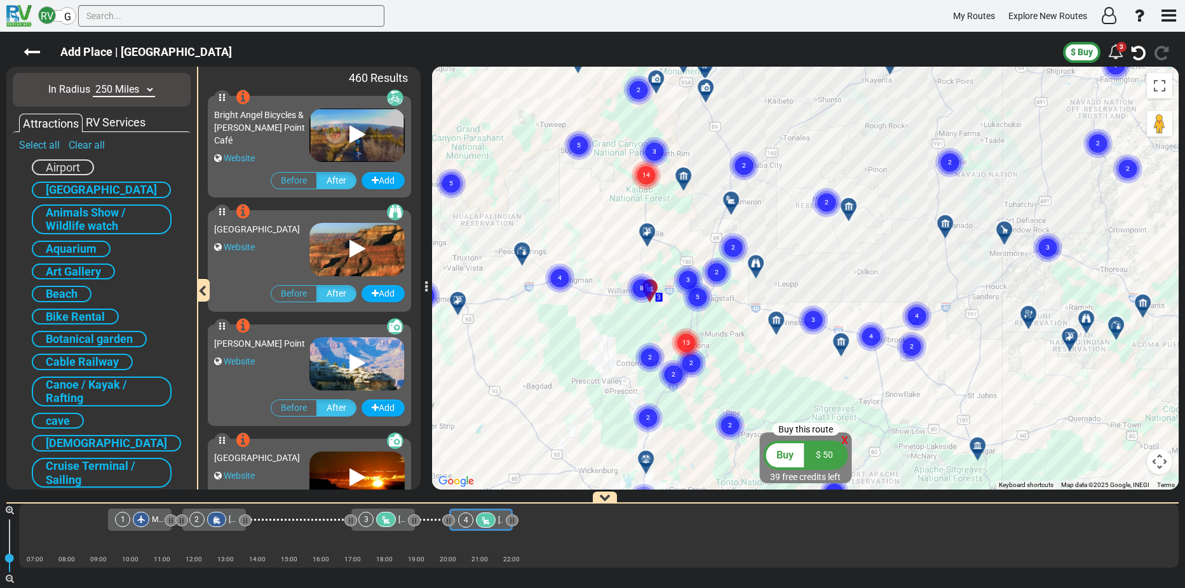
drag, startPoint x: 683, startPoint y: 247, endPoint x: 751, endPoint y: 360, distance: 132.2
click at [751, 360] on div "To activate drag with keyboard, press Alt + Enter. Once in keyboard drag state,…" at bounding box center [805, 278] width 747 height 423
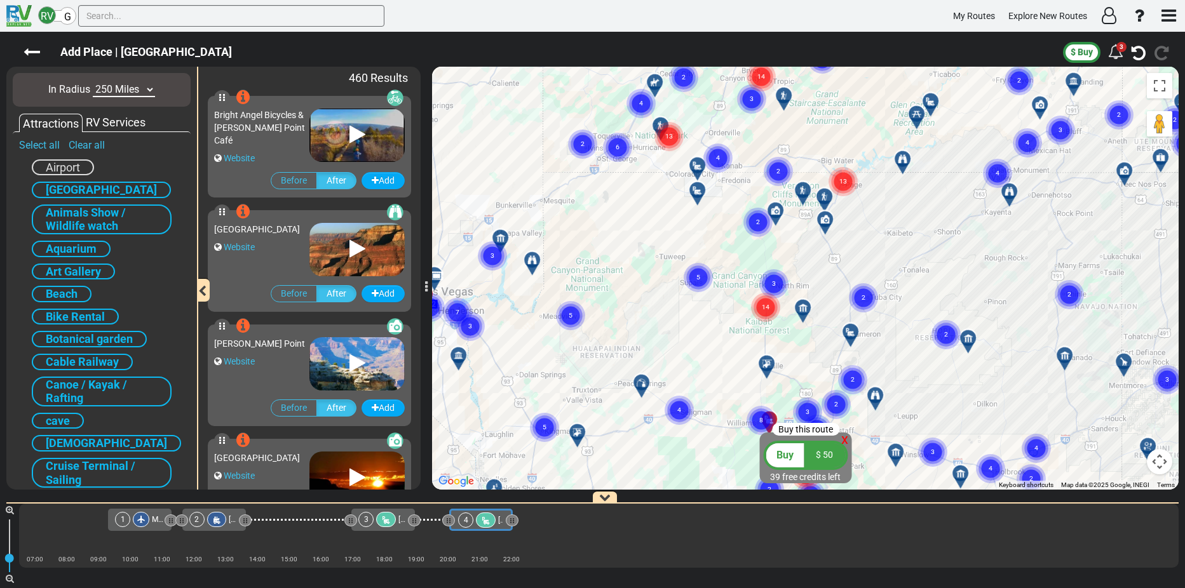
drag, startPoint x: 677, startPoint y: 200, endPoint x: 801, endPoint y: 337, distance: 184.9
click at [801, 337] on div "To activate drag with keyboard, press Alt + Enter. Once in keyboard drag state,…" at bounding box center [805, 278] width 747 height 423
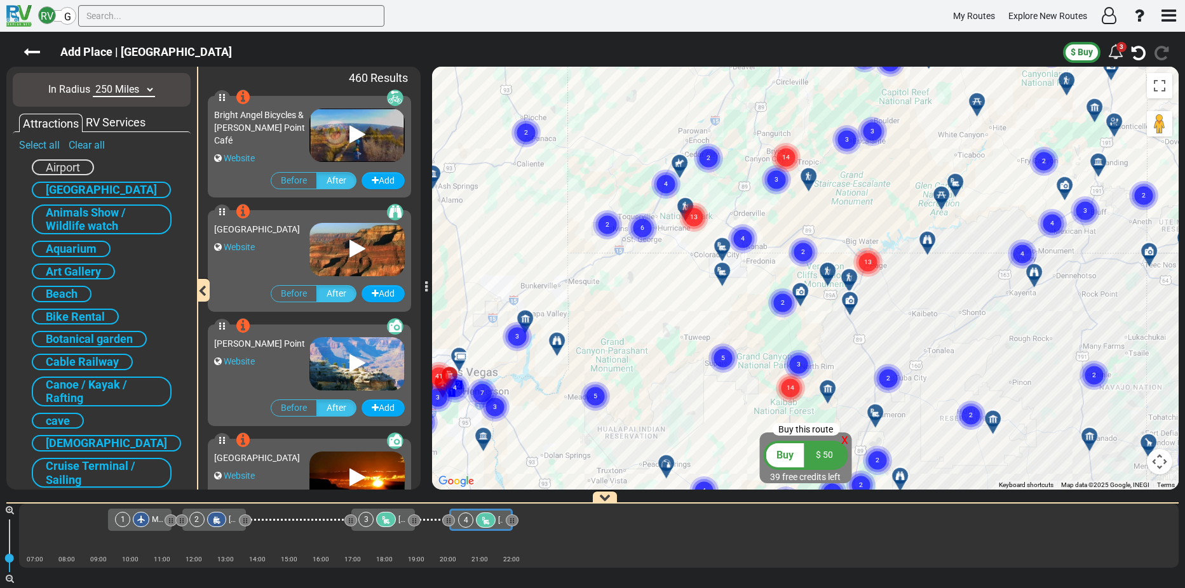
drag, startPoint x: 641, startPoint y: 180, endPoint x: 667, endPoint y: 262, distance: 86.0
click at [667, 262] on div "To activate drag with keyboard, press Alt + Enter. Once in keyboard drag state,…" at bounding box center [805, 278] width 747 height 423
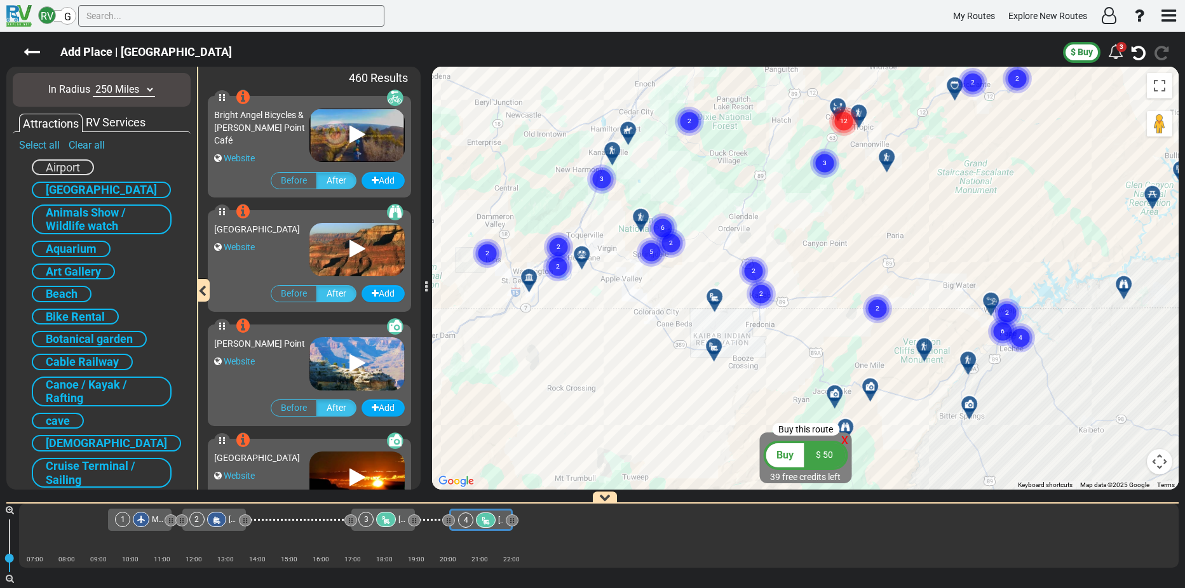
drag, startPoint x: 714, startPoint y: 219, endPoint x: 686, endPoint y: 281, distance: 68.5
click at [686, 281] on div "To activate drag with keyboard, press Alt + Enter. Once in keyboard drag state,…" at bounding box center [805, 278] width 747 height 423
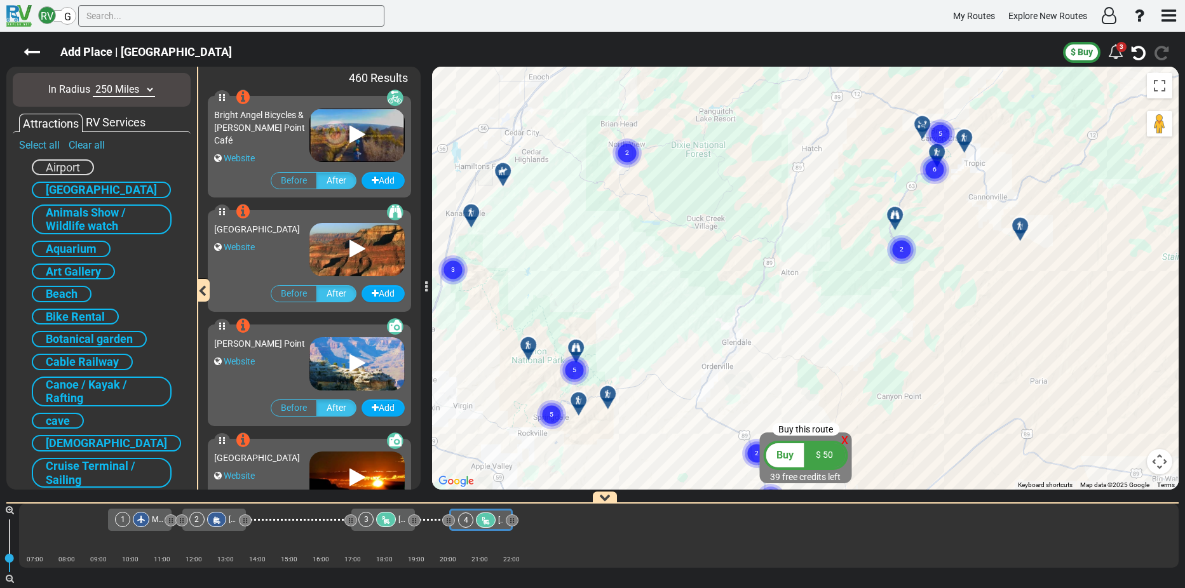
drag, startPoint x: 737, startPoint y: 142, endPoint x: 674, endPoint y: 306, distance: 175.4
click at [674, 306] on div "To activate drag with keyboard, press Alt + Enter. Once in keyboard drag state,…" at bounding box center [805, 278] width 747 height 423
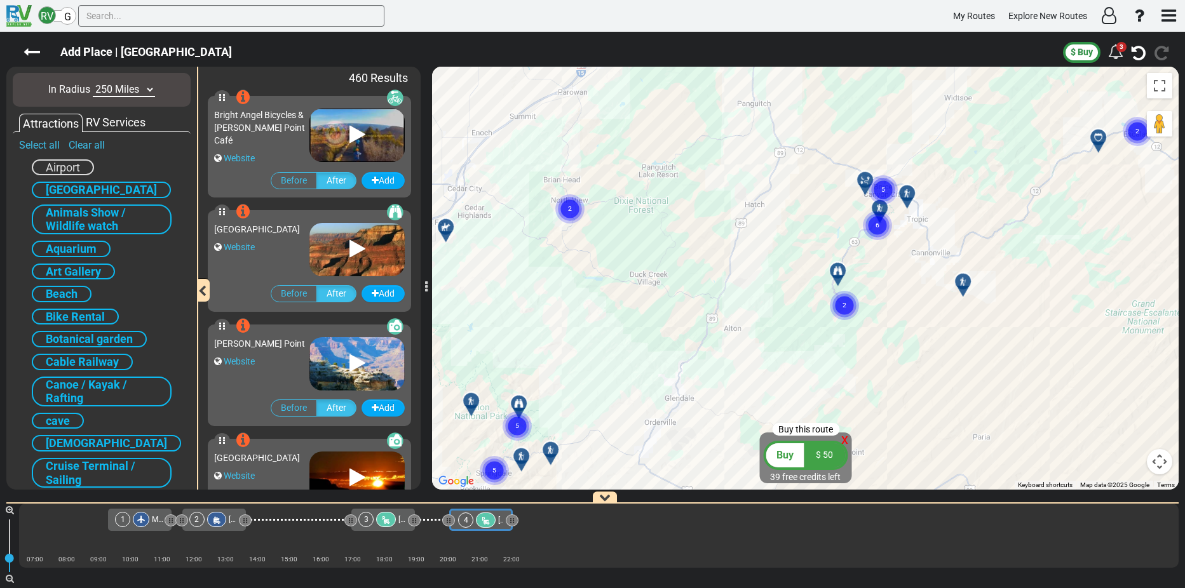
drag, startPoint x: 838, startPoint y: 210, endPoint x: 780, endPoint y: 268, distance: 81.3
click at [780, 268] on div "To activate drag with keyboard, press Alt + Enter. Once in keyboard drag state,…" at bounding box center [805, 278] width 747 height 423
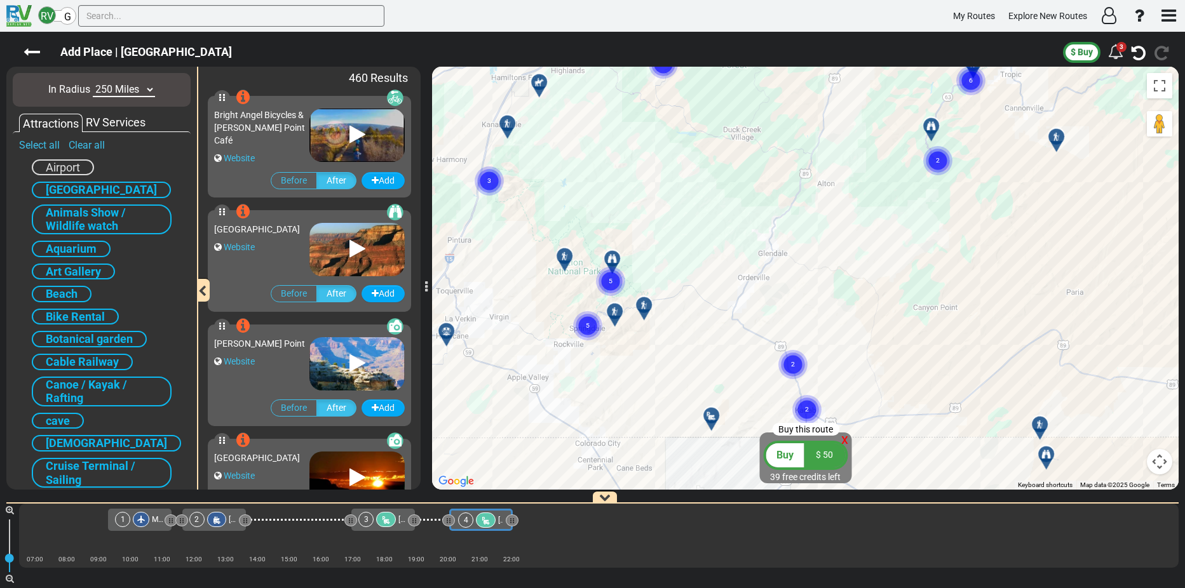
drag, startPoint x: 545, startPoint y: 332, endPoint x: 693, endPoint y: 186, distance: 207.2
click at [693, 186] on div "To activate drag with keyboard, press Alt + Enter. Once in keyboard drag state,…" at bounding box center [805, 278] width 747 height 423
click at [611, 282] on text "5" at bounding box center [611, 281] width 4 height 8
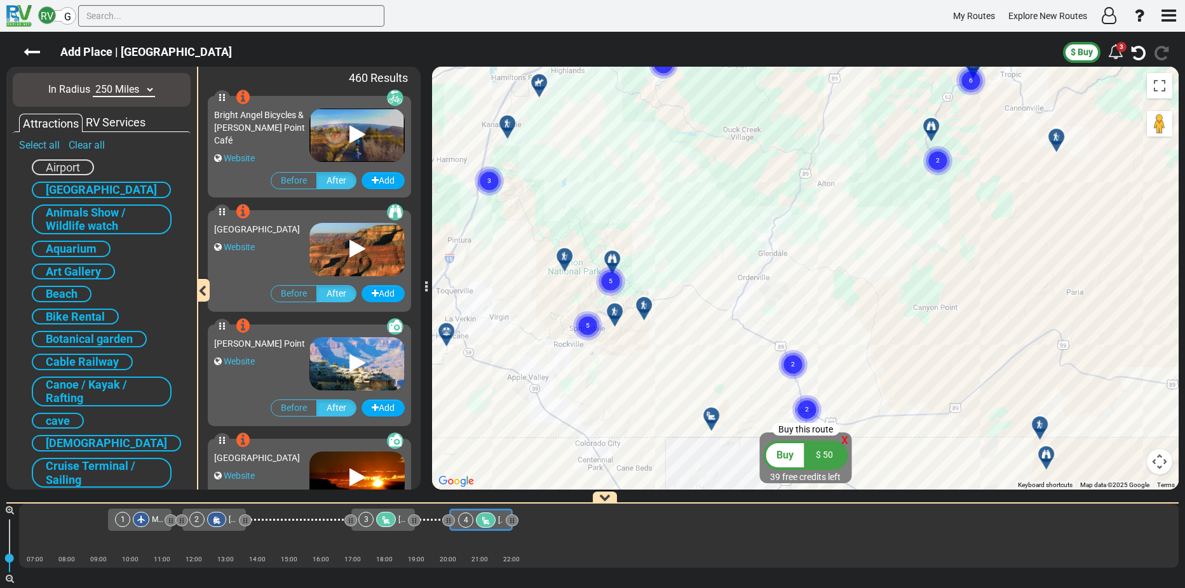
click at [615, 279] on circle "Cluster of 5 markers" at bounding box center [610, 281] width 29 height 29
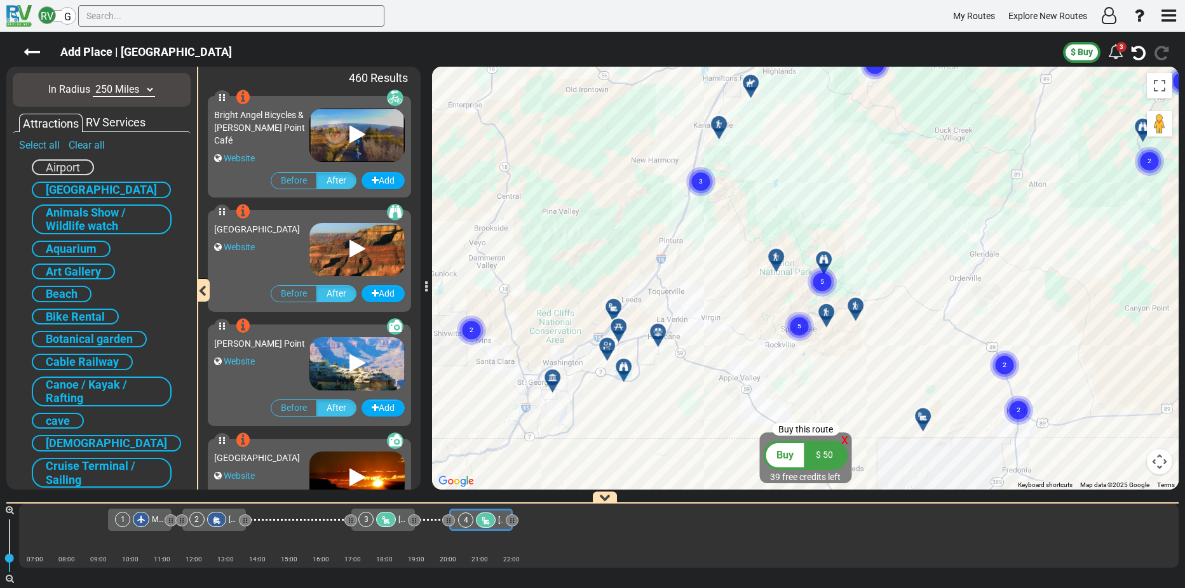
click at [820, 280] on circle "Cluster of 5 markers" at bounding box center [822, 282] width 29 height 29
click at [147, 15] on input "text" at bounding box center [231, 16] width 306 height 22
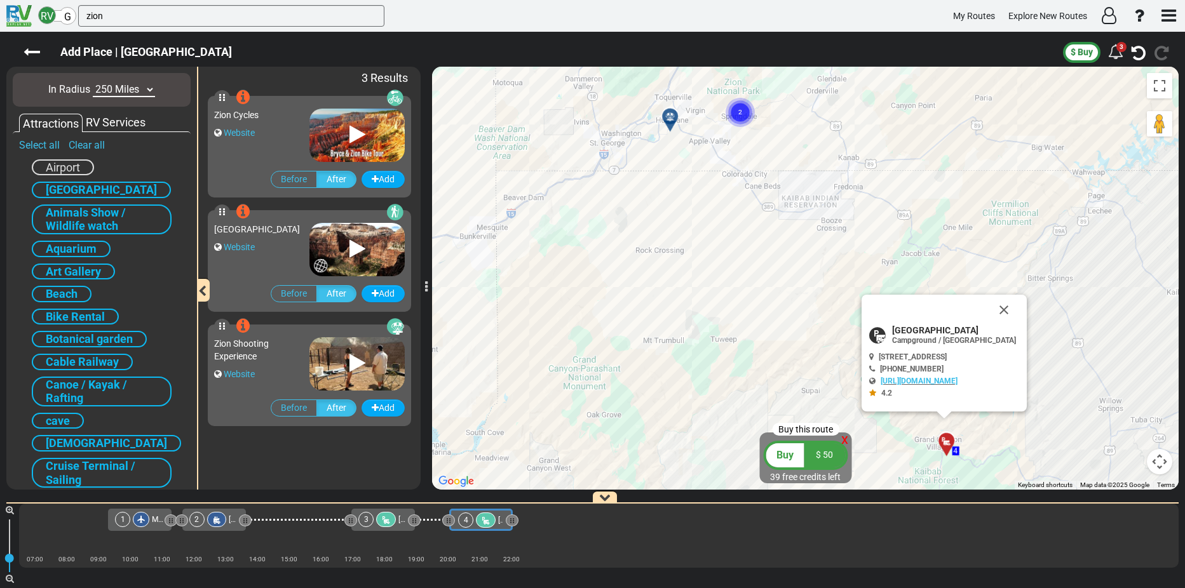
click at [122, 120] on div "RV Services" at bounding box center [116, 122] width 66 height 17
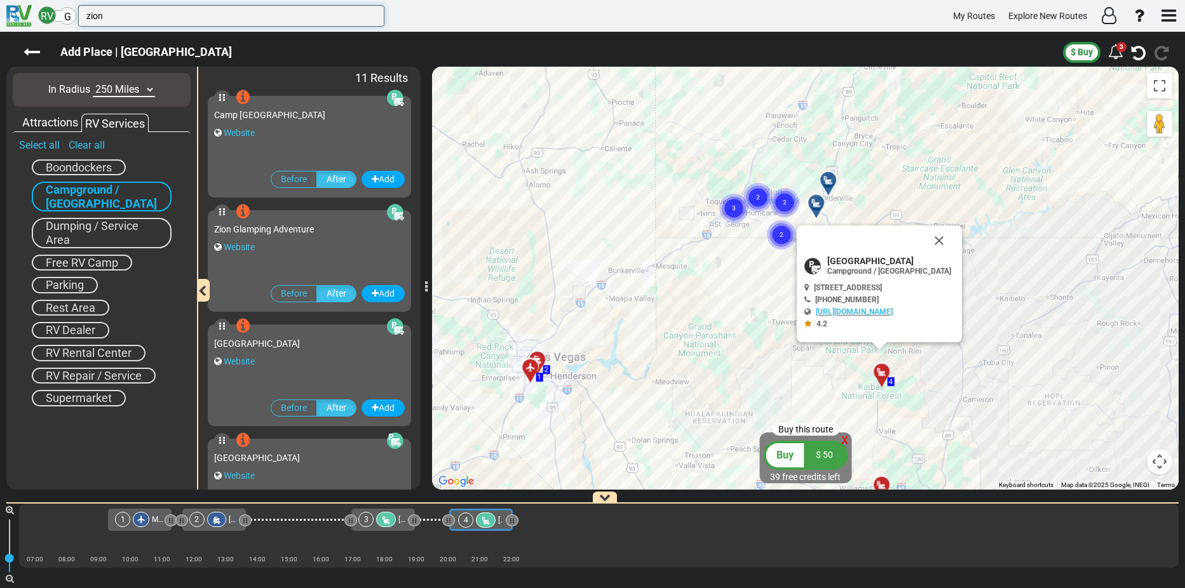
drag, startPoint x: 110, startPoint y: 16, endPoint x: 83, endPoint y: 18, distance: 26.8
click at [83, 18] on input "zion" at bounding box center [231, 16] width 306 height 22
paste input "Watchman Campground"
type input "Watchman Campground"
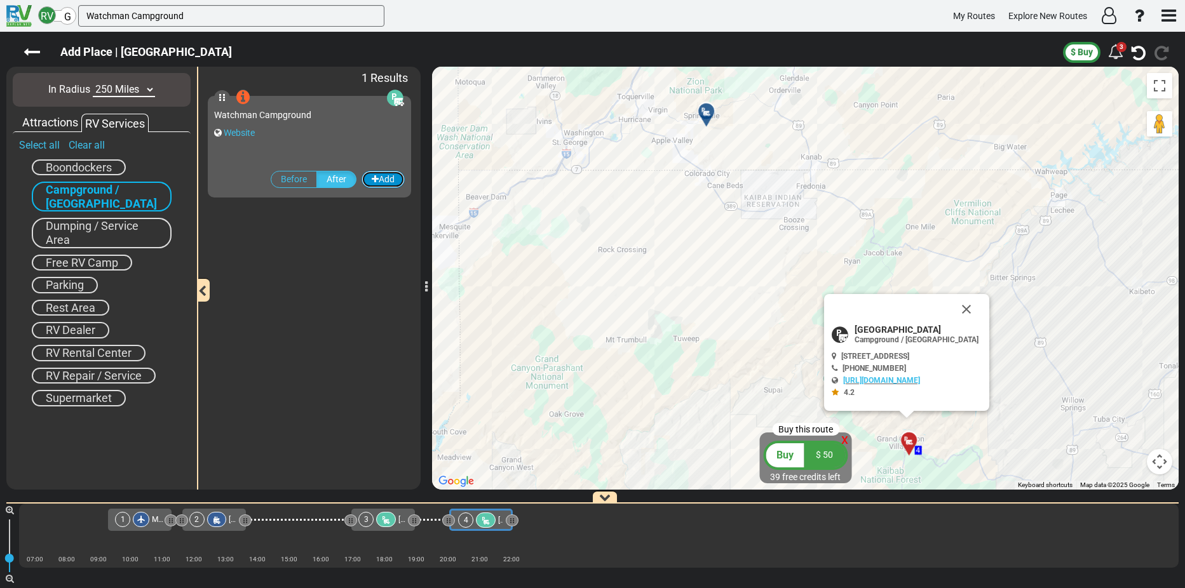
click at [382, 176] on button "Add" at bounding box center [383, 179] width 43 height 17
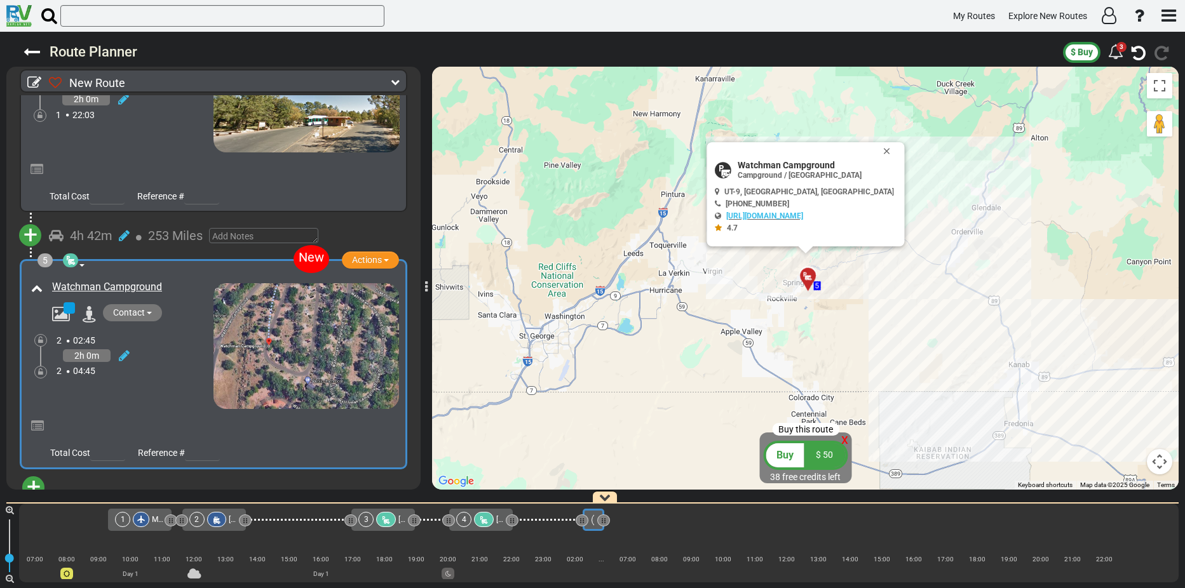
scroll to position [874, 0]
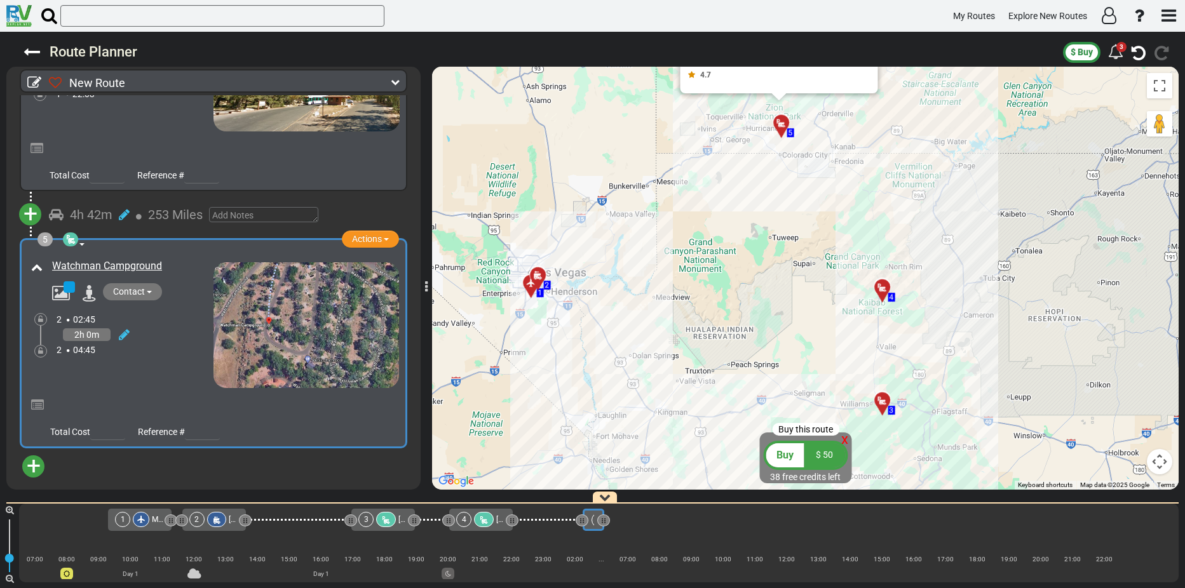
drag, startPoint x: 657, startPoint y: 365, endPoint x: 737, endPoint y: 167, distance: 213.3
click at [737, 167] on div "To activate drag with keyboard, press Alt + Enter. Once in keyboard drag state,…" at bounding box center [805, 278] width 747 height 423
click at [93, 13] on input "text" at bounding box center [222, 16] width 324 height 22
click at [36, 461] on span "+" at bounding box center [34, 466] width 14 height 29
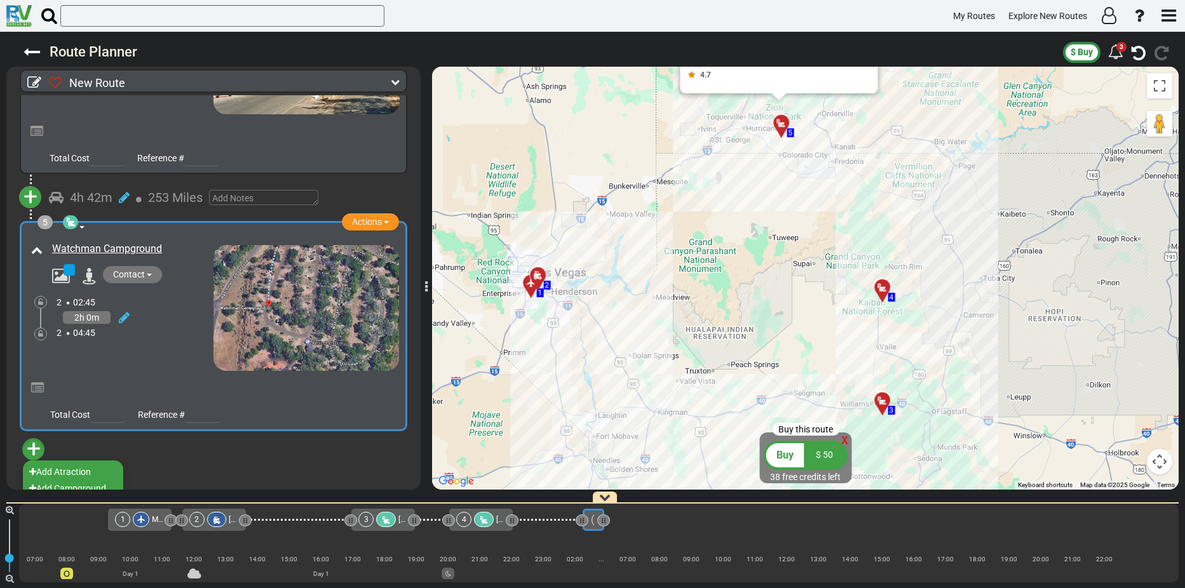
scroll to position [899, 0]
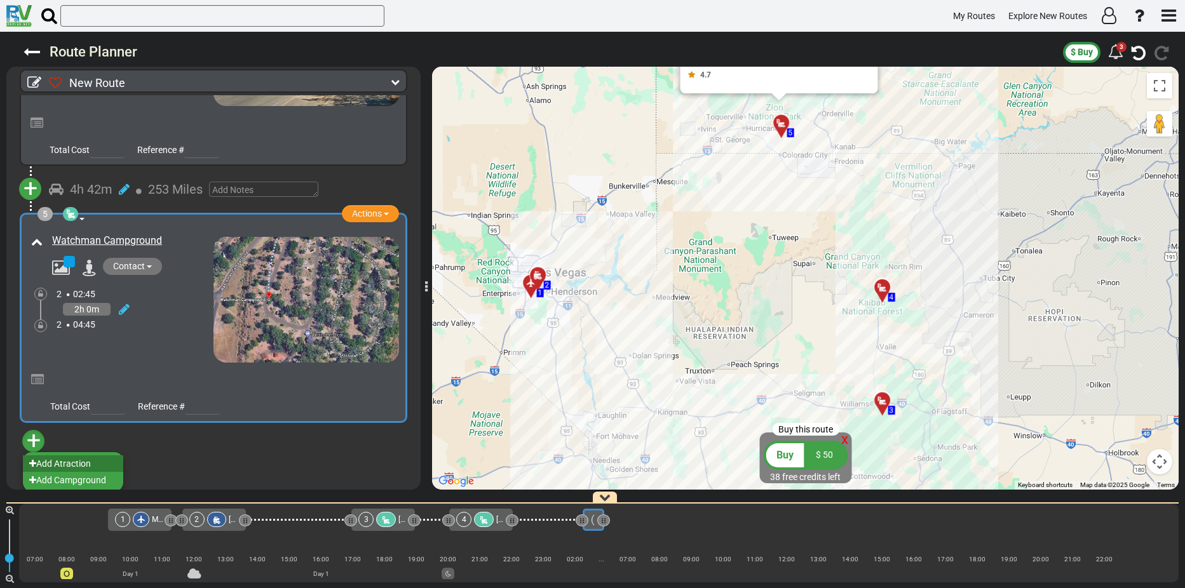
click at [70, 456] on li "Add Atraction" at bounding box center [73, 464] width 100 height 17
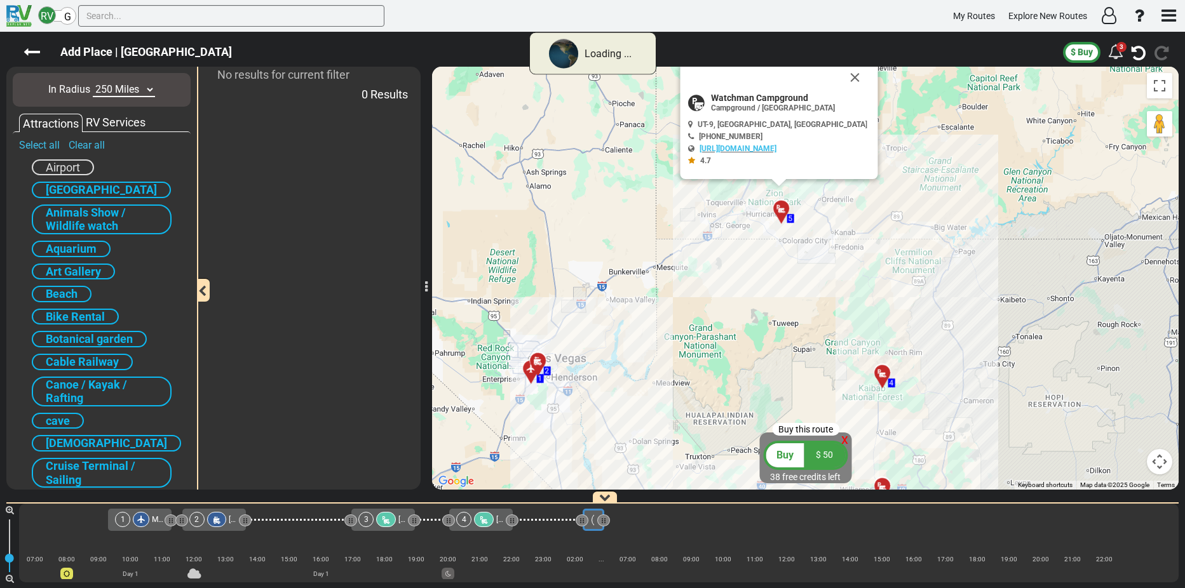
click at [102, 120] on div "RV Services" at bounding box center [116, 122] width 66 height 17
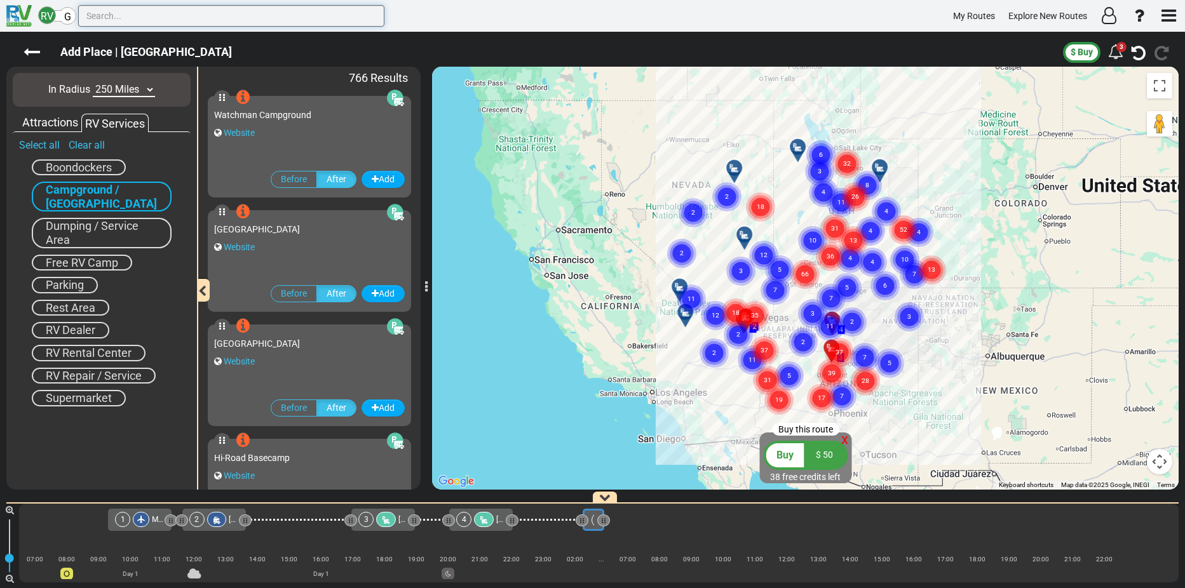
click at [130, 17] on input "text" at bounding box center [231, 16] width 306 height 22
paste input "Watchman Campground"
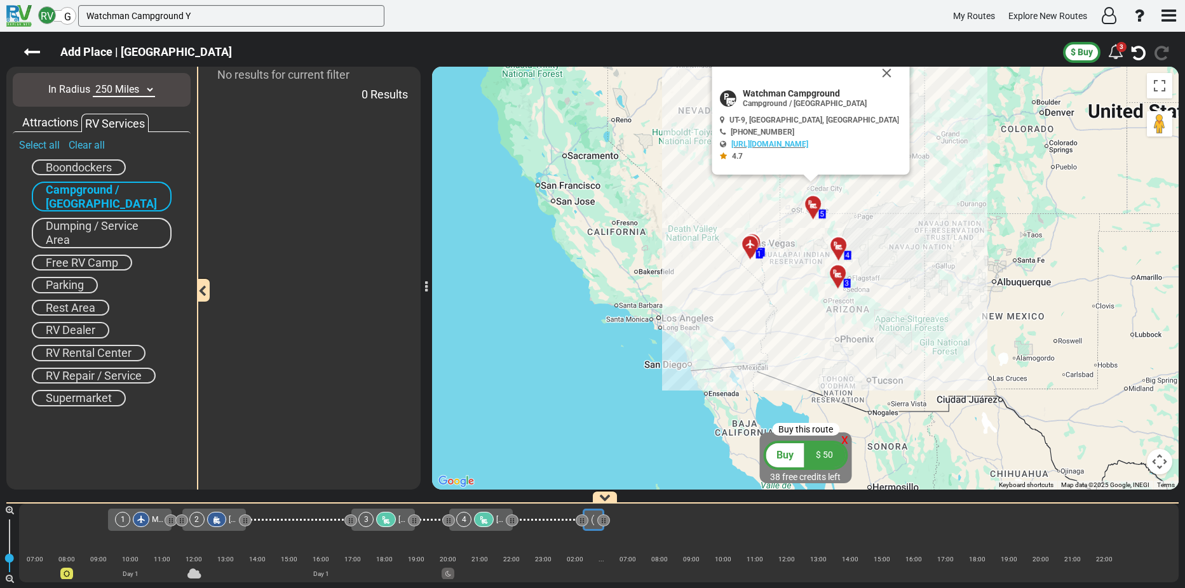
drag, startPoint x: 625, startPoint y: 251, endPoint x: 631, endPoint y: 182, distance: 68.9
click at [631, 182] on div "To activate drag with keyboard, press Alt + Enter. Once in keyboard drag state,…" at bounding box center [805, 278] width 747 height 423
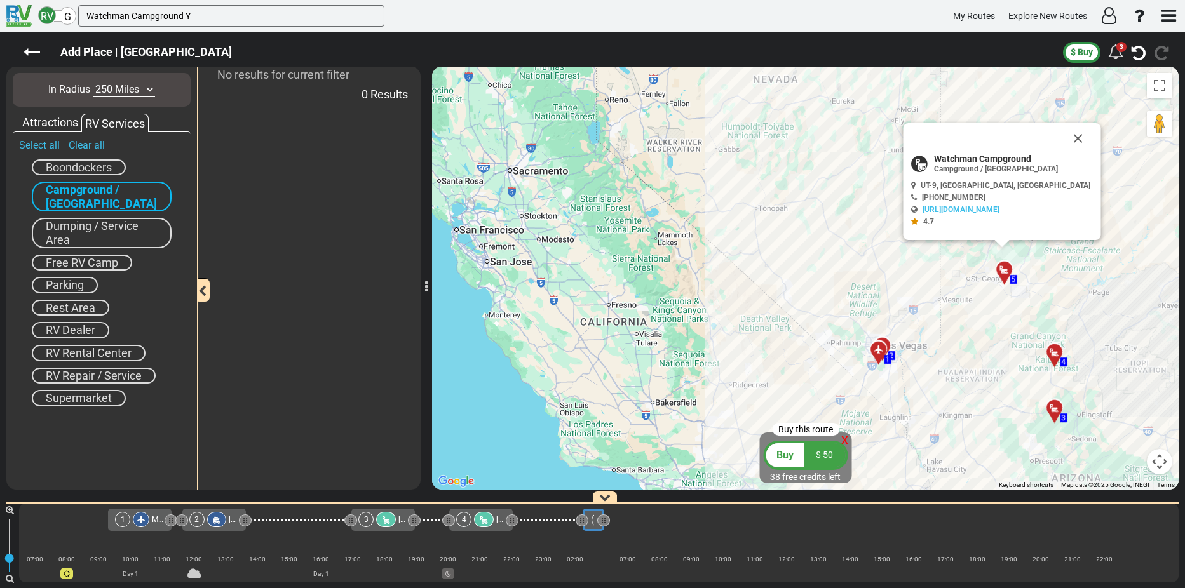
drag, startPoint x: 725, startPoint y: 186, endPoint x: 796, endPoint y: 256, distance: 99.3
click at [796, 256] on div "To activate drag with keyboard, press Alt + Enter. Once in keyboard drag state,…" at bounding box center [805, 278] width 747 height 423
click at [198, 17] on input "Watchman Campground Y" at bounding box center [231, 16] width 306 height 22
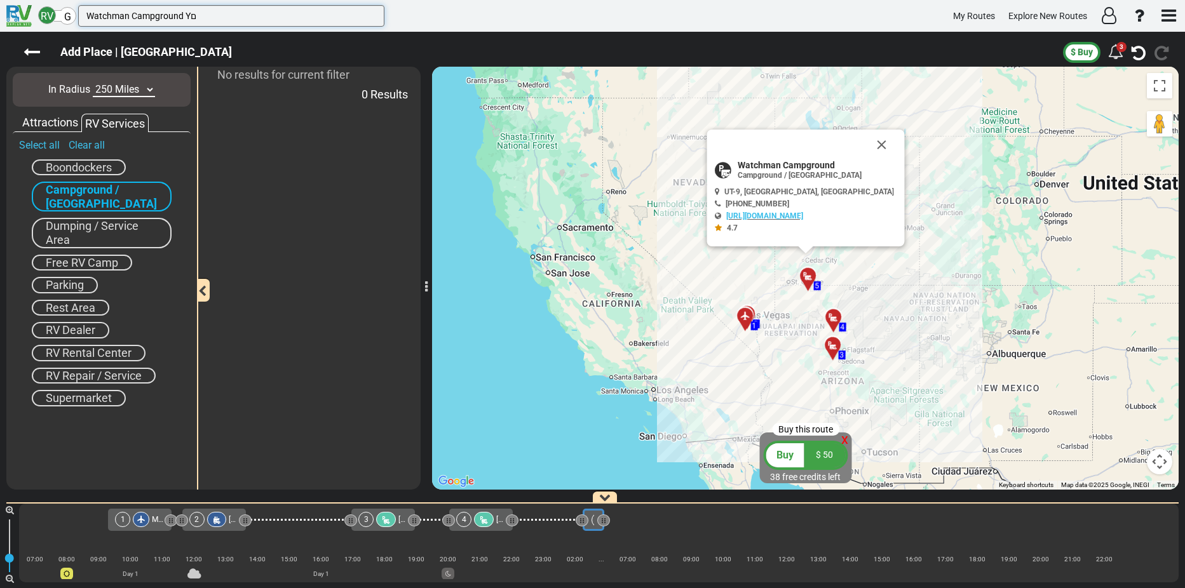
drag, startPoint x: 198, startPoint y: 17, endPoint x: 191, endPoint y: 18, distance: 7.1
click at [191, 18] on input "Watchman Campground Yם" at bounding box center [231, 16] width 306 height 22
click at [197, 18] on input "Watchman Campground Yo" at bounding box center [231, 16] width 306 height 22
click at [205, 17] on input "Watchman Campground Yos" at bounding box center [231, 16] width 306 height 22
click at [205, 17] on input "Watchman Campground Yose" at bounding box center [231, 16] width 306 height 22
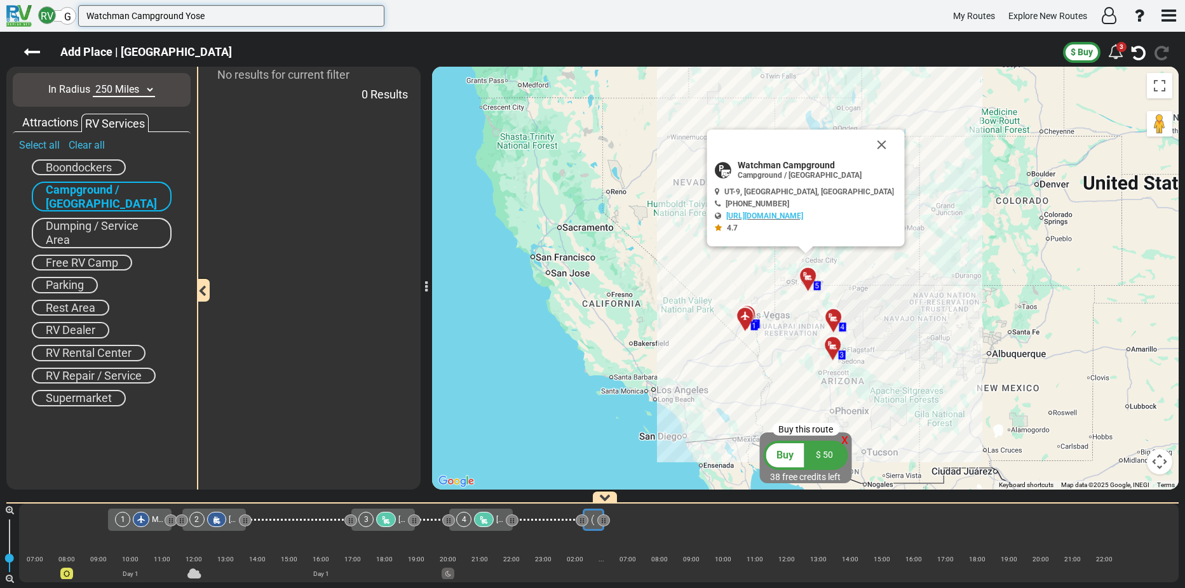
click at [205, 17] on input "Watchman Campground Yose" at bounding box center [231, 16] width 306 height 22
click at [215, 19] on input "Watchman Campground Yosem" at bounding box center [231, 16] width 306 height 22
click at [223, 17] on input "Watchman Campground Yosemi" at bounding box center [231, 16] width 306 height 22
click at [223, 17] on input "Watchman Campground Yosemit" at bounding box center [231, 16] width 306 height 22
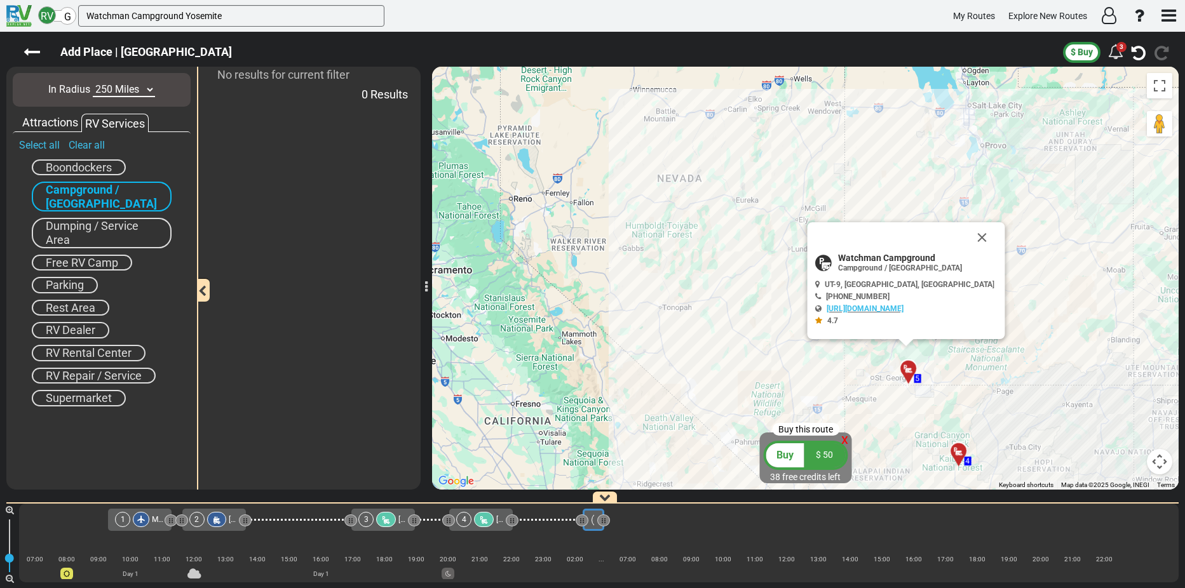
drag, startPoint x: 581, startPoint y: 229, endPoint x: 705, endPoint y: 386, distance: 200.5
click at [705, 386] on div "To activate drag with keyboard, press Alt + Enter. Once in keyboard drag state,…" at bounding box center [805, 278] width 747 height 423
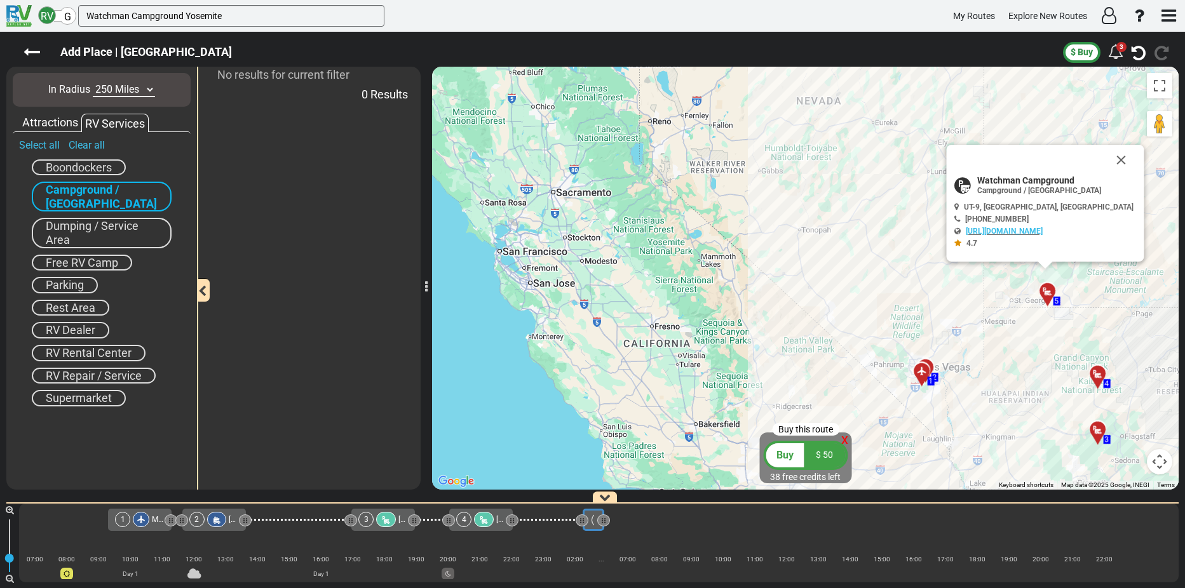
drag, startPoint x: 611, startPoint y: 243, endPoint x: 752, endPoint y: 172, distance: 158.6
click at [752, 172] on div "To activate drag with keyboard, press Alt + Enter. Once in keyboard drag state,…" at bounding box center [805, 278] width 747 height 423
click at [655, 249] on div "To activate drag with keyboard, press Alt + Enter. Once in keyboard drag state,…" at bounding box center [805, 278] width 747 height 423
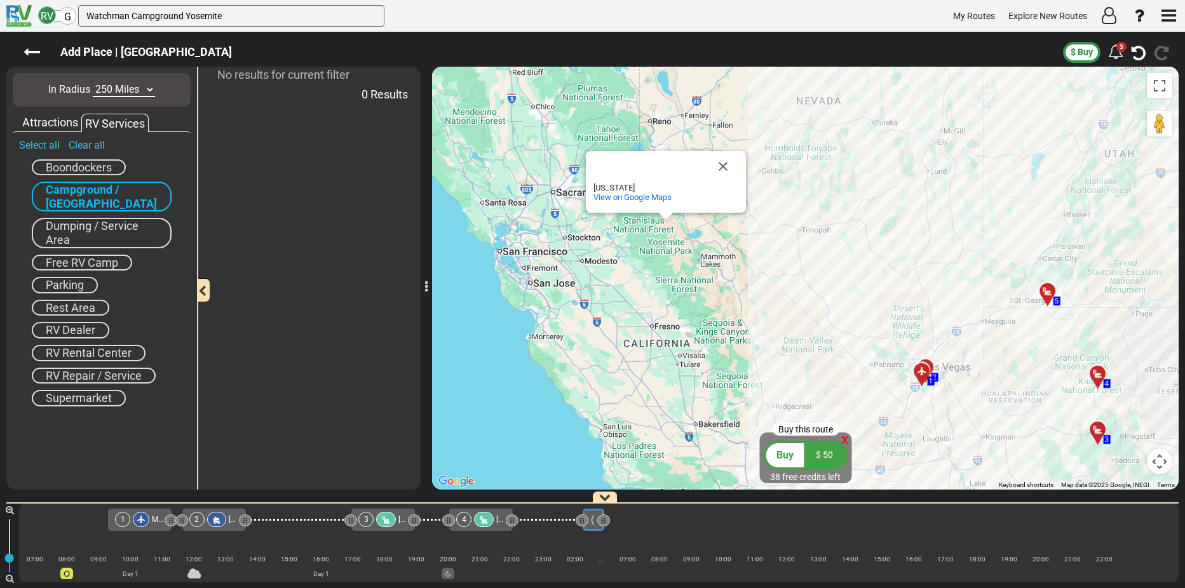
click at [665, 245] on div "To activate drag with keyboard, press Alt + Enter. Once in keyboard drag state,…" at bounding box center [805, 278] width 747 height 423
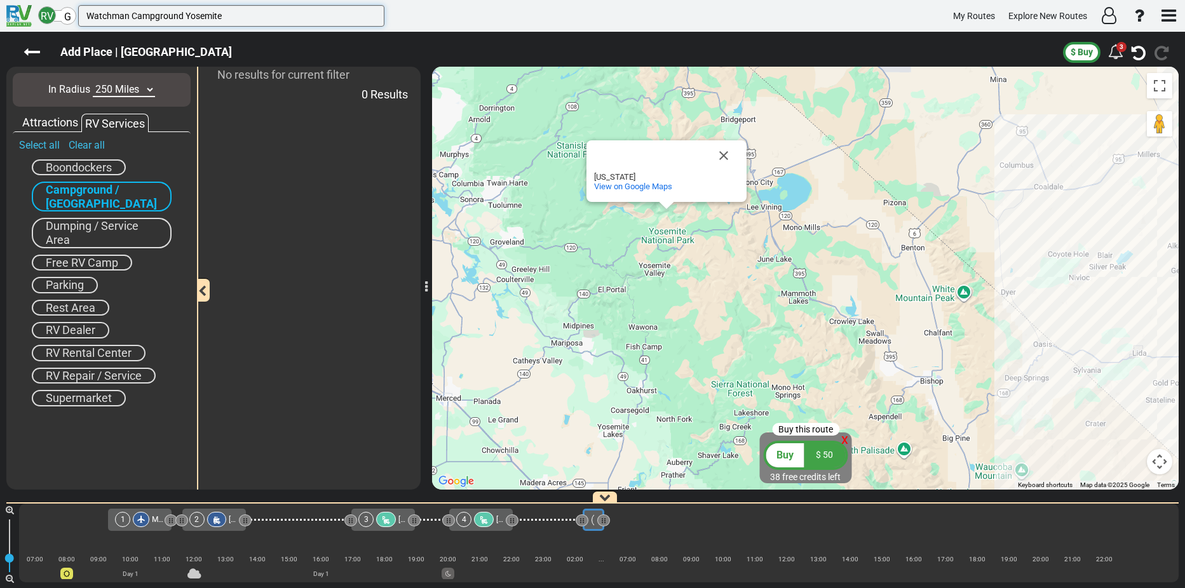
click at [223, 14] on input "Watchman Campground Yosemite" at bounding box center [231, 16] width 306 height 22
drag, startPoint x: 184, startPoint y: 15, endPoint x: 78, endPoint y: 10, distance: 106.9
click at [78, 10] on div "RV G Watchman Campground Yosemite" at bounding box center [211, 16] width 346 height 22
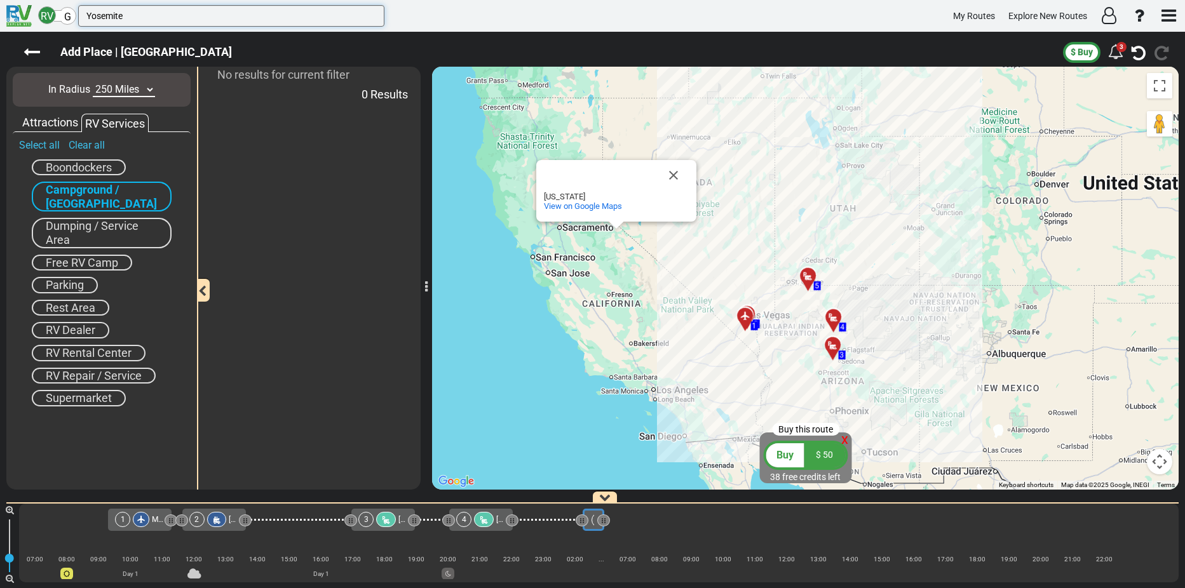
click at [156, 18] on input "Yosemite" at bounding box center [231, 16] width 306 height 22
type input "Yosemite"
click at [670, 175] on button "Close" at bounding box center [673, 175] width 31 height 31
click at [151, 87] on select "10 Miles 50 Miles 100 Miles 250 Miles 500 Miles 1000 Miles" at bounding box center [124, 90] width 62 height 15
select select "number:500"
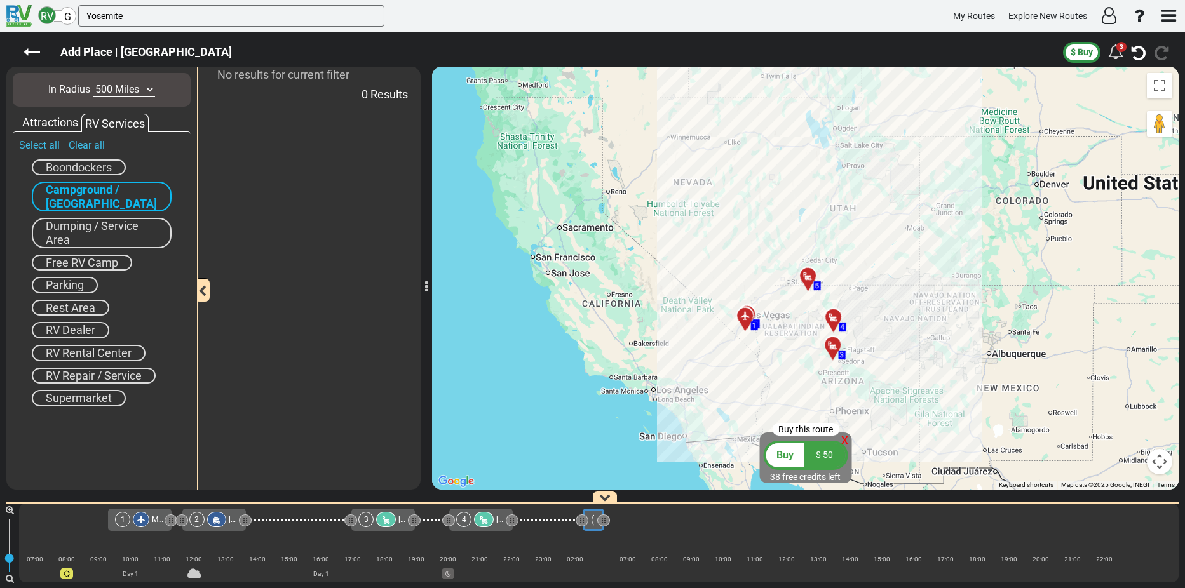
click at [93, 83] on select "10 Miles 50 Miles 100 Miles 250 Miles 500 Miles 1000 Miles" at bounding box center [124, 90] width 62 height 15
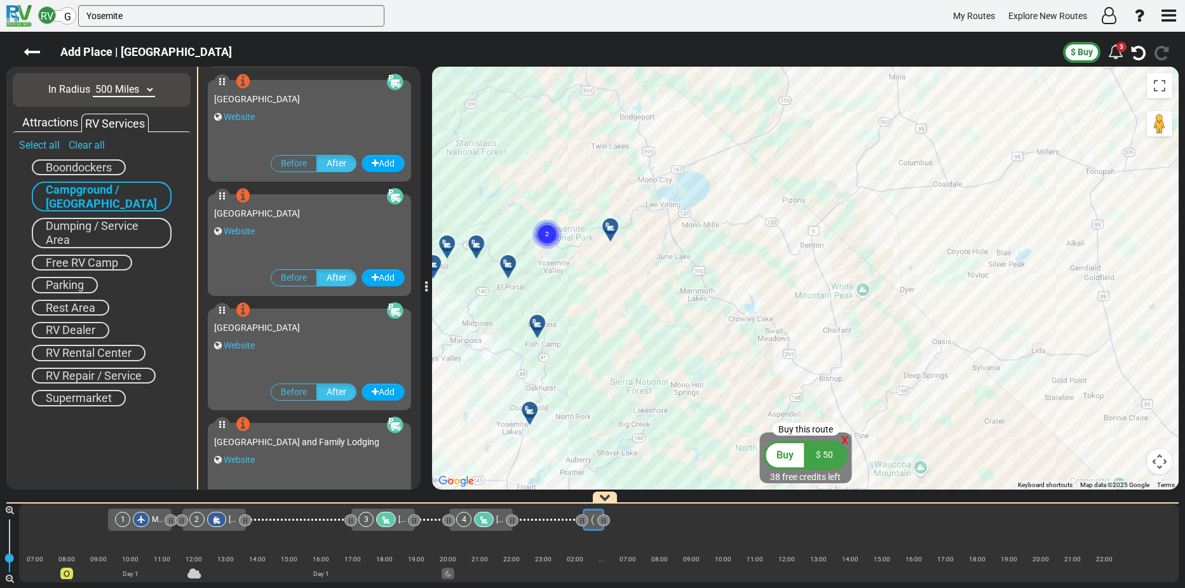
scroll to position [680, 0]
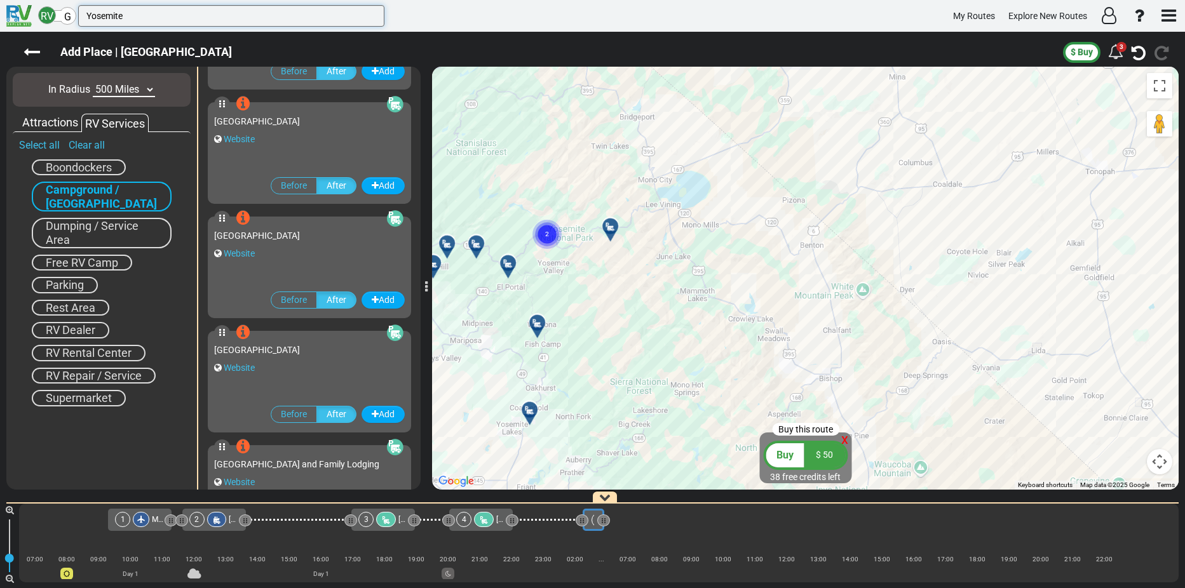
click at [154, 18] on input "Yosemite" at bounding box center [231, 16] width 306 height 22
drag, startPoint x: 151, startPoint y: 15, endPoint x: 83, endPoint y: 13, distance: 68.0
click at [83, 13] on input "Yosemite" at bounding box center [231, 16] width 306 height 22
click at [184, 14] on input "Yosemite" at bounding box center [231, 16] width 306 height 22
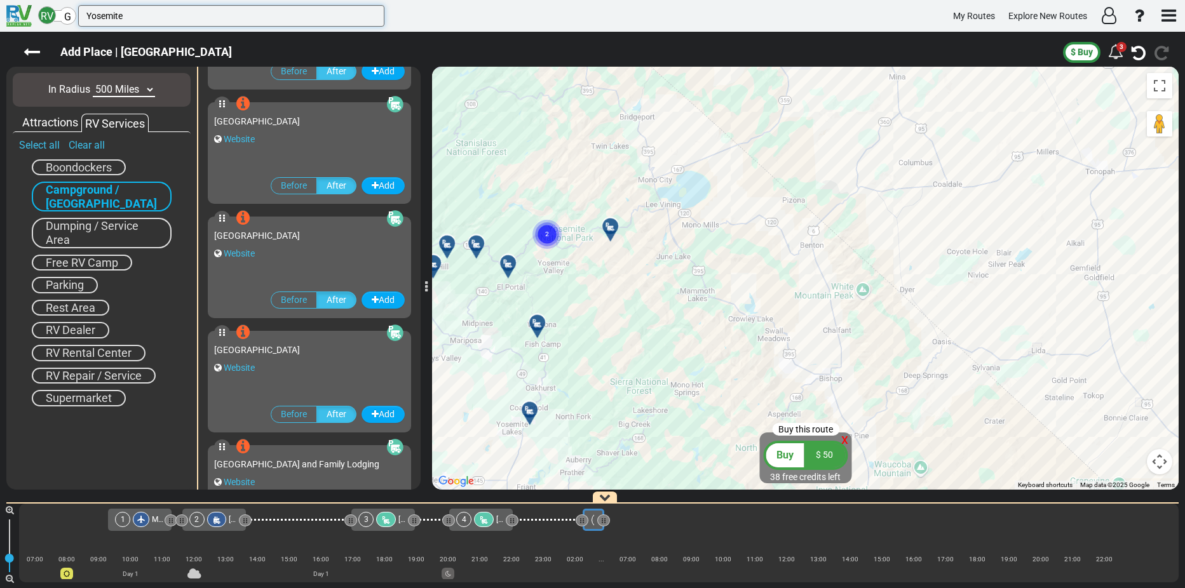
click at [184, 14] on input "Yosemite" at bounding box center [231, 16] width 306 height 22
paste input "[GEOGRAPHIC_DATA]"
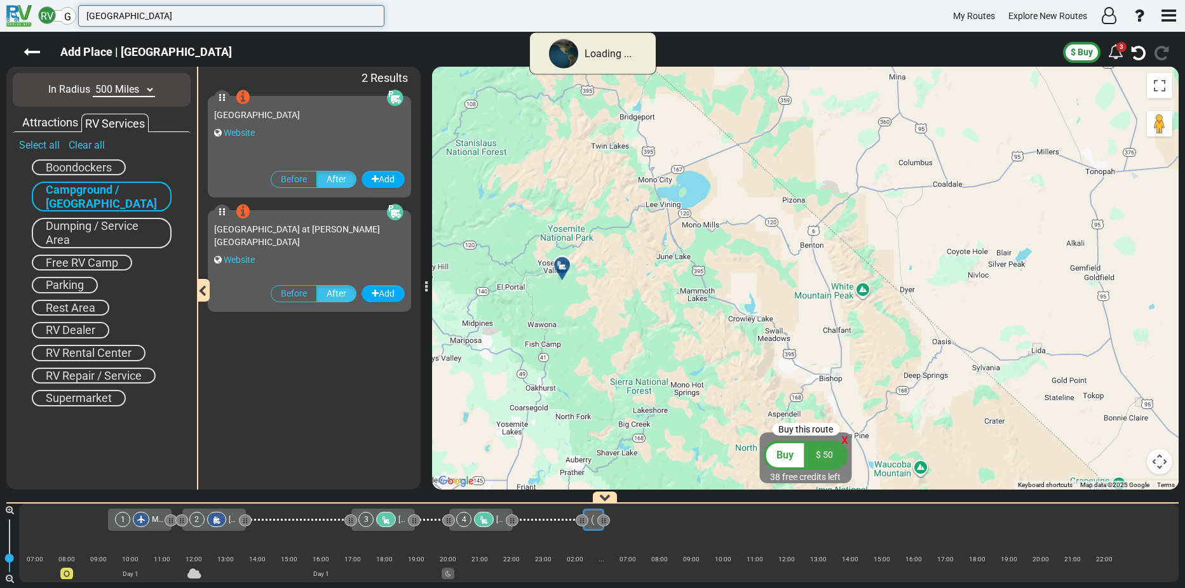
scroll to position [0, 0]
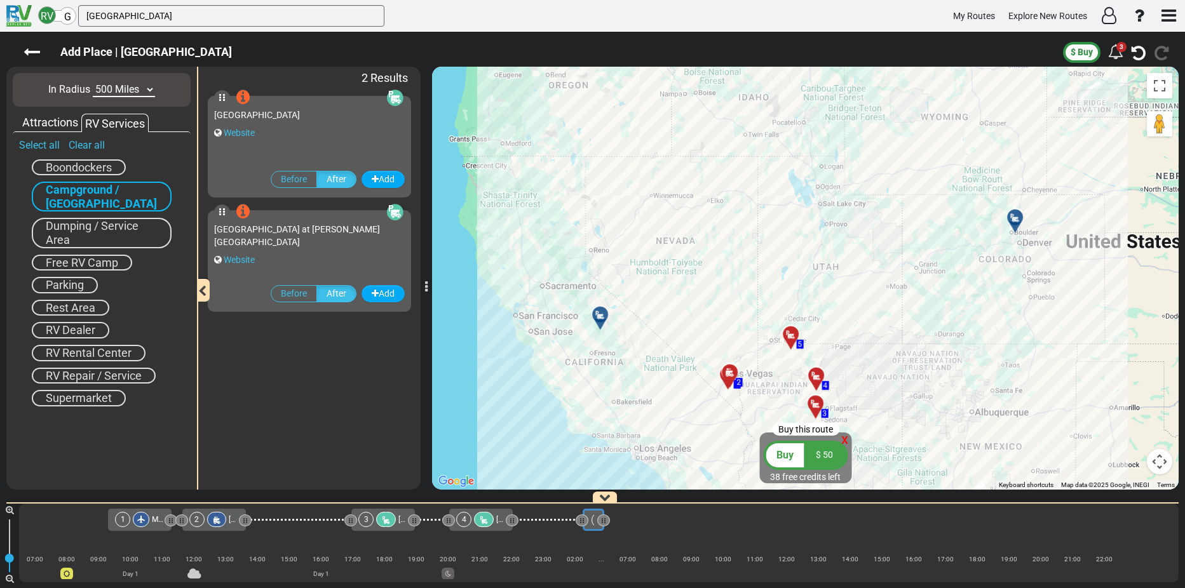
click at [289, 114] on span "[GEOGRAPHIC_DATA]" at bounding box center [257, 115] width 86 height 10
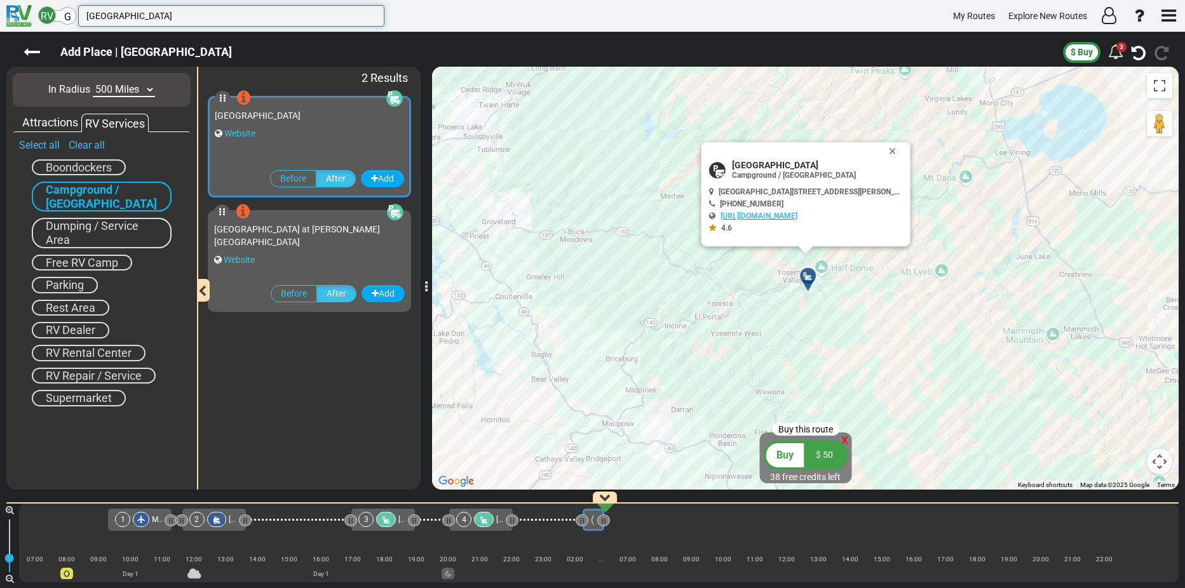
drag, startPoint x: 193, startPoint y: 9, endPoint x: 86, endPoint y: 9, distance: 106.8
click at [86, 9] on input "[GEOGRAPHIC_DATA]" at bounding box center [231, 16] width 306 height 22
paste input "Upper"
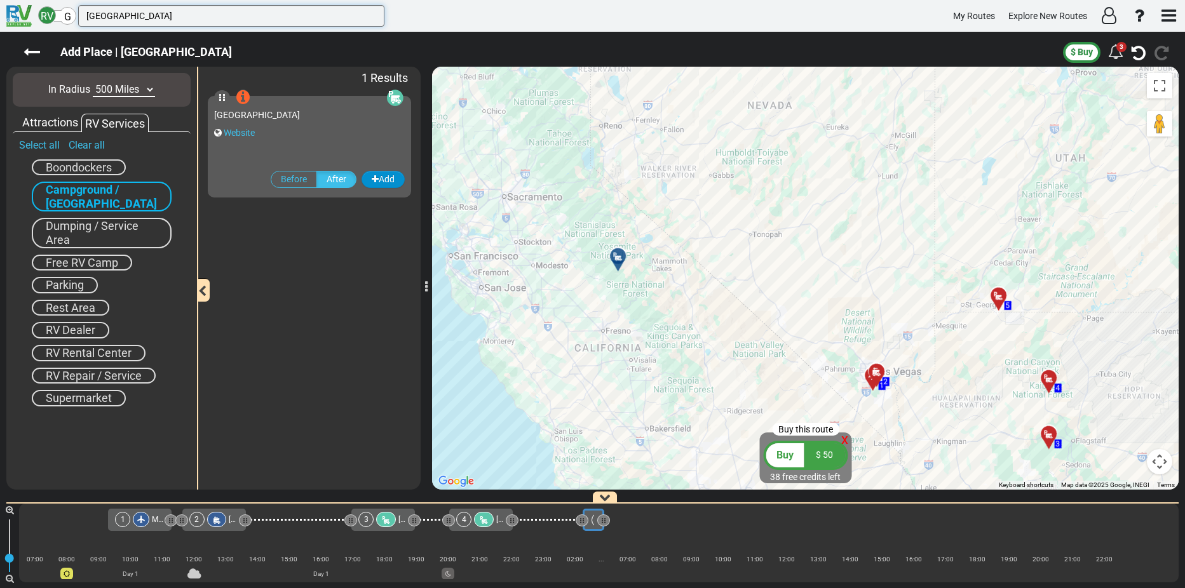
type input "[GEOGRAPHIC_DATA]"
click at [387, 181] on button "Add" at bounding box center [383, 179] width 43 height 17
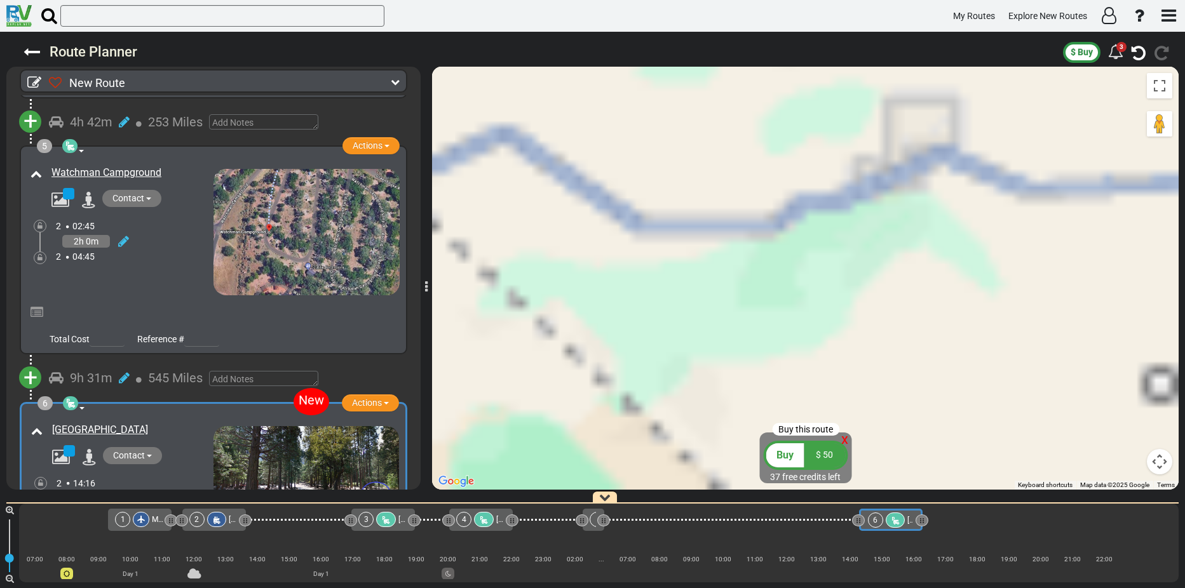
scroll to position [1104, 0]
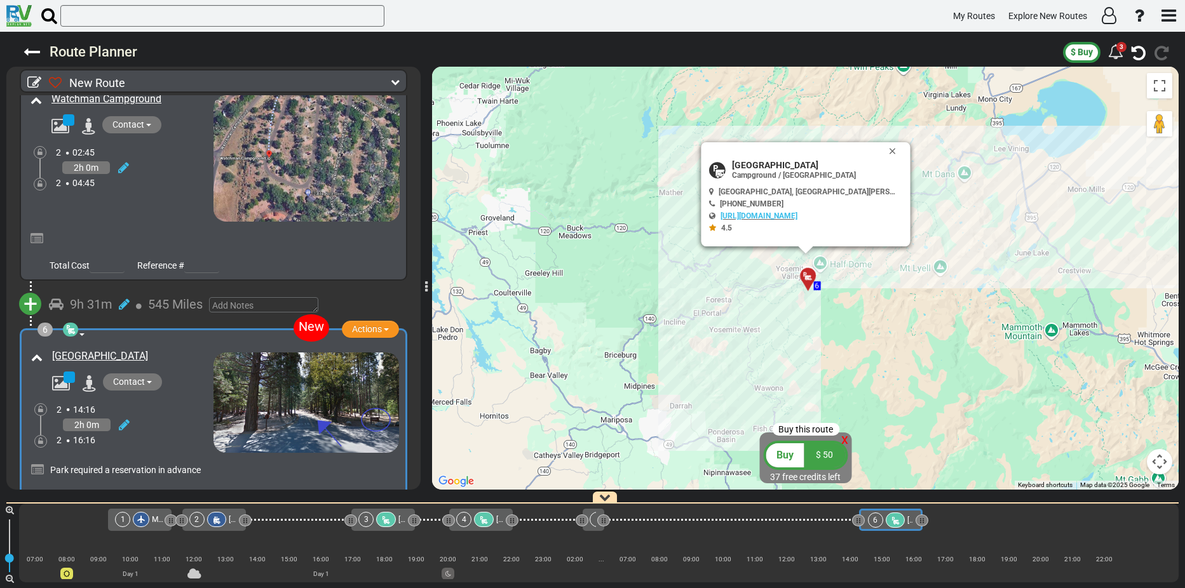
scroll to position [1104, 0]
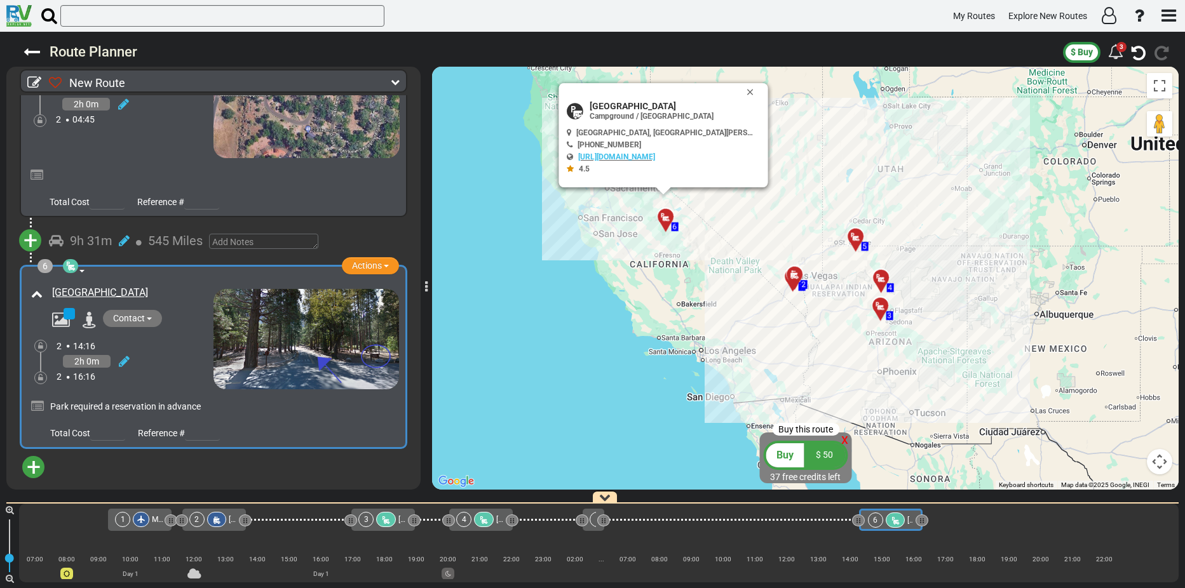
drag, startPoint x: 761, startPoint y: 360, endPoint x: 820, endPoint y: 214, distance: 157.4
click at [820, 214] on div "To activate drag with keyboard, press Alt + Enter. Once in keyboard drag state,…" at bounding box center [805, 278] width 747 height 423
click at [85, 11] on input "text" at bounding box center [222, 16] width 324 height 22
click at [34, 461] on span "+" at bounding box center [34, 467] width 14 height 29
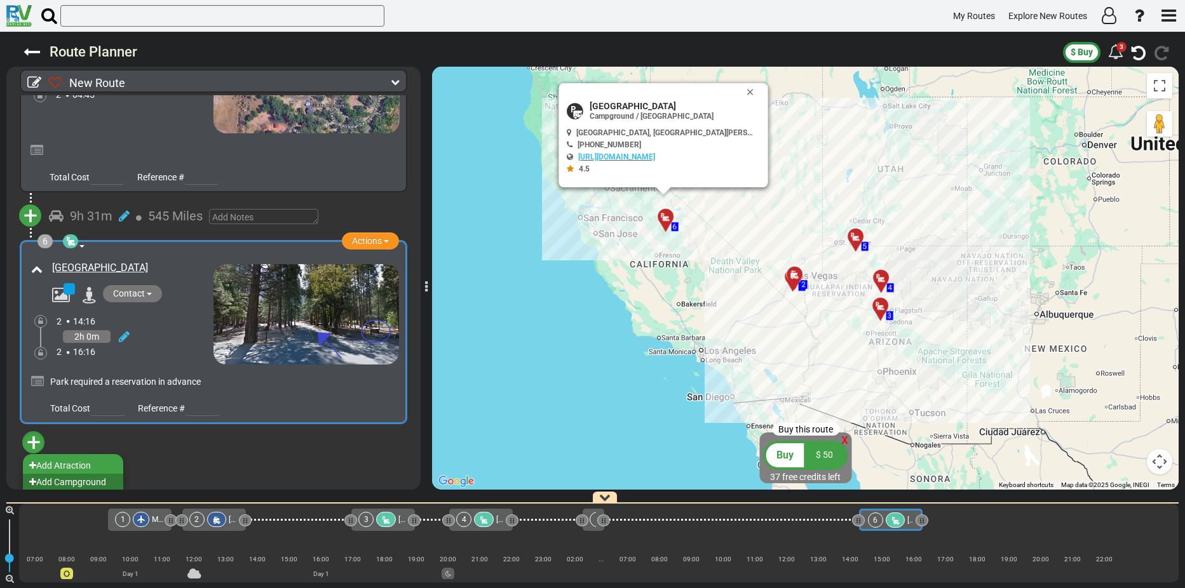
click at [70, 475] on li "Add Campground" at bounding box center [73, 482] width 100 height 17
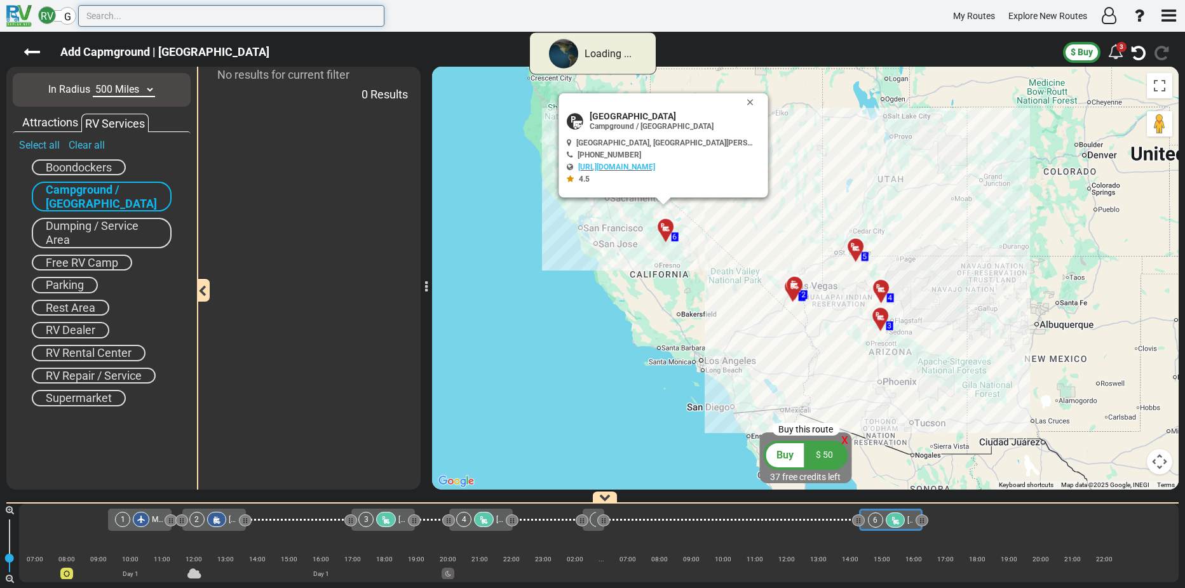
click at [103, 13] on input "text" at bounding box center [231, 16] width 306 height 22
click at [95, 16] on input "text" at bounding box center [231, 16] width 306 height 22
click at [93, 16] on input "text" at bounding box center [231, 16] width 306 height 22
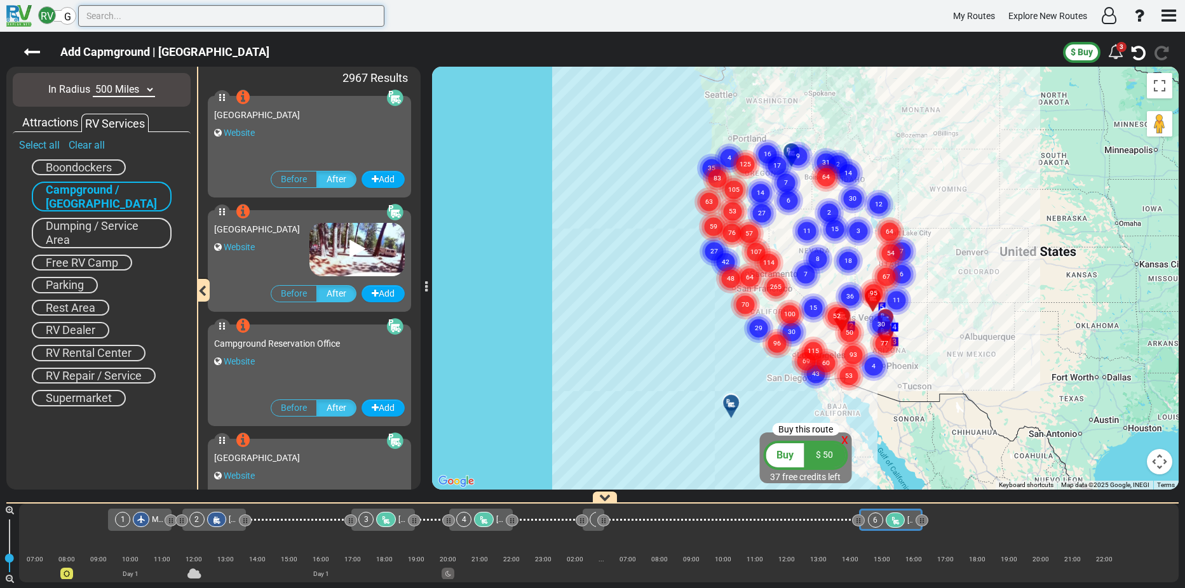
click at [137, 18] on input "text" at bounding box center [231, 16] width 306 height 22
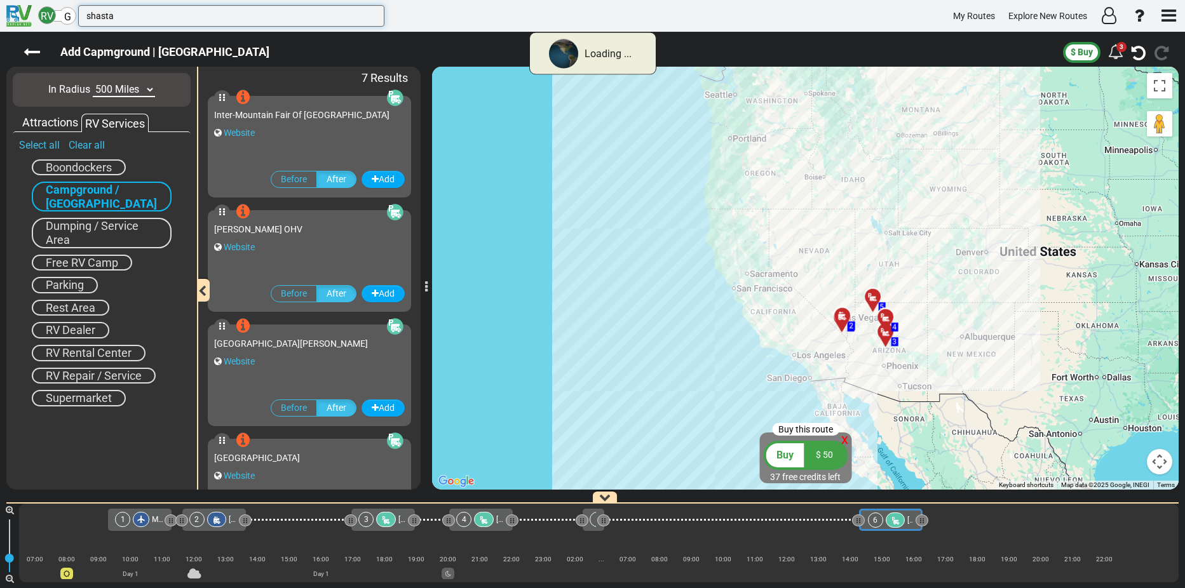
type input "shasta"
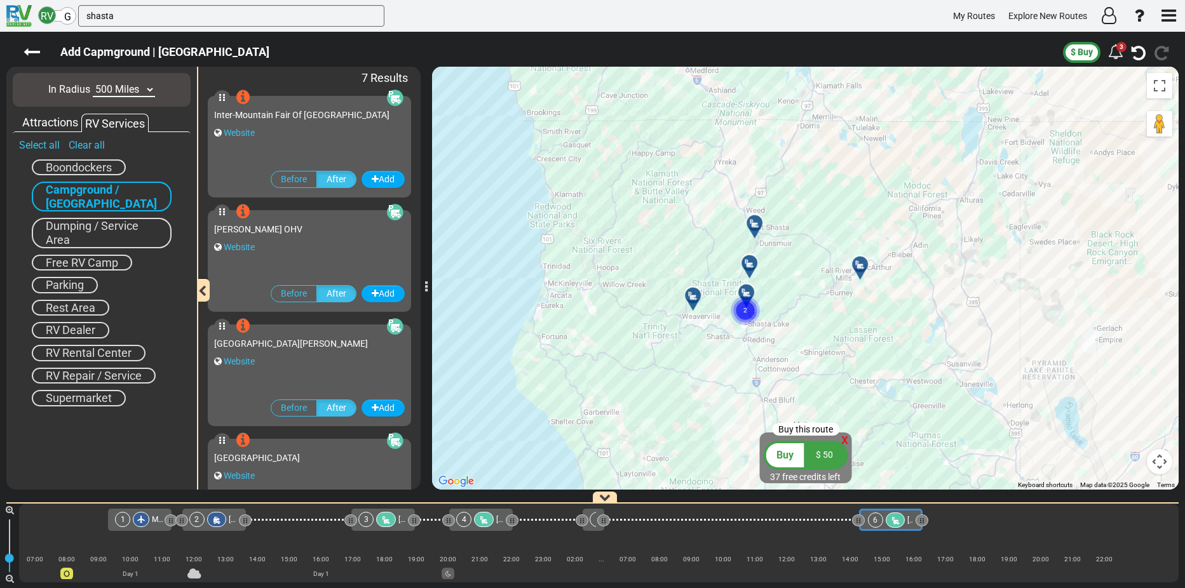
drag, startPoint x: 766, startPoint y: 182, endPoint x: 800, endPoint y: 346, distance: 167.5
click at [800, 346] on div "To activate drag with keyboard, press Alt + Enter. Once in keyboard drag state,…" at bounding box center [805, 278] width 747 height 423
drag, startPoint x: 118, startPoint y: 15, endPoint x: 82, endPoint y: 18, distance: 35.7
click at [82, 18] on input "shasta" at bounding box center [231, 16] width 306 height 22
paste input "[GEOGRAPHIC_DATA]"
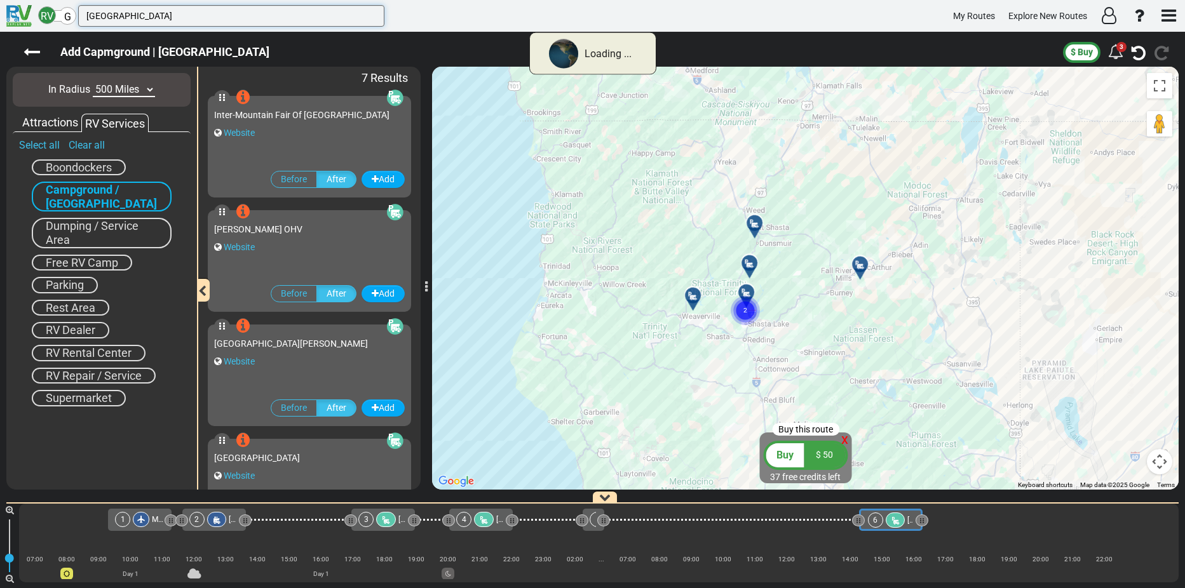
type input "[GEOGRAPHIC_DATA]"
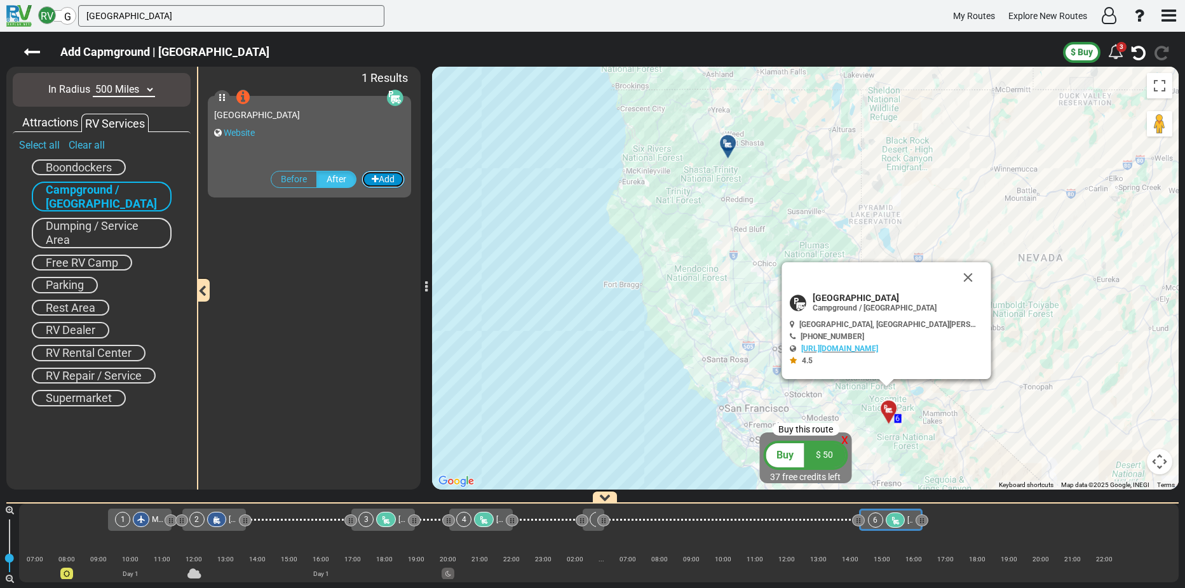
click at [380, 180] on button "Add" at bounding box center [383, 179] width 43 height 17
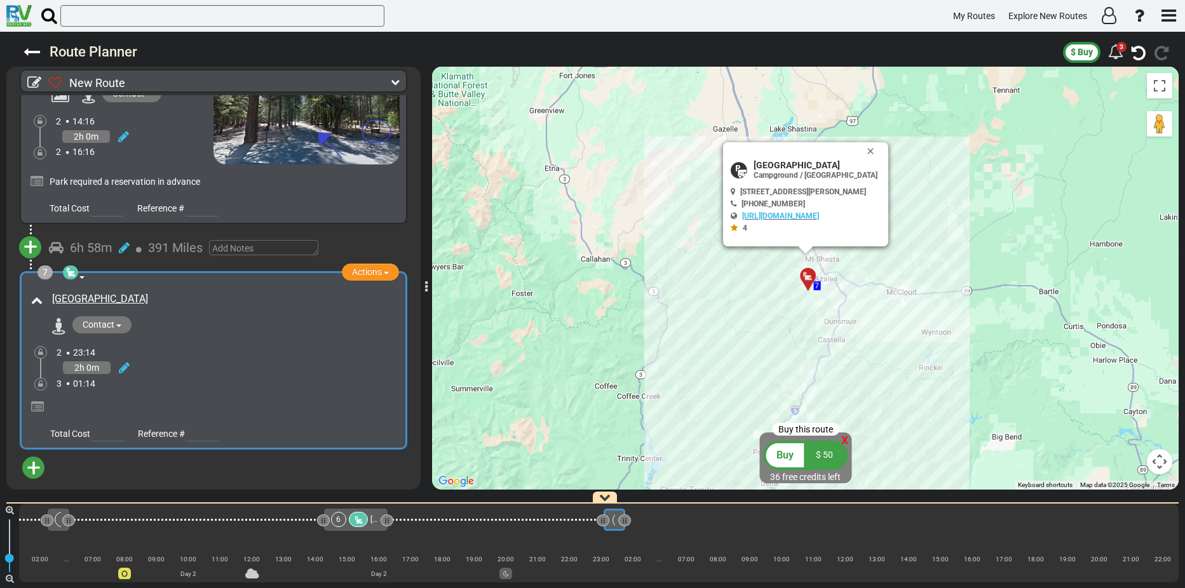
scroll to position [1329, 0]
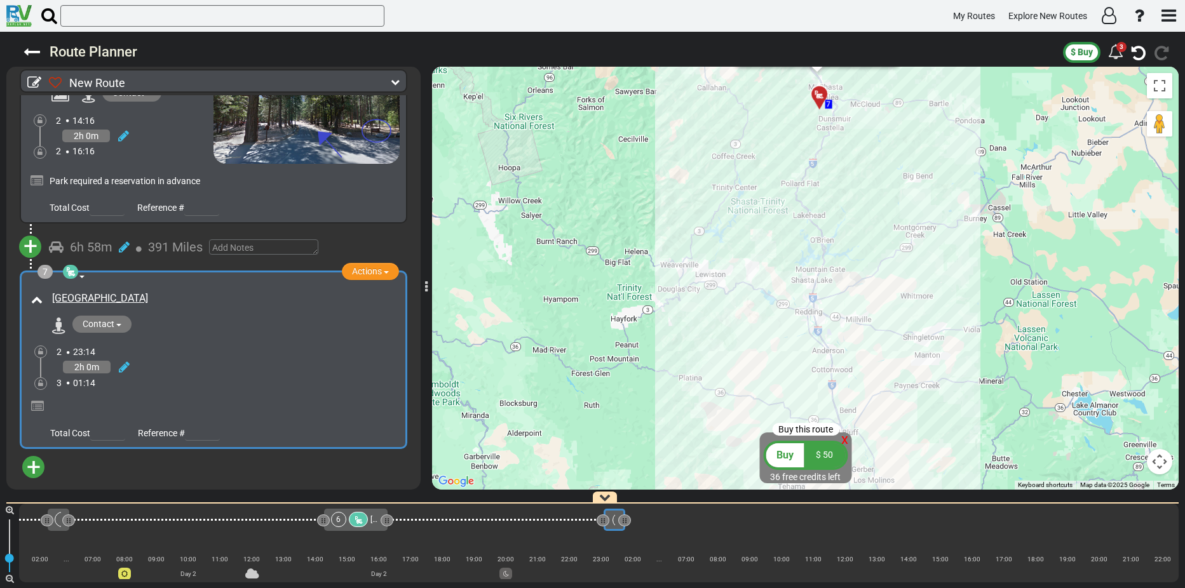
drag, startPoint x: 613, startPoint y: 389, endPoint x: 719, endPoint y: 150, distance: 261.7
click at [719, 150] on div "To activate drag with keyboard, press Alt + Enter. Once in keyboard drag state,…" at bounding box center [805, 278] width 747 height 423
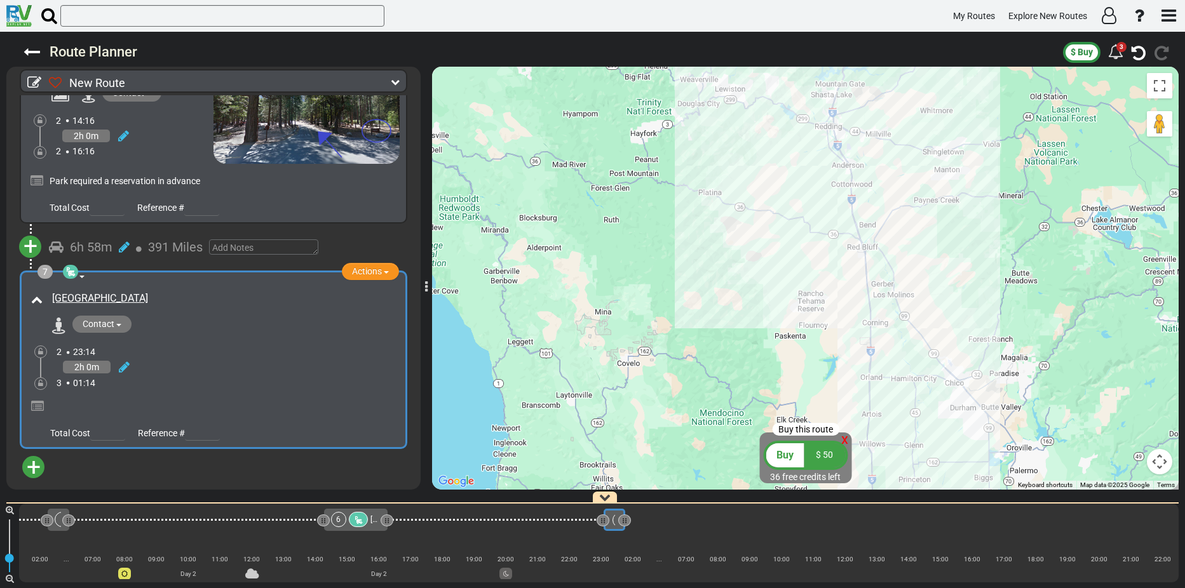
drag, startPoint x: 649, startPoint y: 401, endPoint x: 669, endPoint y: 205, distance: 197.4
click at [669, 205] on div "To activate drag with keyboard, press Alt + Enter. Once in keyboard drag state,…" at bounding box center [805, 278] width 747 height 423
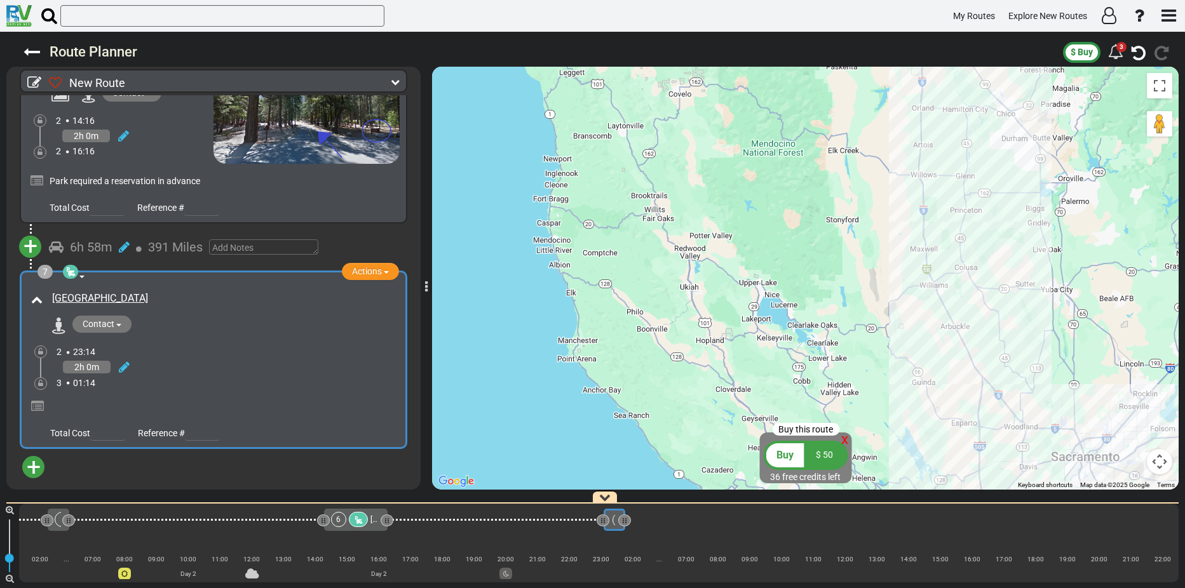
drag, startPoint x: 649, startPoint y: 433, endPoint x: 700, endPoint y: 157, distance: 281.2
click at [700, 157] on div "To activate drag with keyboard, press Alt + Enter. Once in keyboard drag state,…" at bounding box center [805, 278] width 747 height 423
click at [33, 462] on span "+" at bounding box center [34, 467] width 14 height 29
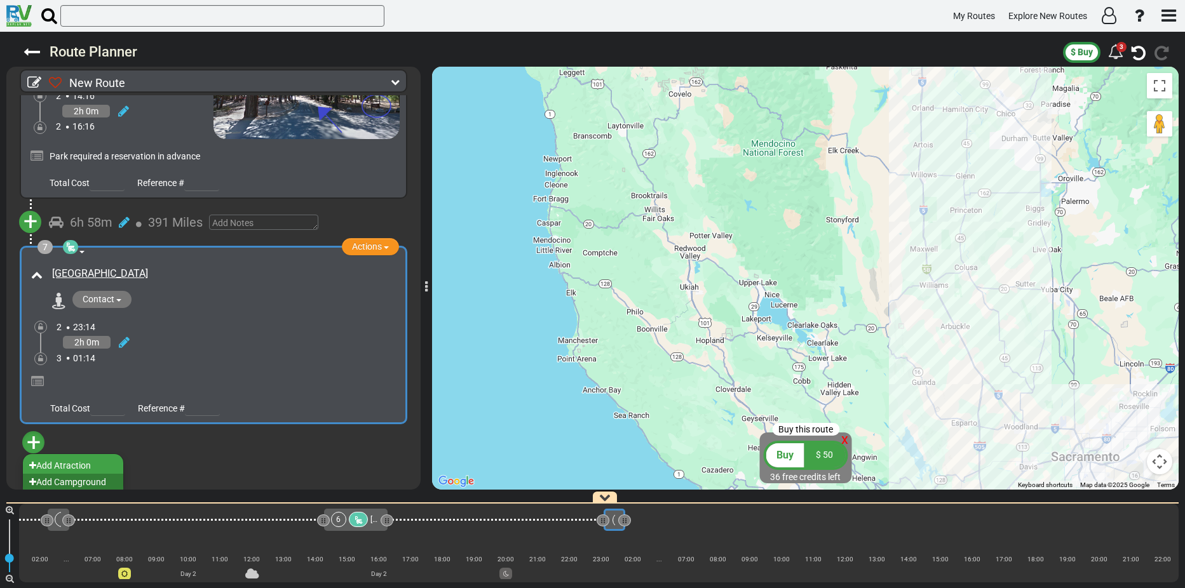
click at [71, 477] on li "Add Campground" at bounding box center [73, 482] width 100 height 17
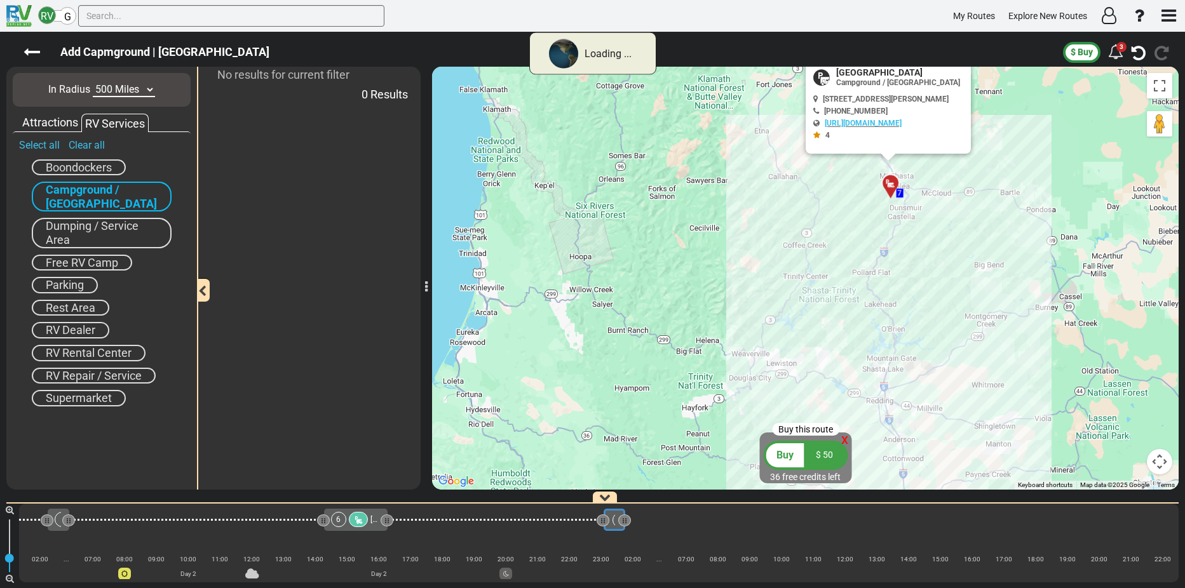
click at [79, 353] on span "RV Rental Center" at bounding box center [89, 352] width 86 height 13
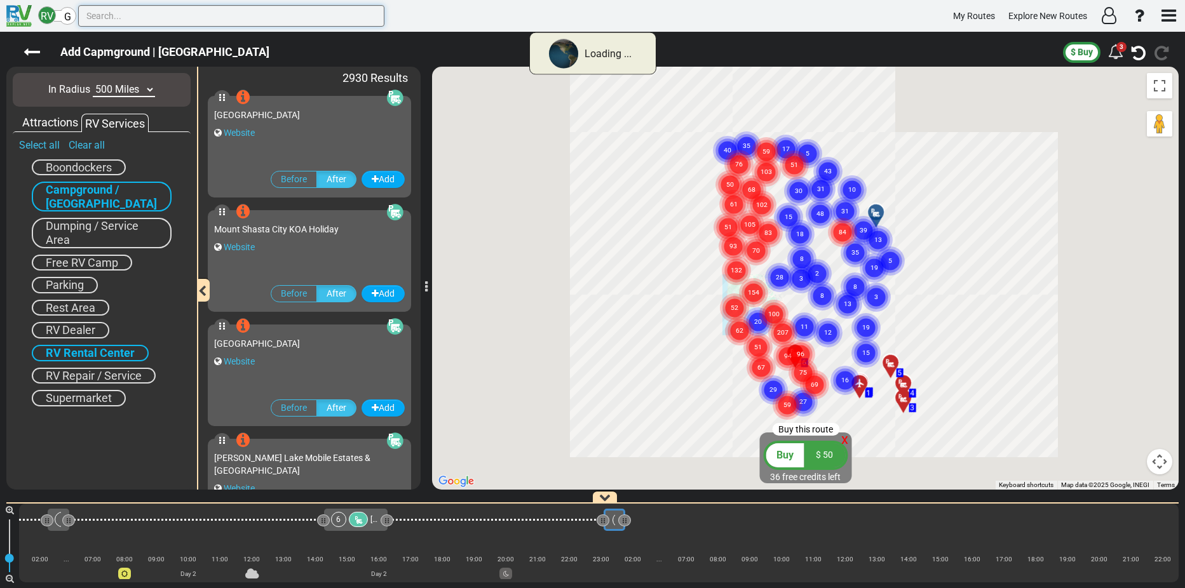
click at [114, 11] on input "text" at bounding box center [231, 16] width 306 height 22
click at [109, 19] on input "text" at bounding box center [231, 16] width 306 height 22
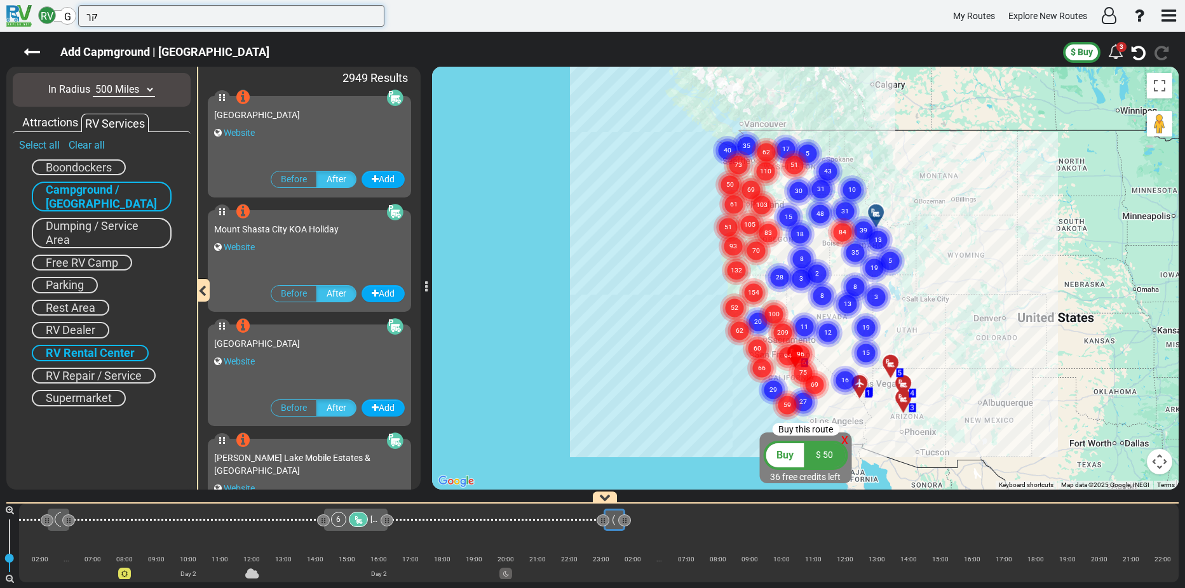
type input "ק"
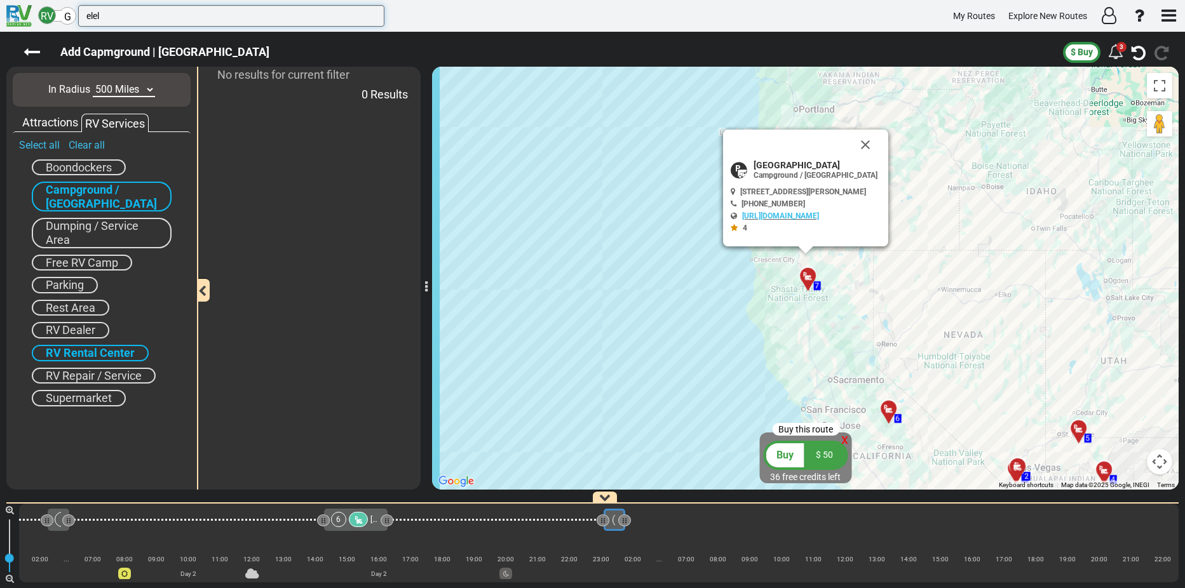
click at [109, 19] on input "elel" at bounding box center [231, 16] width 306 height 22
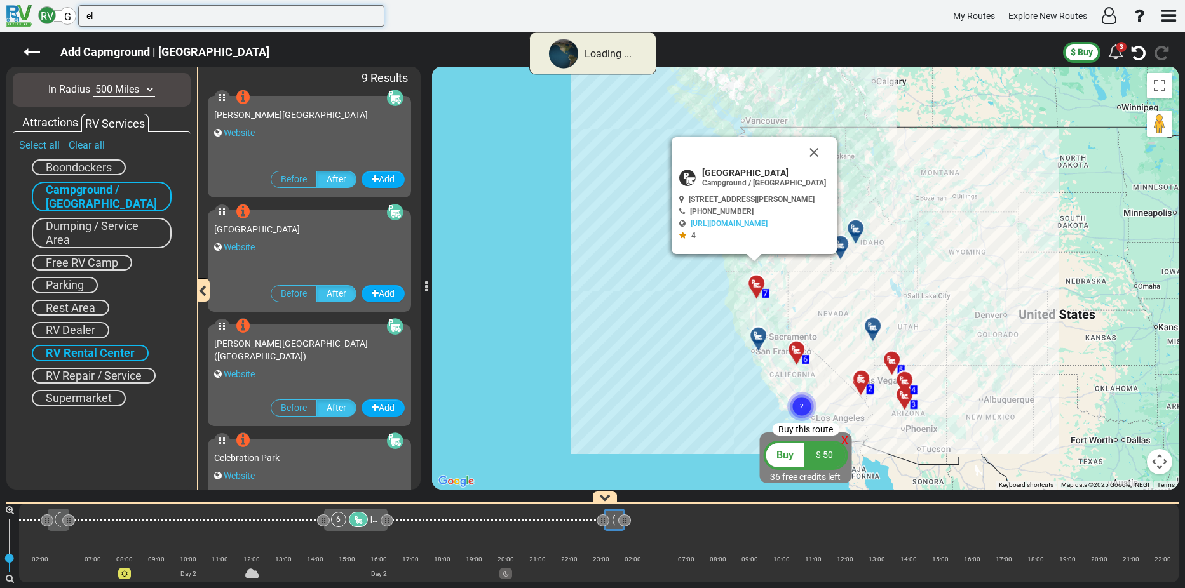
click at [109, 19] on input "el" at bounding box center [231, 16] width 306 height 22
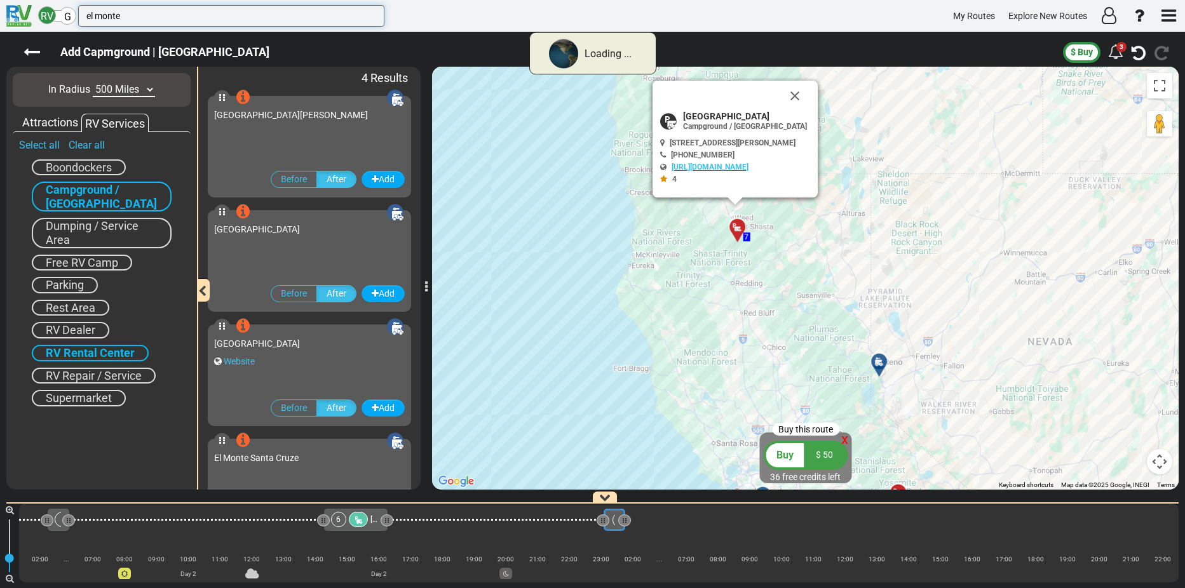
click at [135, 15] on input "el monte" at bounding box center [231, 16] width 306 height 22
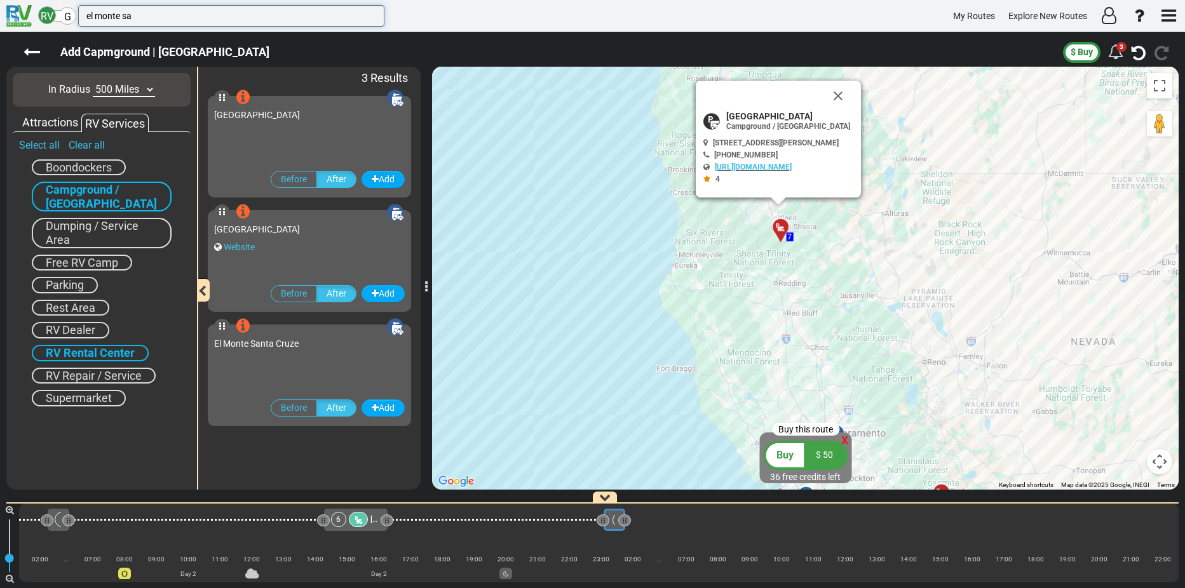
click at [135, 15] on input "el monte sa" at bounding box center [231, 16] width 306 height 22
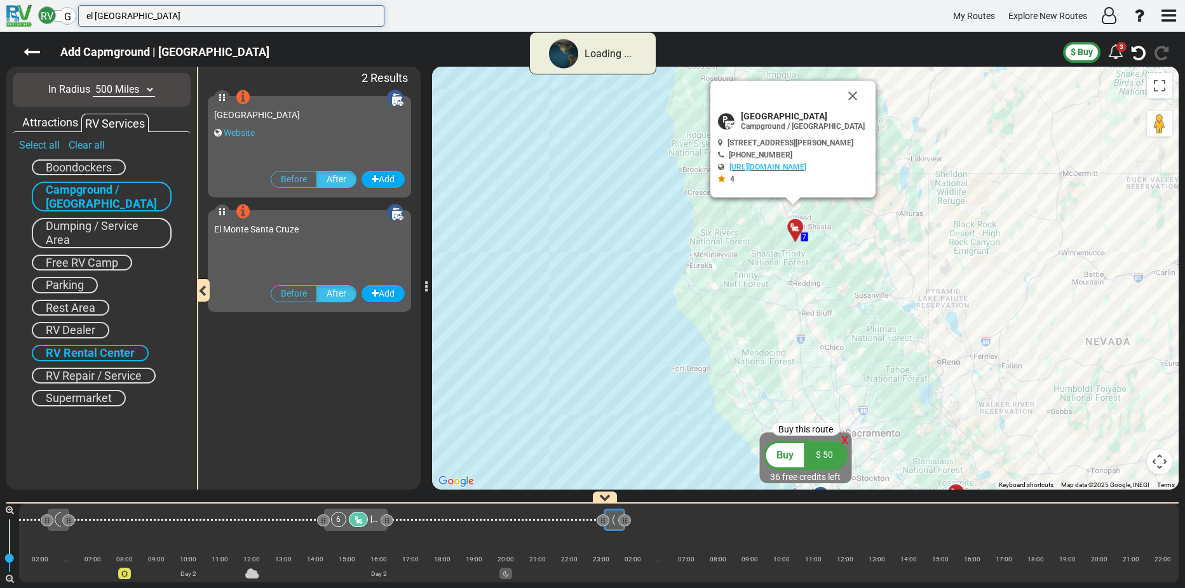
click at [146, 16] on input "el [GEOGRAPHIC_DATA]" at bounding box center [231, 16] width 306 height 22
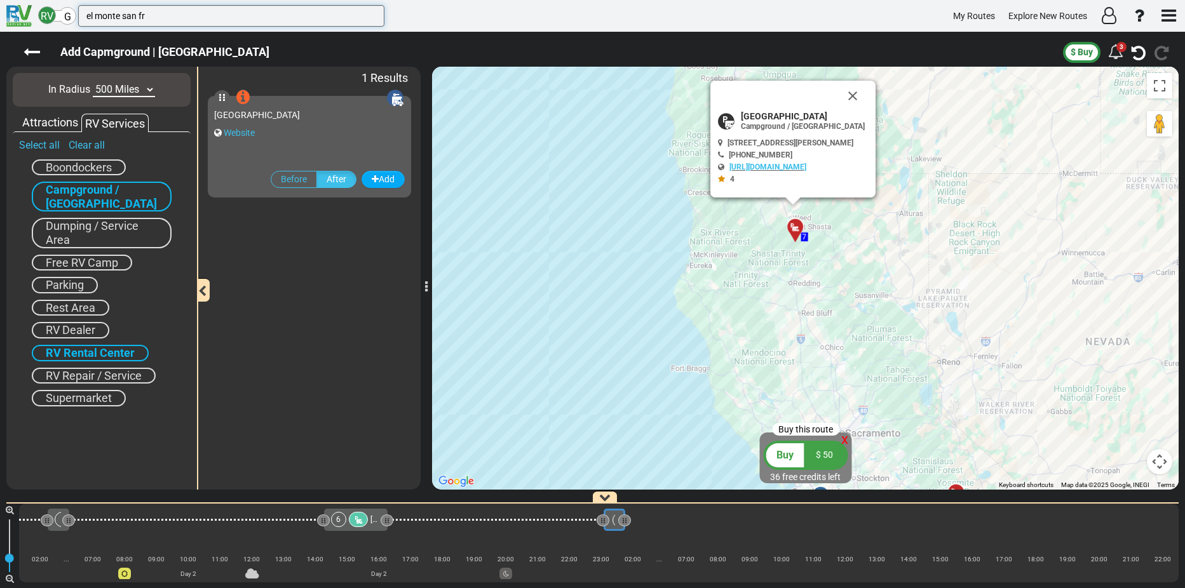
click at [155, 17] on input "el monte san fr" at bounding box center [231, 16] width 306 height 22
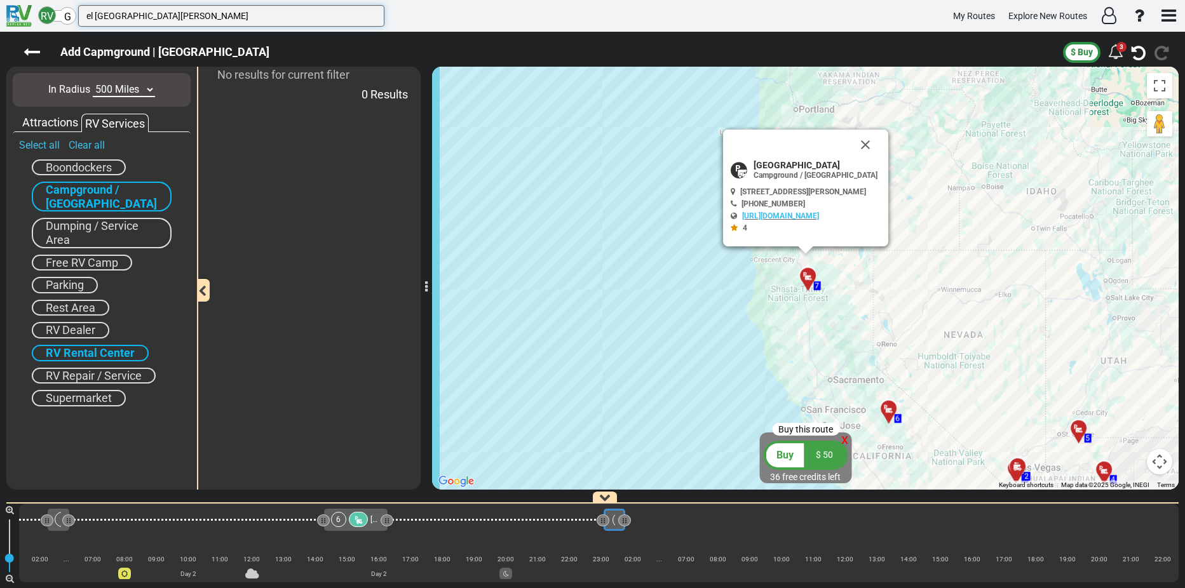
click at [180, 16] on input "el [GEOGRAPHIC_DATA][PERSON_NAME]" at bounding box center [231, 16] width 306 height 22
click at [122, 18] on input "el [GEOGRAPHIC_DATA][PERSON_NAME]" at bounding box center [231, 16] width 306 height 22
drag, startPoint x: 123, startPoint y: 17, endPoint x: 85, endPoint y: 11, distance: 38.5
click at [85, 11] on input "el [GEOGRAPHIC_DATA][PERSON_NAME]" at bounding box center [231, 16] width 306 height 22
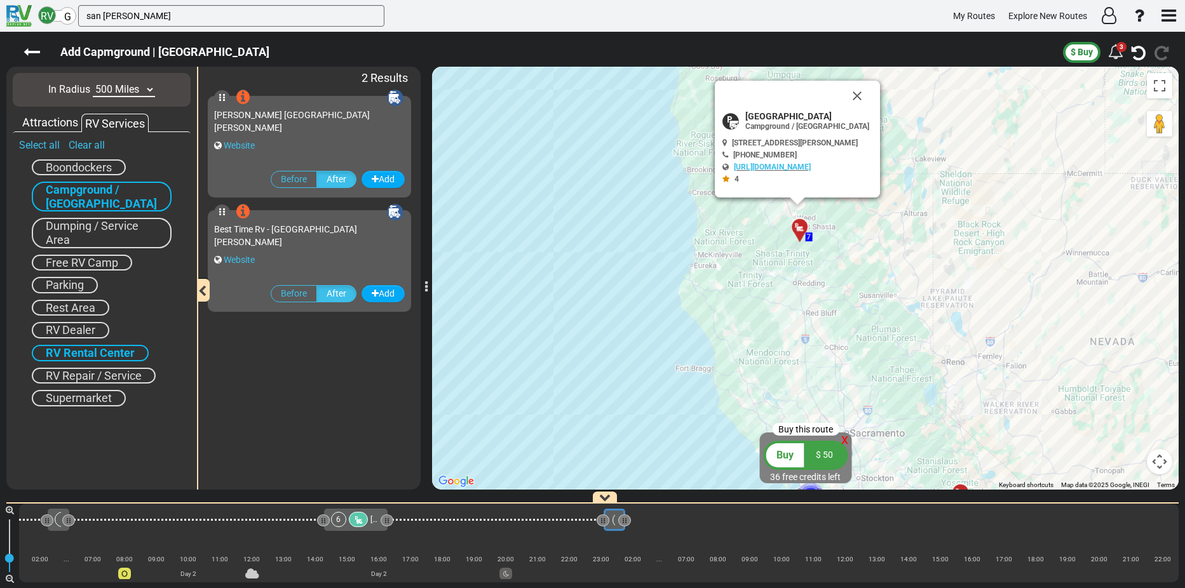
click at [79, 352] on span "RV Rental Center" at bounding box center [90, 352] width 89 height 13
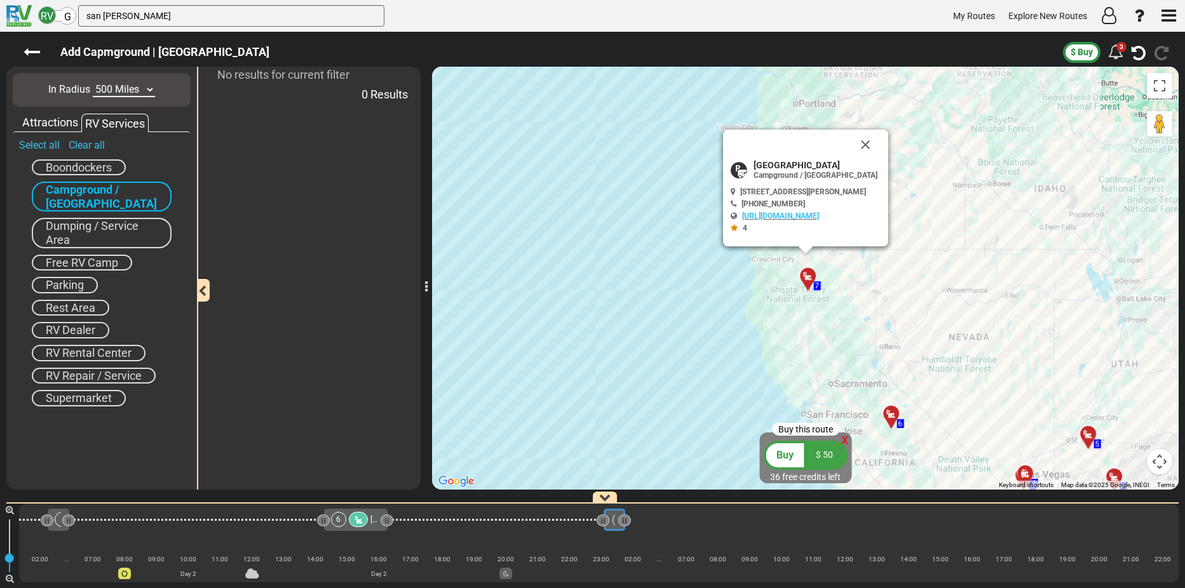
click at [79, 352] on span "RV Rental Center" at bounding box center [89, 352] width 86 height 13
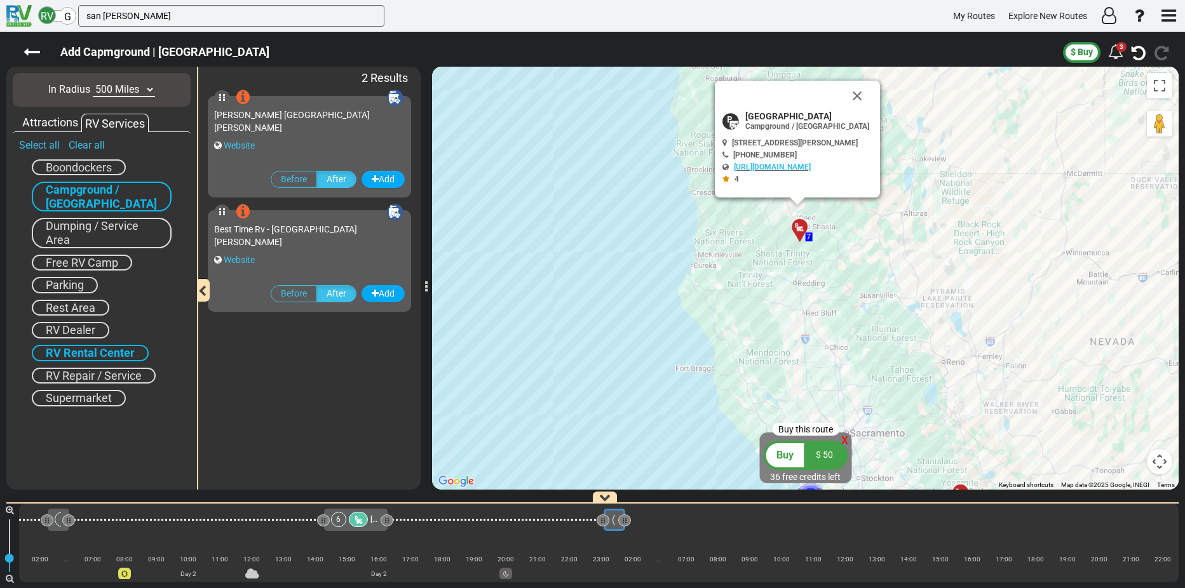
click at [102, 197] on div "Campground / [GEOGRAPHIC_DATA]" at bounding box center [102, 197] width 140 height 30
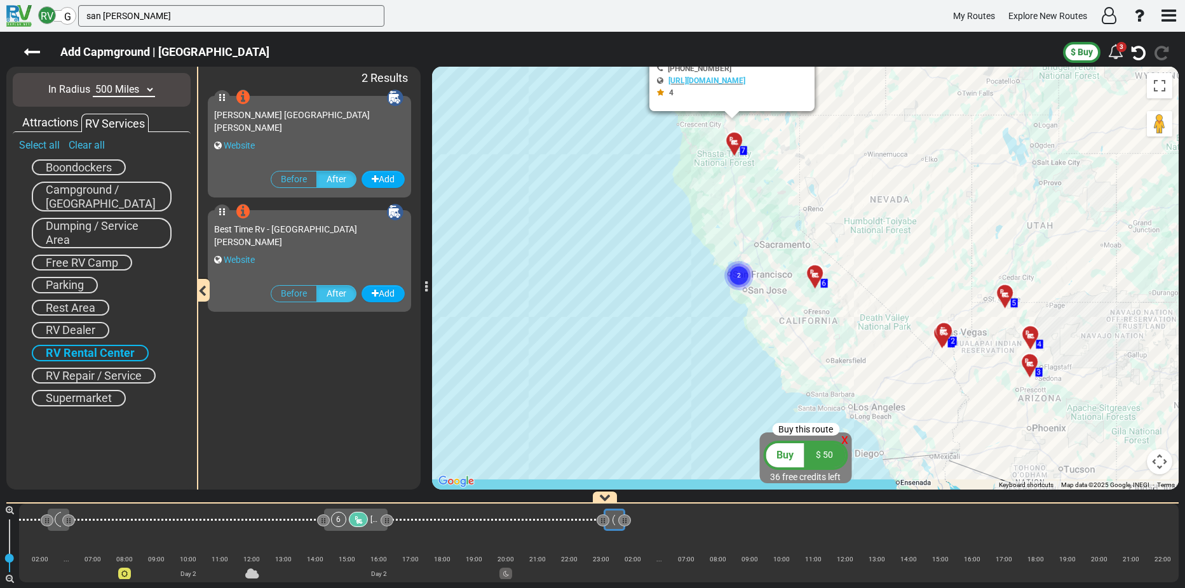
drag, startPoint x: 695, startPoint y: 311, endPoint x: 641, endPoint y: 168, distance: 153.7
click at [641, 168] on div "To activate drag with keyboard, press Alt + Enter. Once in keyboard drag state,…" at bounding box center [805, 278] width 747 height 423
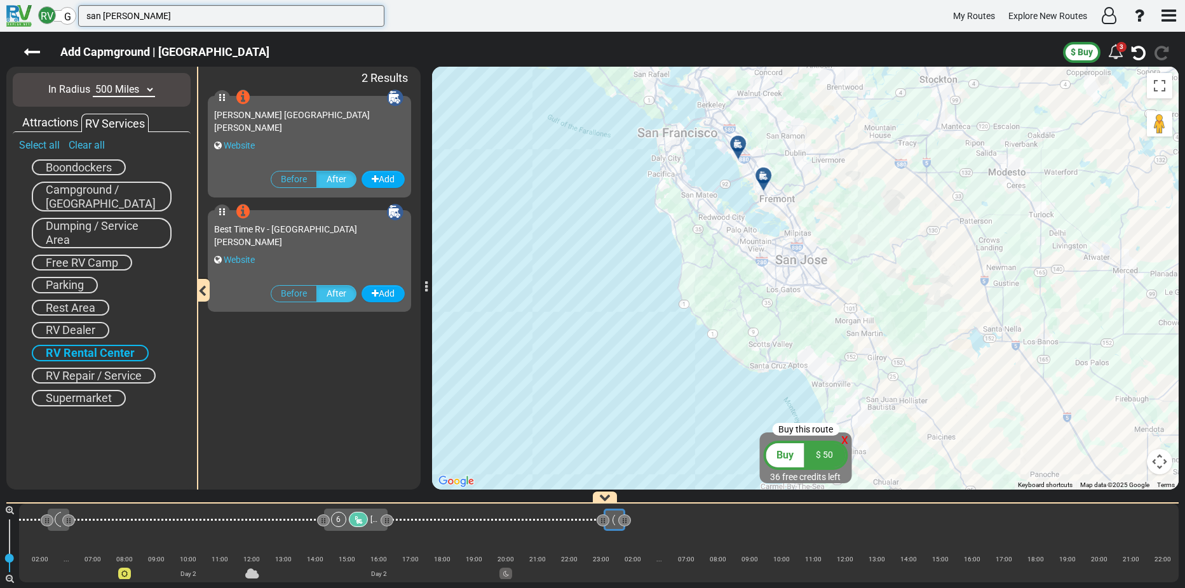
drag, startPoint x: 153, startPoint y: 15, endPoint x: 84, endPoint y: 8, distance: 69.0
click at [84, 8] on input "san [PERSON_NAME]" at bounding box center [231, 16] width 306 height 22
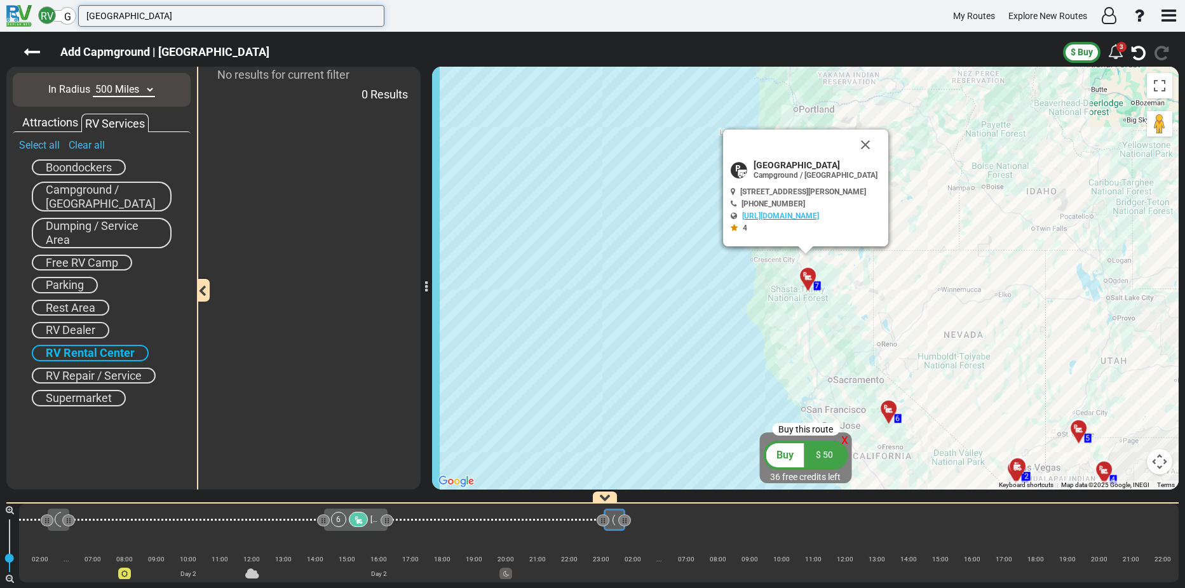
click at [133, 13] on input "[GEOGRAPHIC_DATA]" at bounding box center [231, 16] width 306 height 22
drag, startPoint x: 133, startPoint y: 13, endPoint x: 85, endPoint y: 27, distance: 50.3
click at [85, 27] on input "[GEOGRAPHIC_DATA]" at bounding box center [231, 16] width 306 height 22
type input "san"
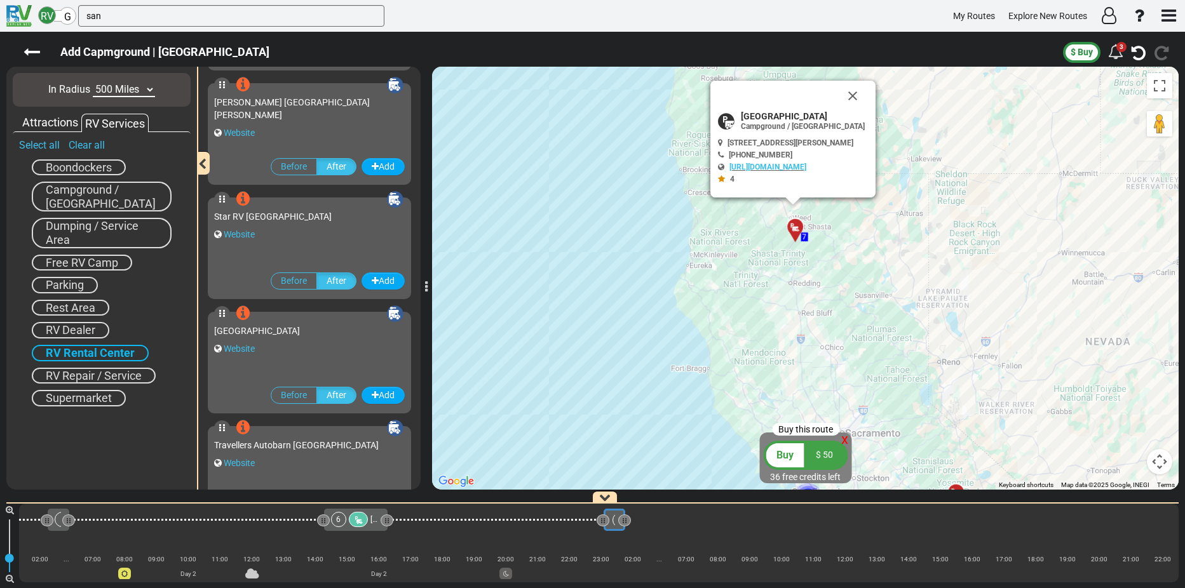
scroll to position [191, 0]
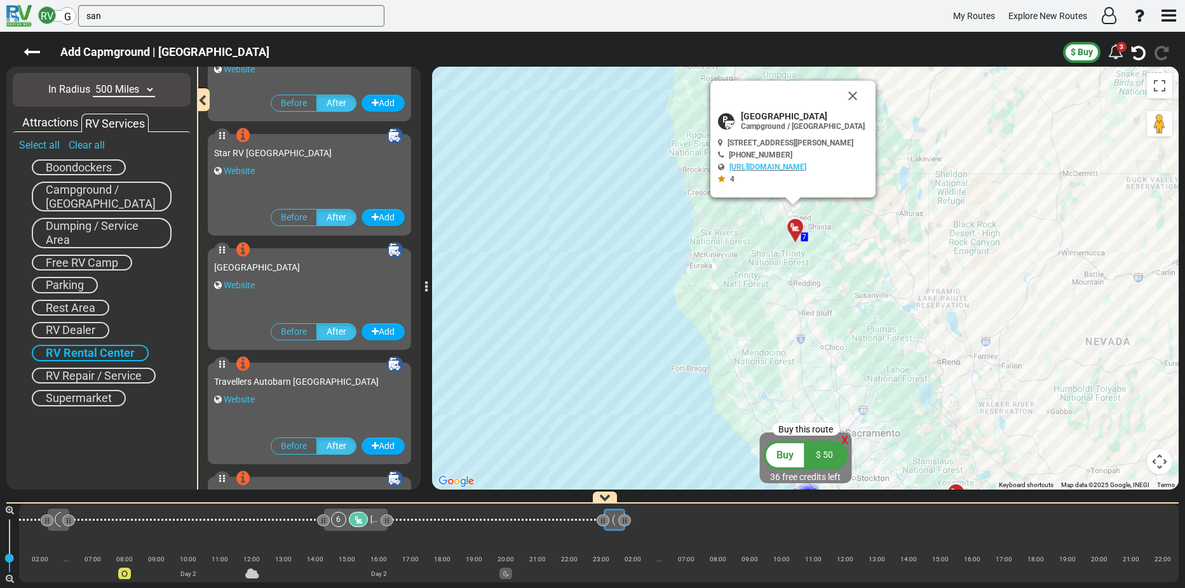
click at [271, 267] on span "[GEOGRAPHIC_DATA]" at bounding box center [257, 267] width 86 height 10
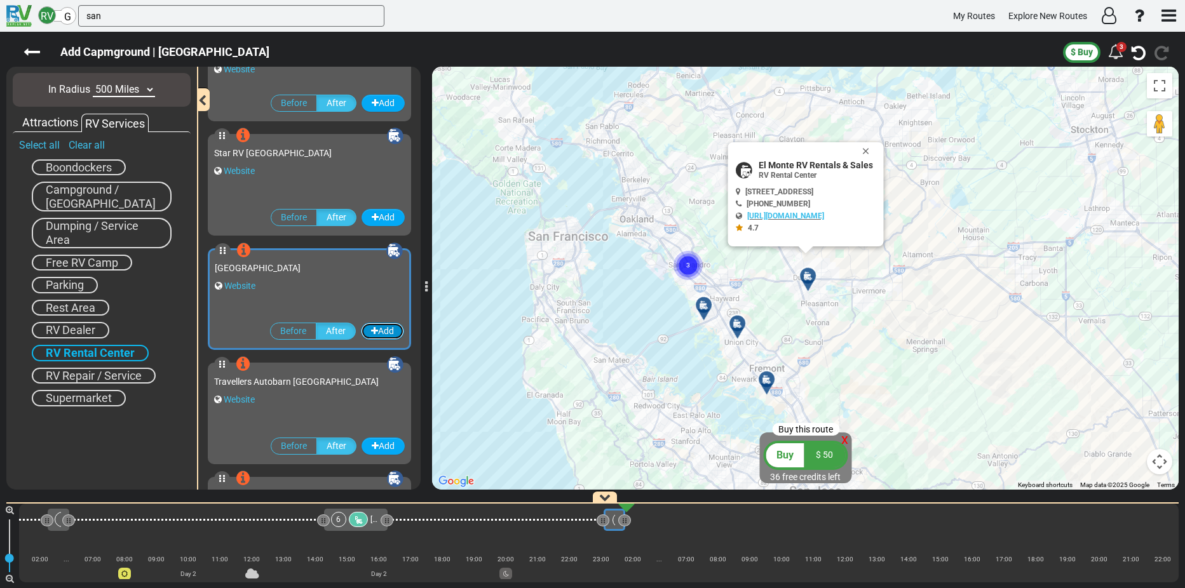
click at [377, 330] on button "Add" at bounding box center [382, 331] width 43 height 17
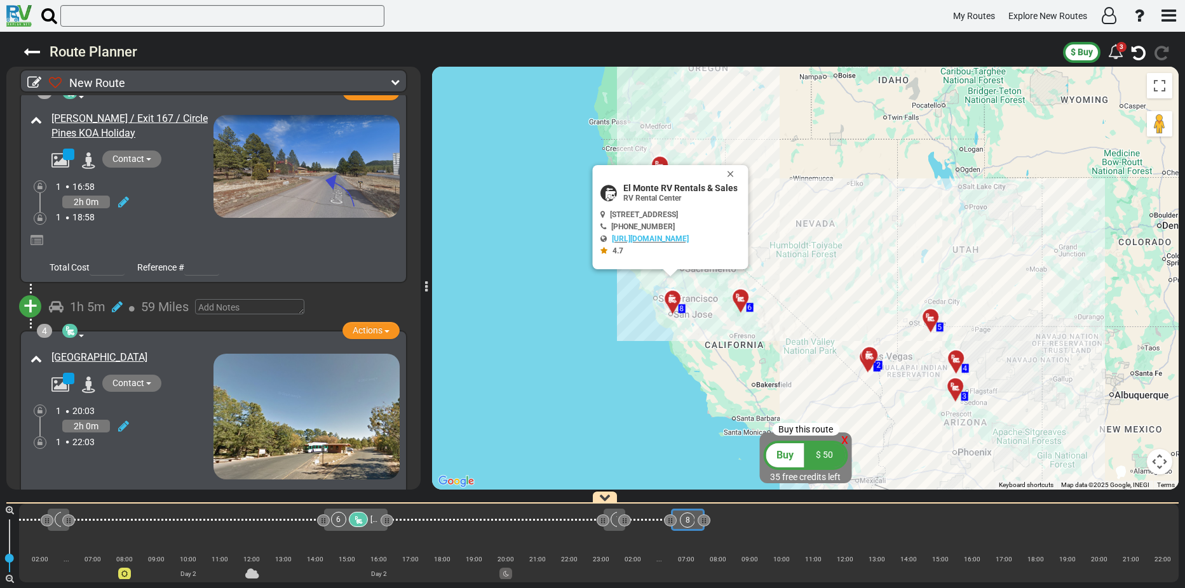
scroll to position [508, 0]
